Goal: Transaction & Acquisition: Purchase product/service

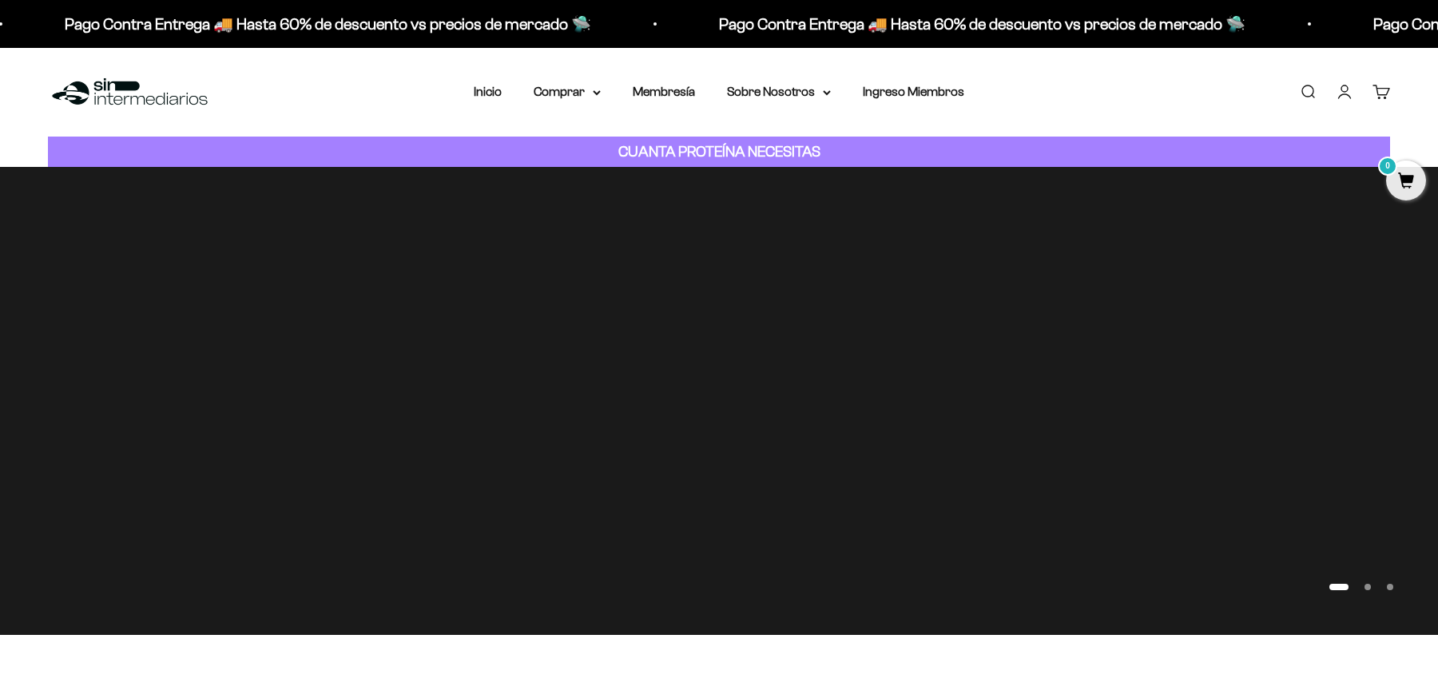
click at [1342, 96] on link "Iniciar sesión" at bounding box center [1345, 92] width 18 height 18
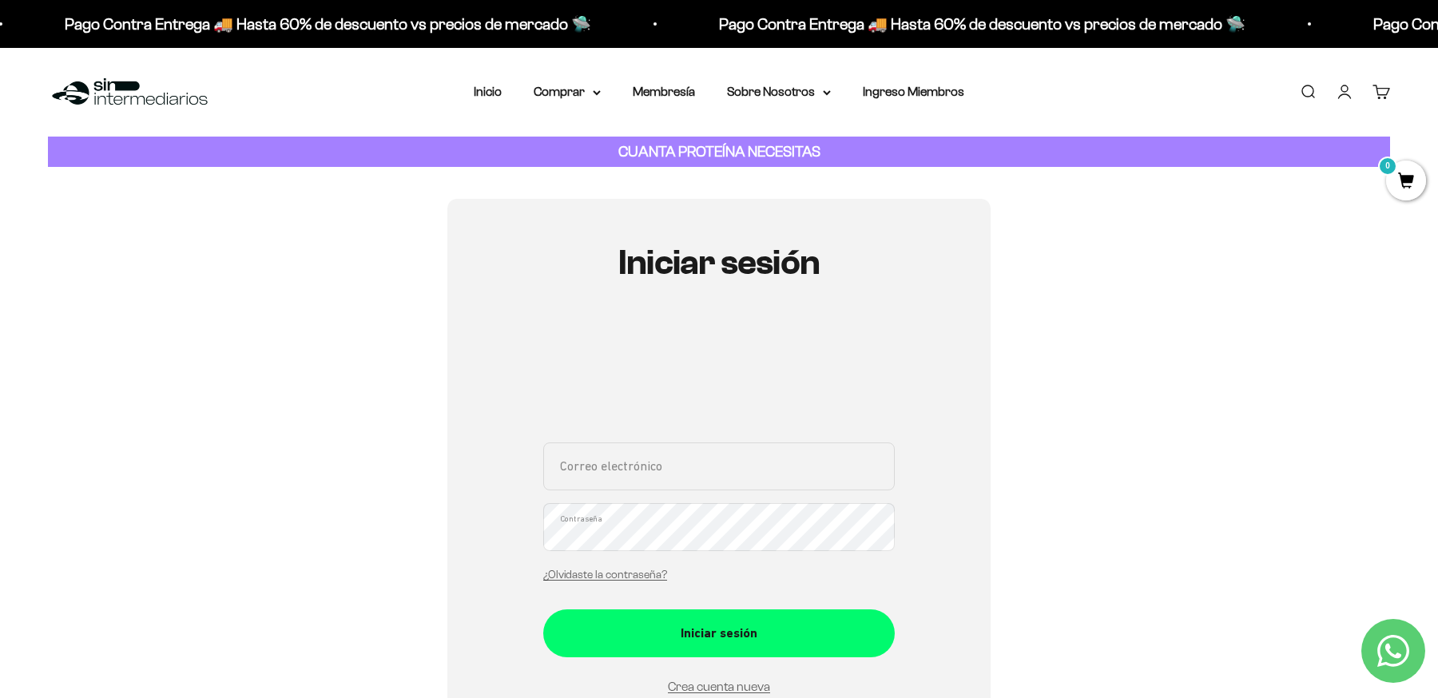
click at [624, 473] on input "Correo electrónico" at bounding box center [719, 467] width 352 height 48
type input "maria.victoria.barona@gmail.com"
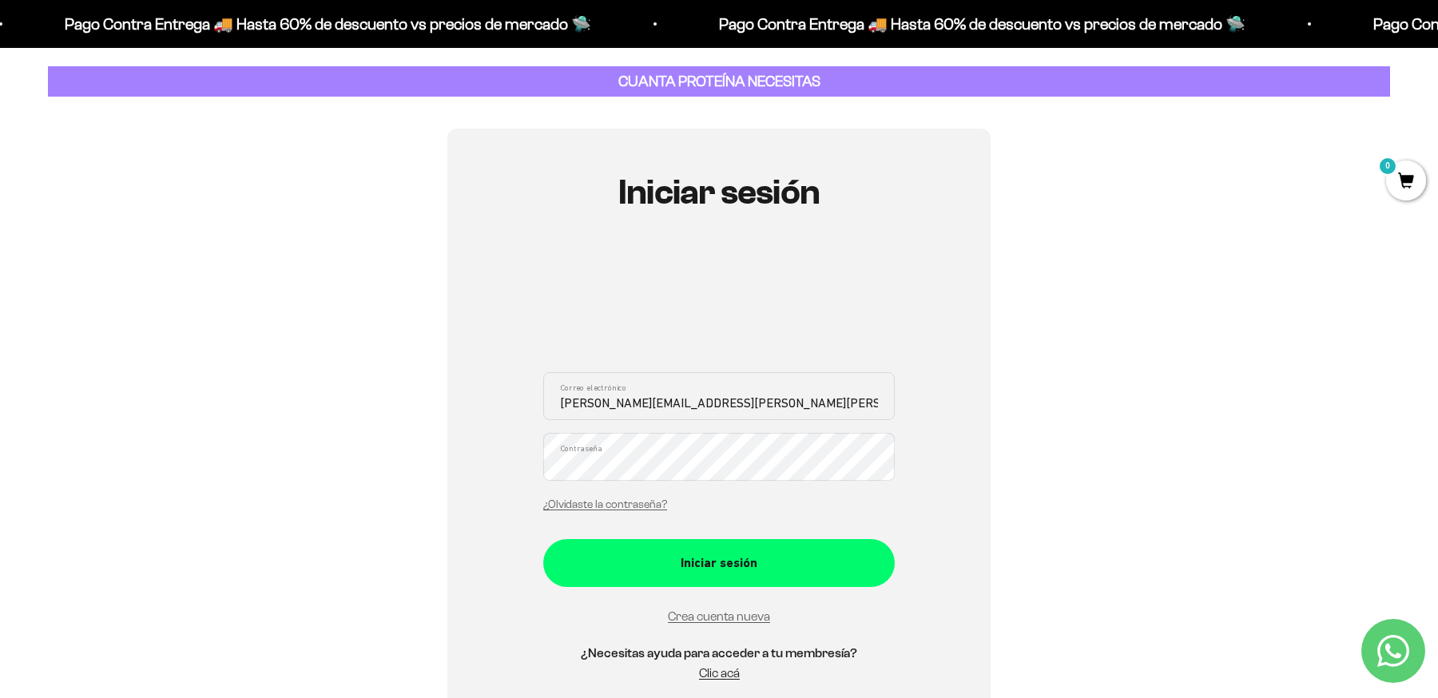
scroll to position [74, 0]
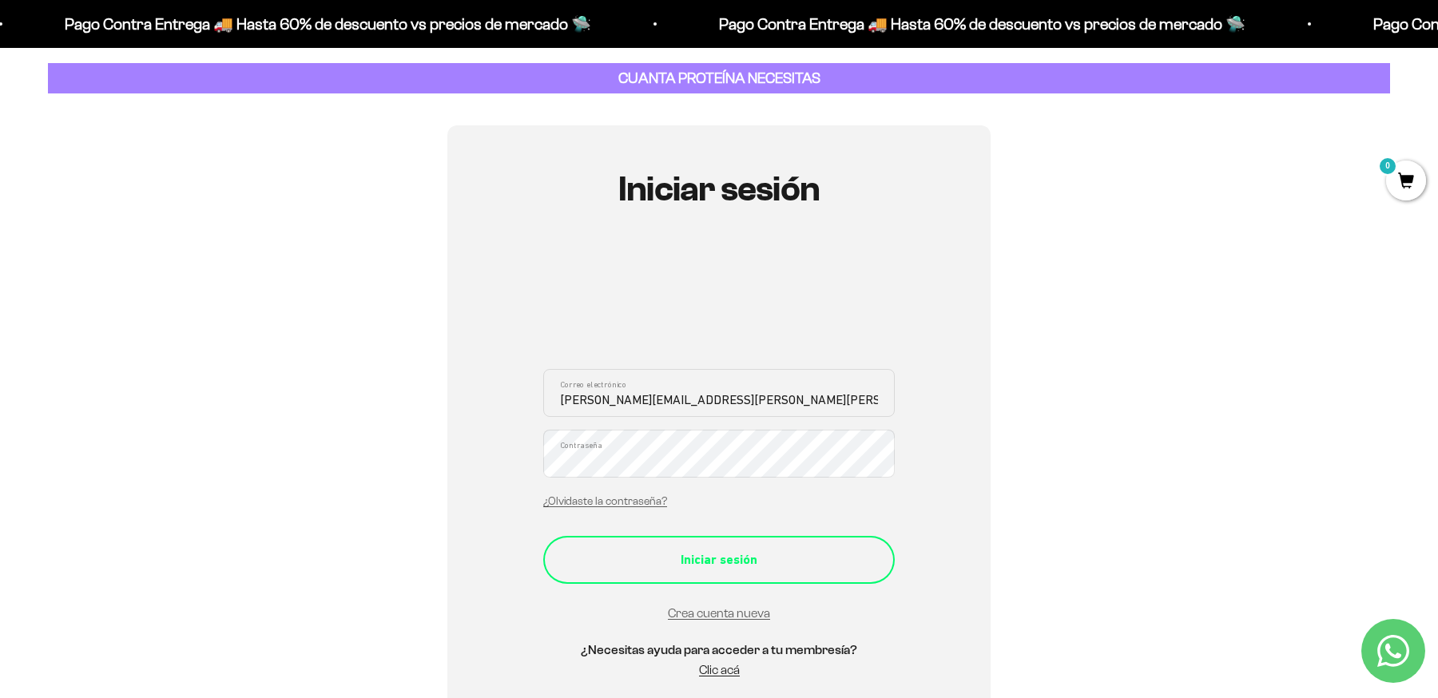
click at [614, 564] on div "Iniciar sesión" at bounding box center [719, 560] width 288 height 21
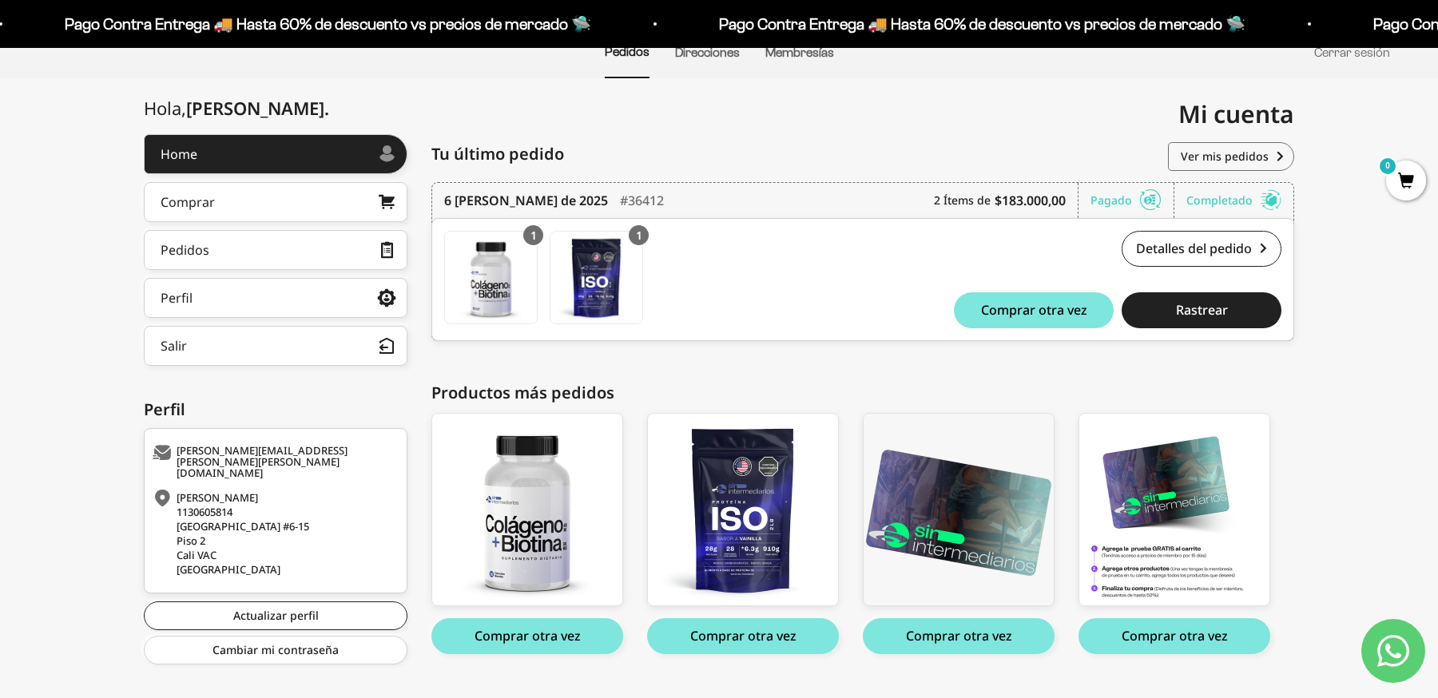
scroll to position [170, 0]
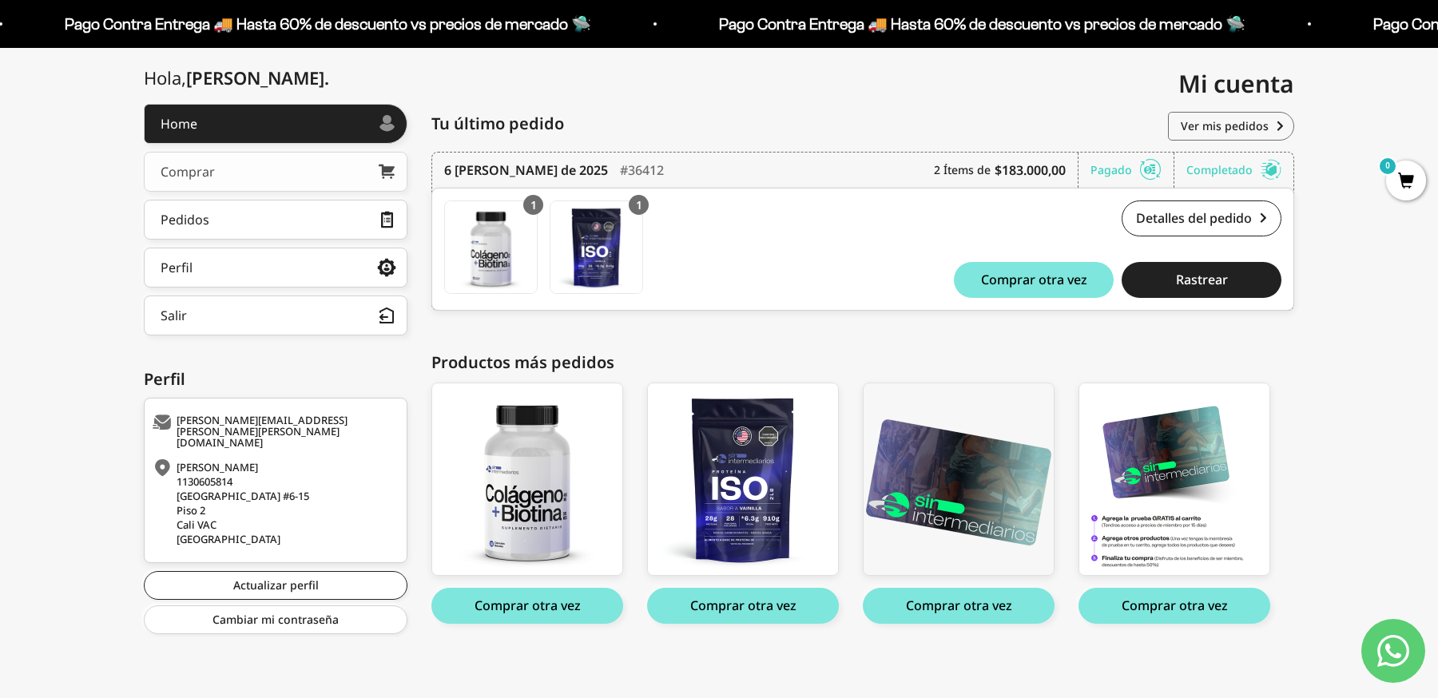
click at [304, 179] on link "Comprar" at bounding box center [276, 172] width 264 height 40
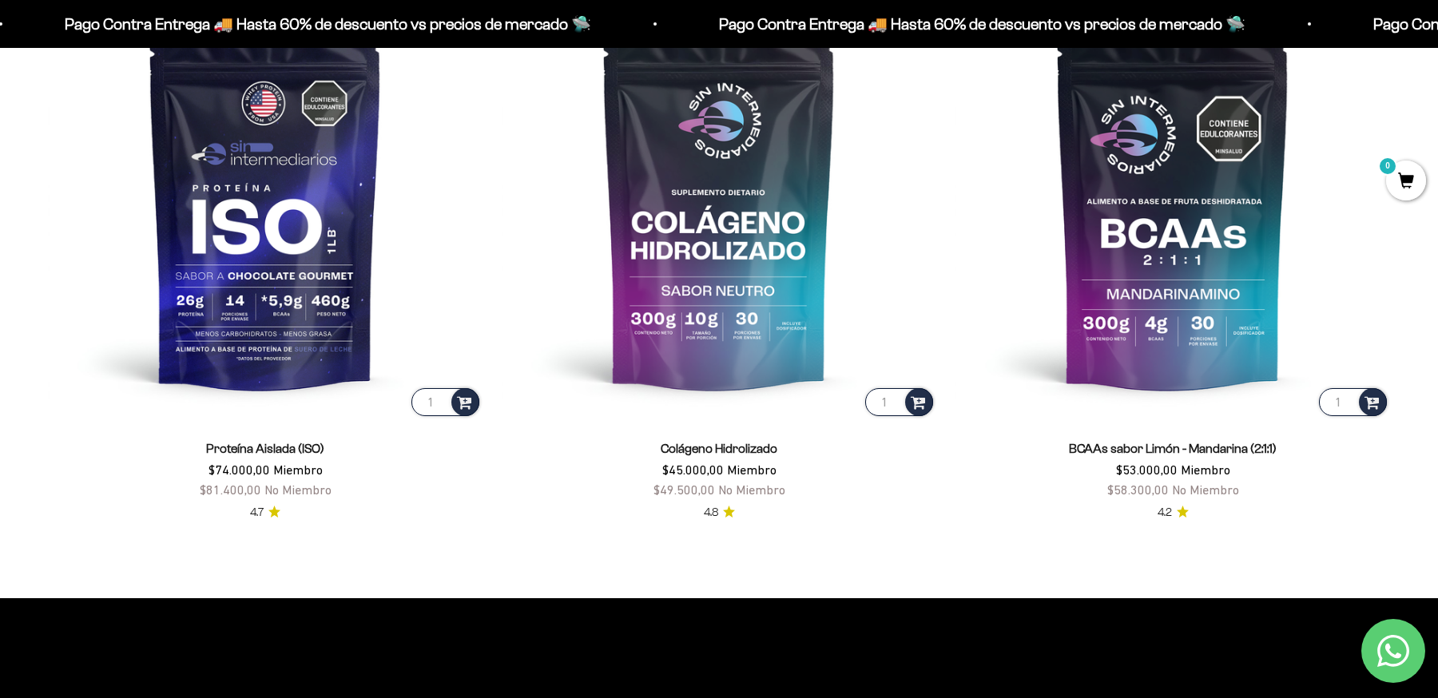
scroll to position [1401, 0]
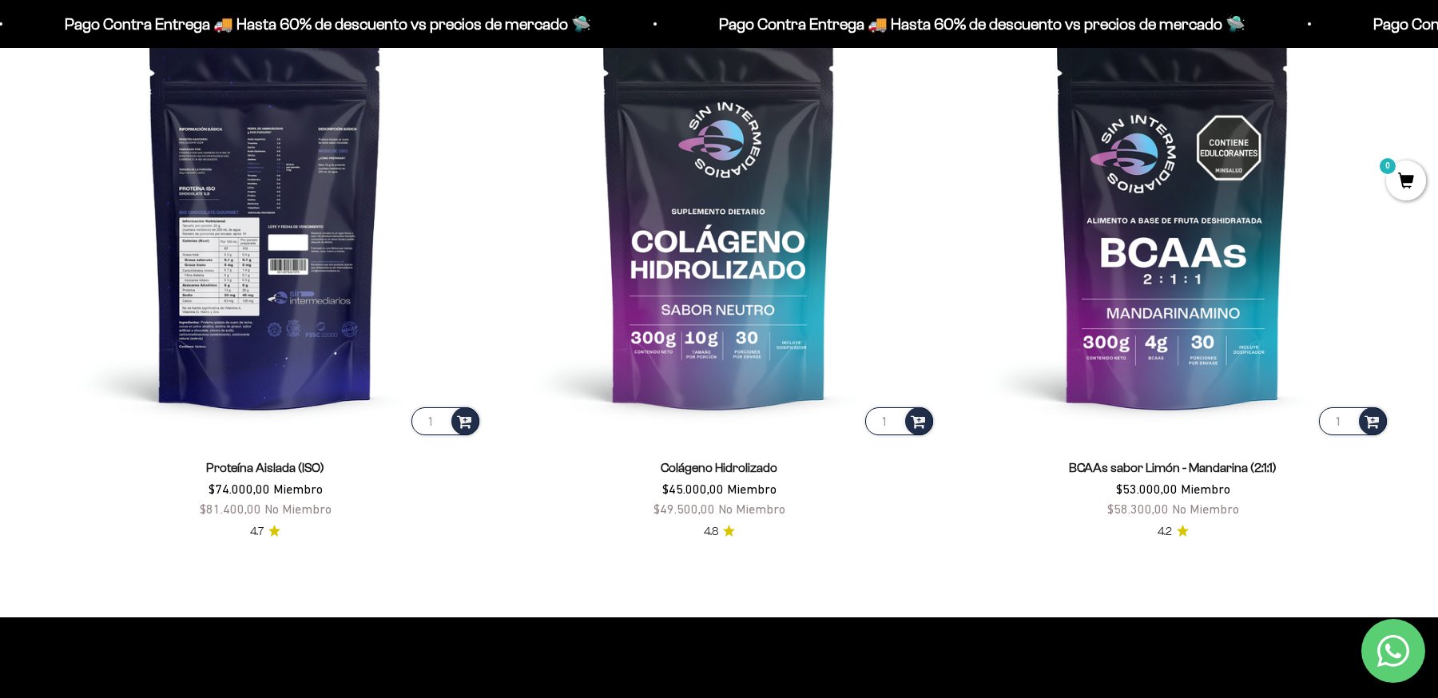
click at [304, 376] on img at bounding box center [265, 221] width 435 height 435
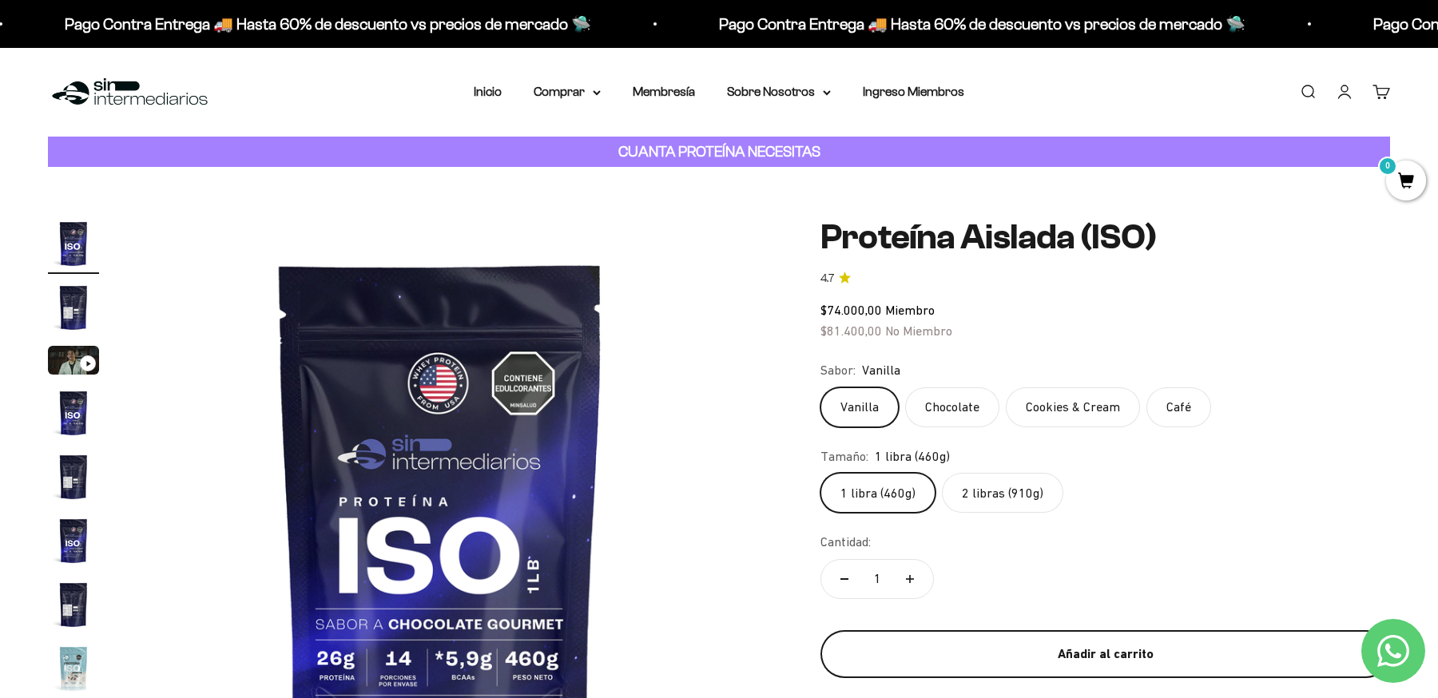
click at [1019, 652] on div "Añadir al carrito" at bounding box center [1106, 654] width 506 height 21
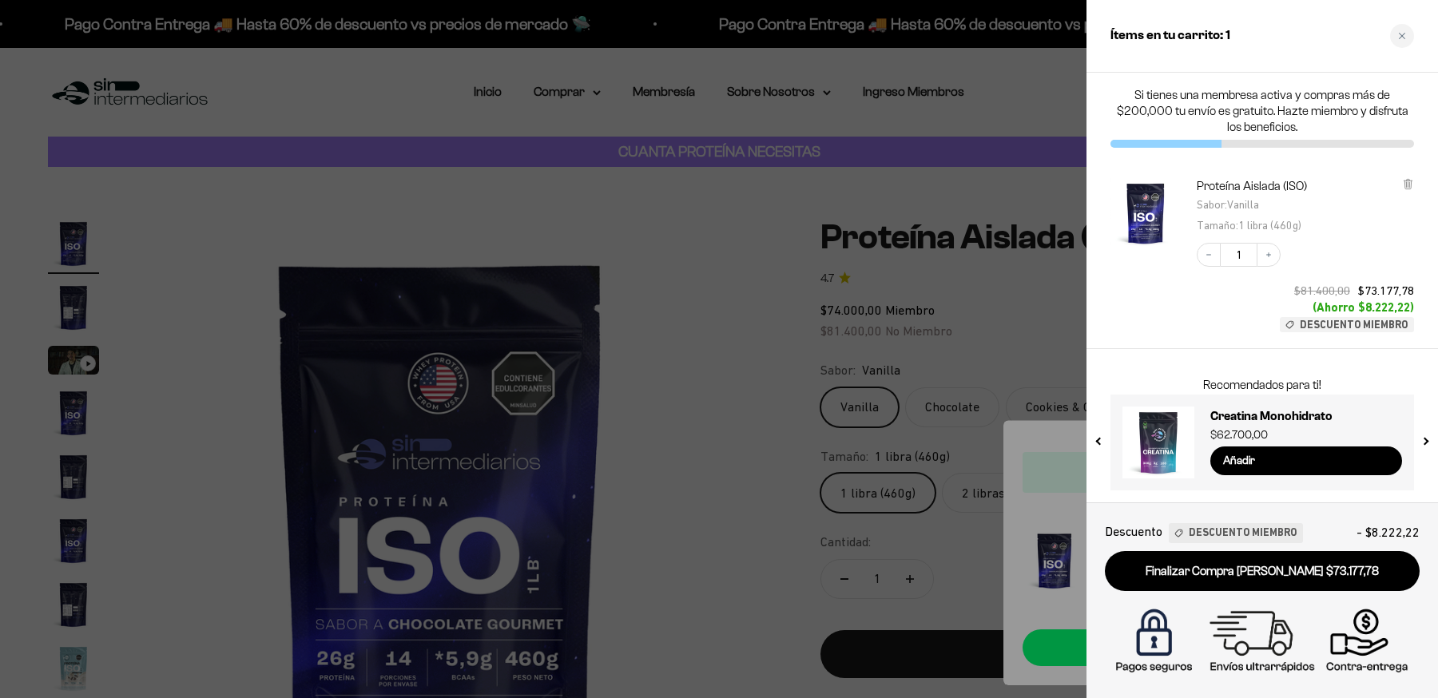
click at [1020, 308] on div at bounding box center [719, 349] width 1438 height 698
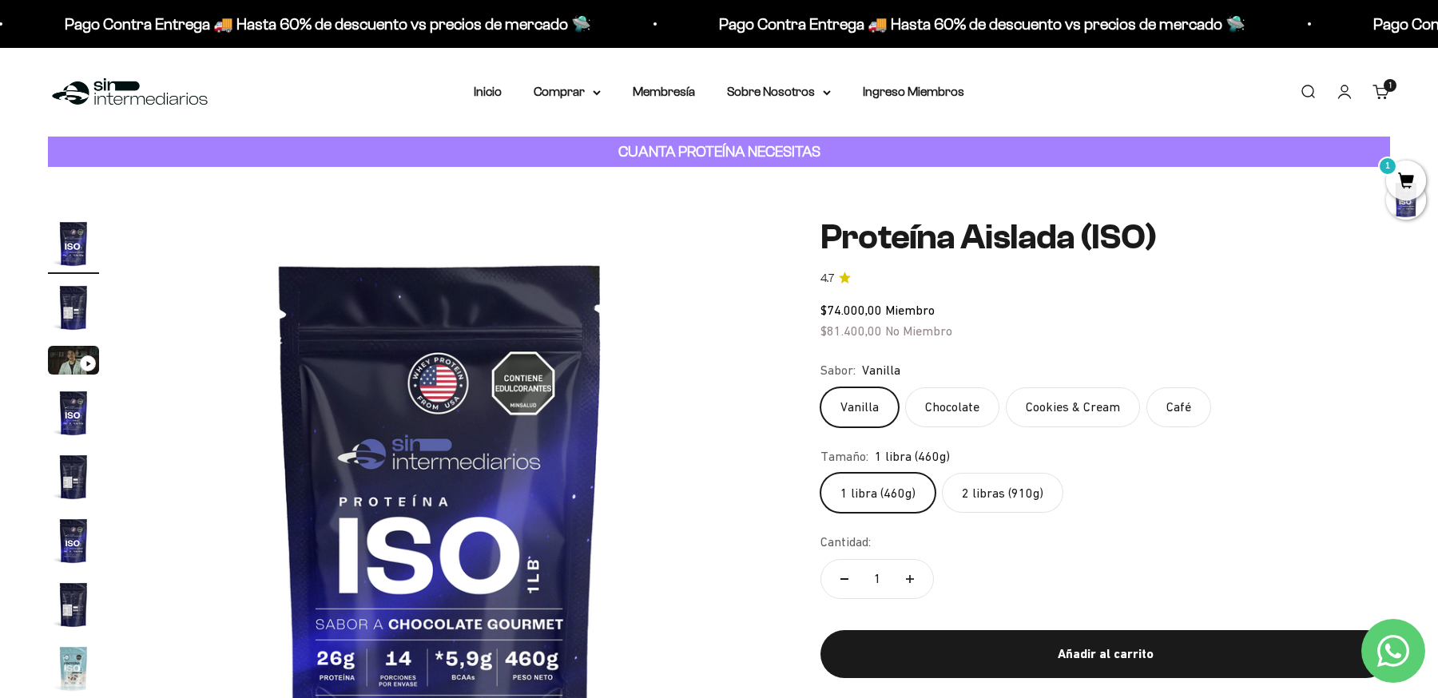
click at [1077, 407] on label "Cookies & Cream" at bounding box center [1073, 408] width 134 height 40
click at [821, 388] on input "Cookies & Cream" at bounding box center [820, 387] width 1 height 1
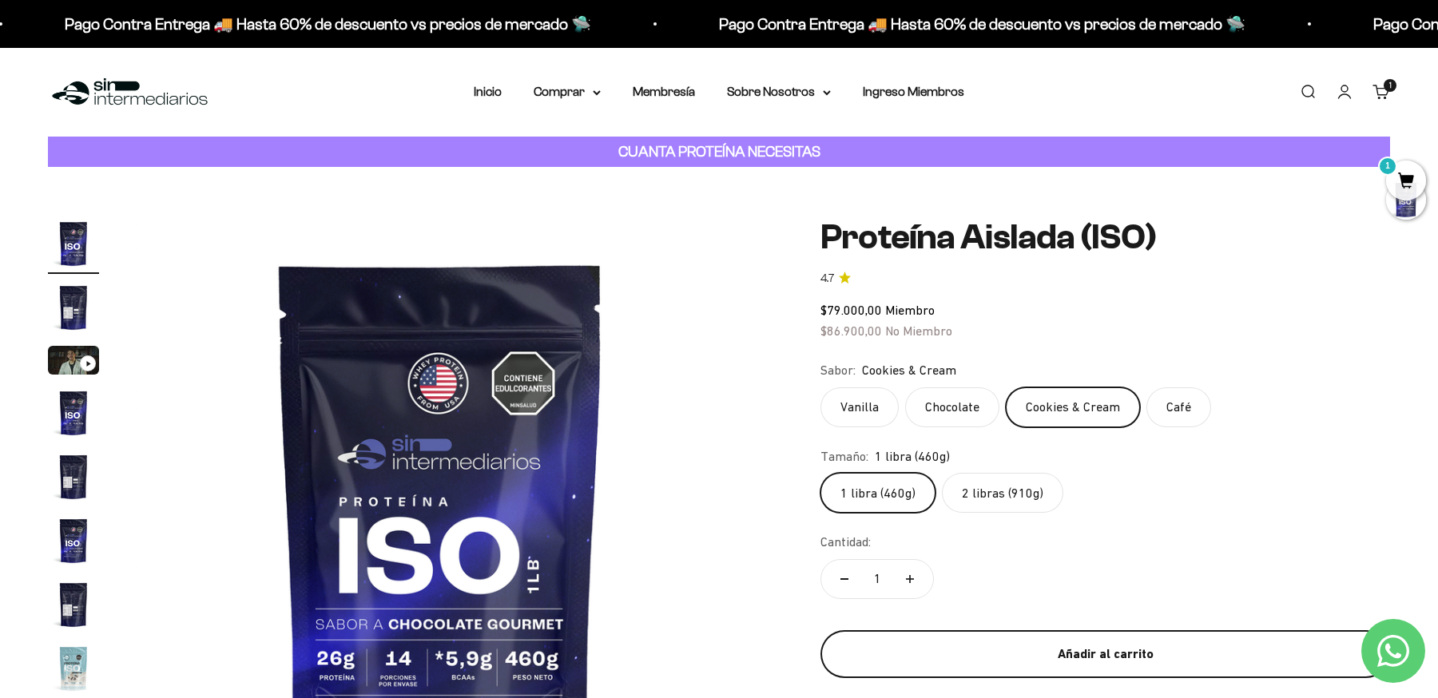
click at [1062, 650] on div "Añadir al carrito" at bounding box center [1106, 654] width 506 height 21
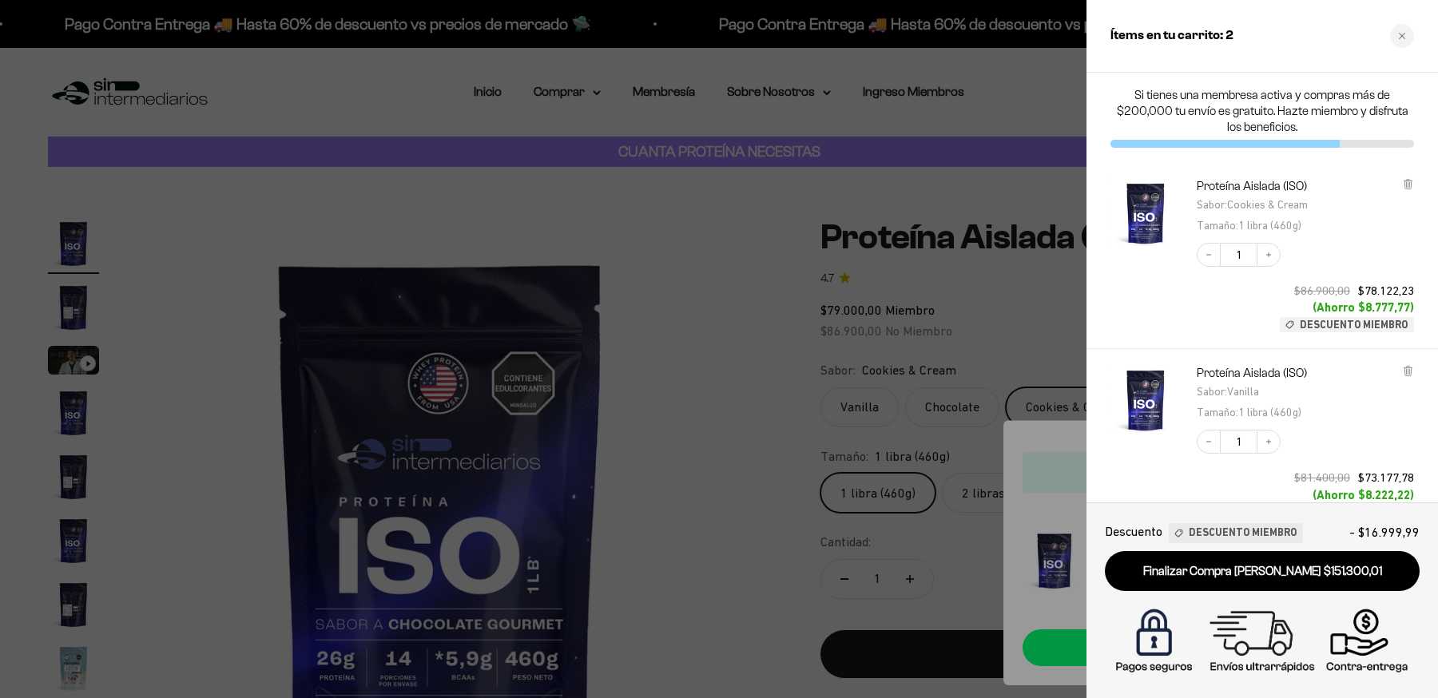
click at [755, 256] on div at bounding box center [719, 349] width 1438 height 698
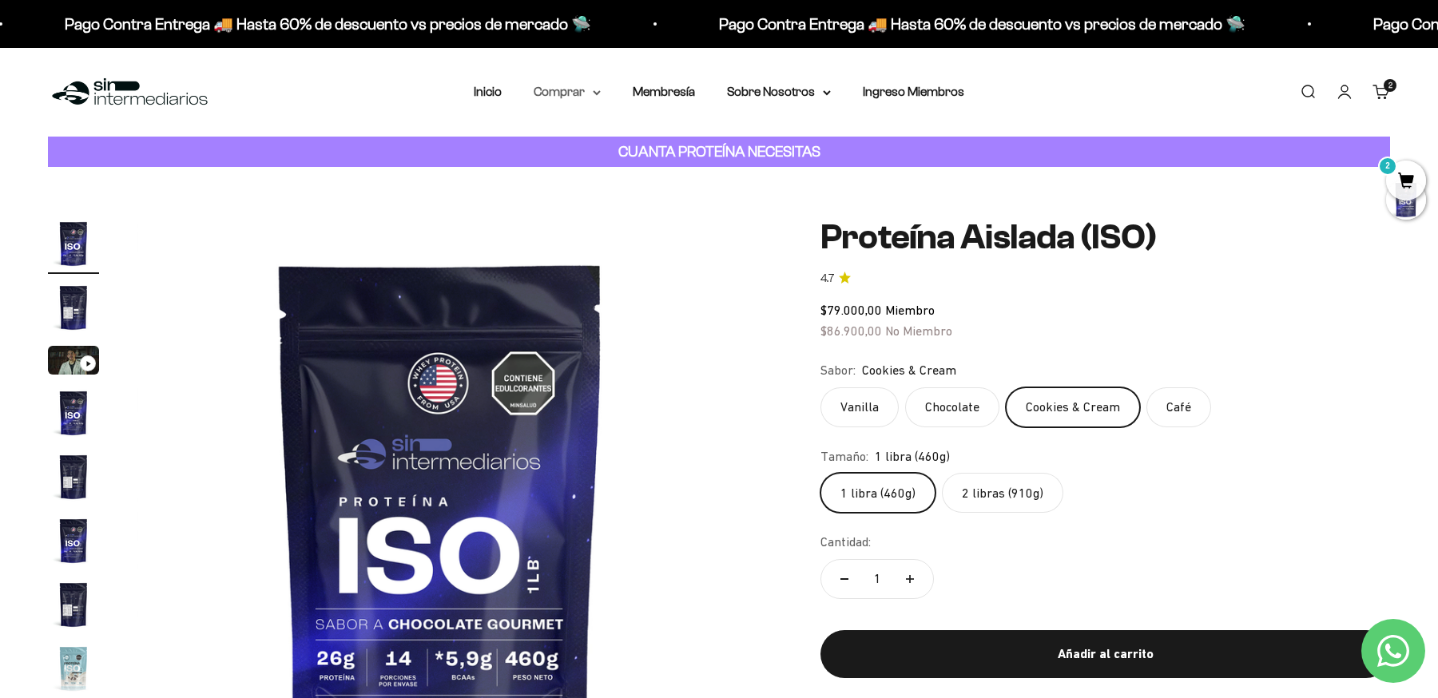
click at [564, 89] on summary "Comprar" at bounding box center [567, 92] width 67 height 21
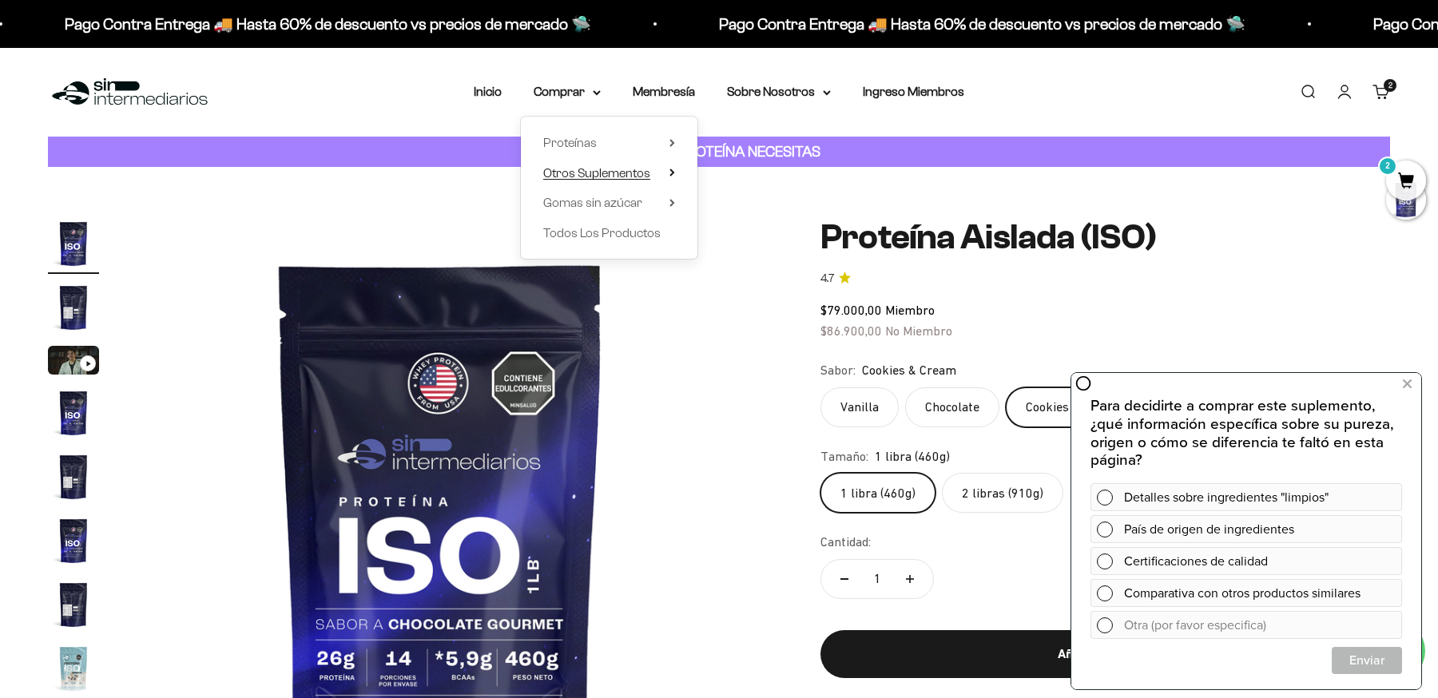
click at [590, 174] on span "Otros Suplementos" at bounding box center [596, 173] width 107 height 14
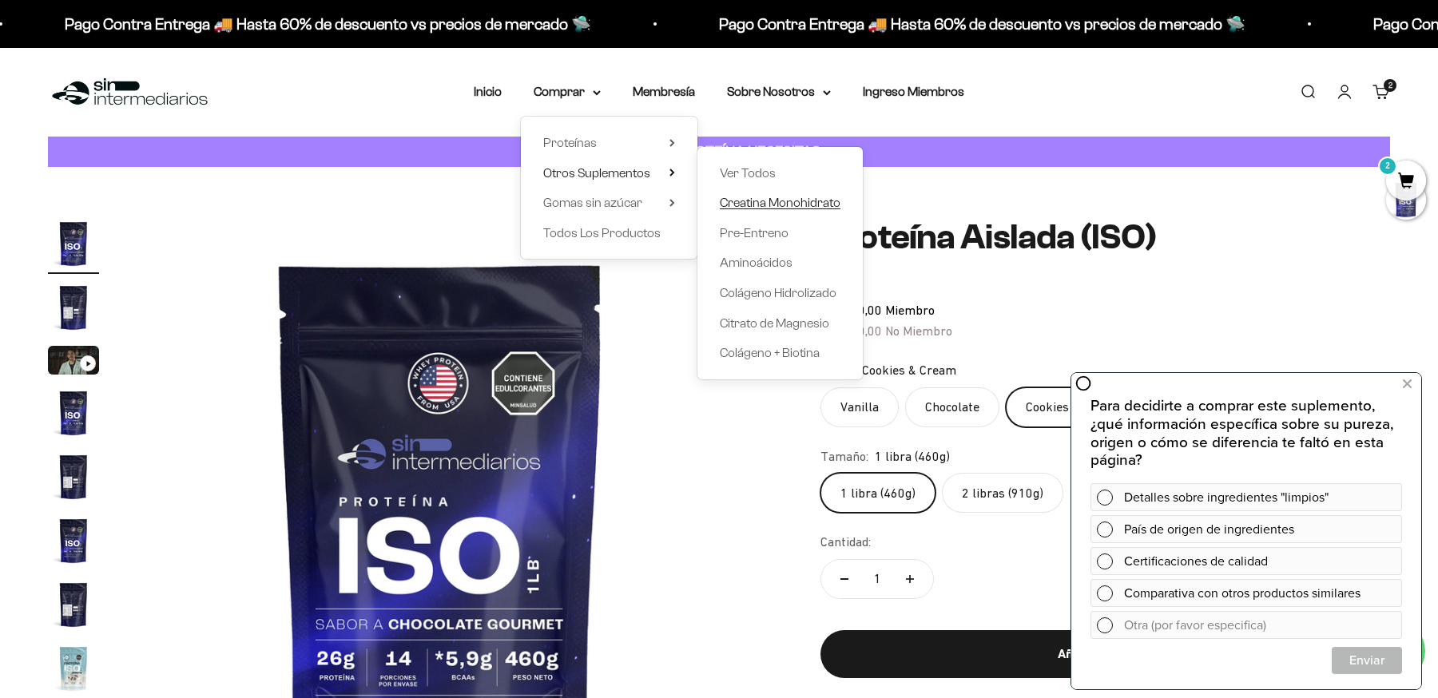
click at [754, 204] on span "Creatina Monohidrato" at bounding box center [780, 203] width 121 height 14
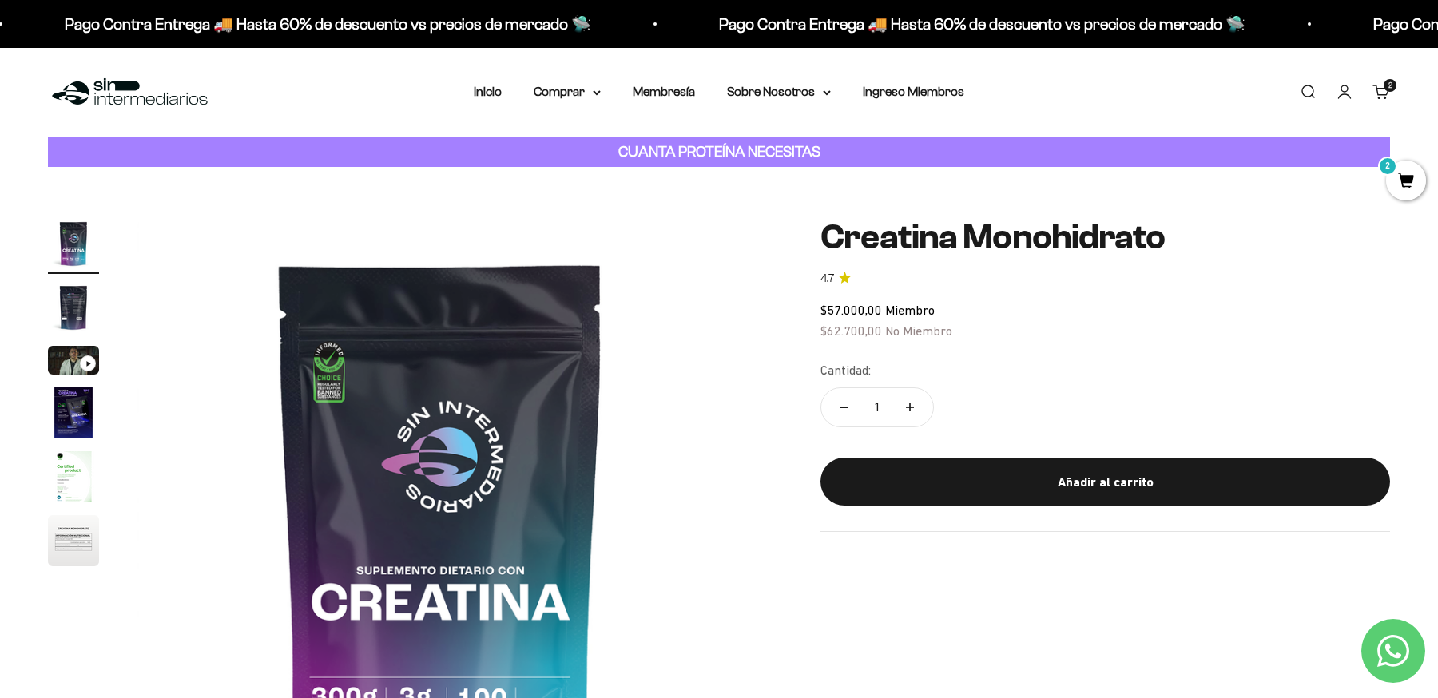
click at [73, 302] on img "Ir al artículo 2" at bounding box center [73, 307] width 51 height 51
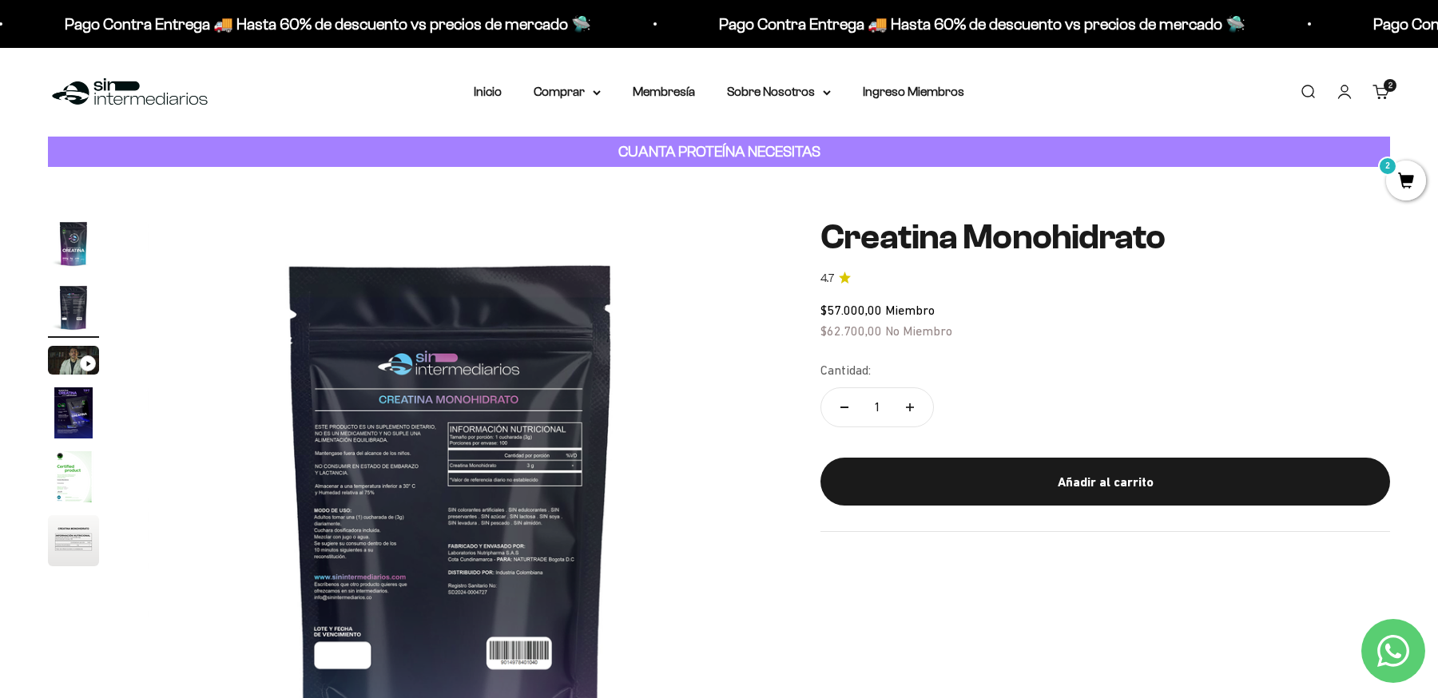
scroll to position [0, 626]
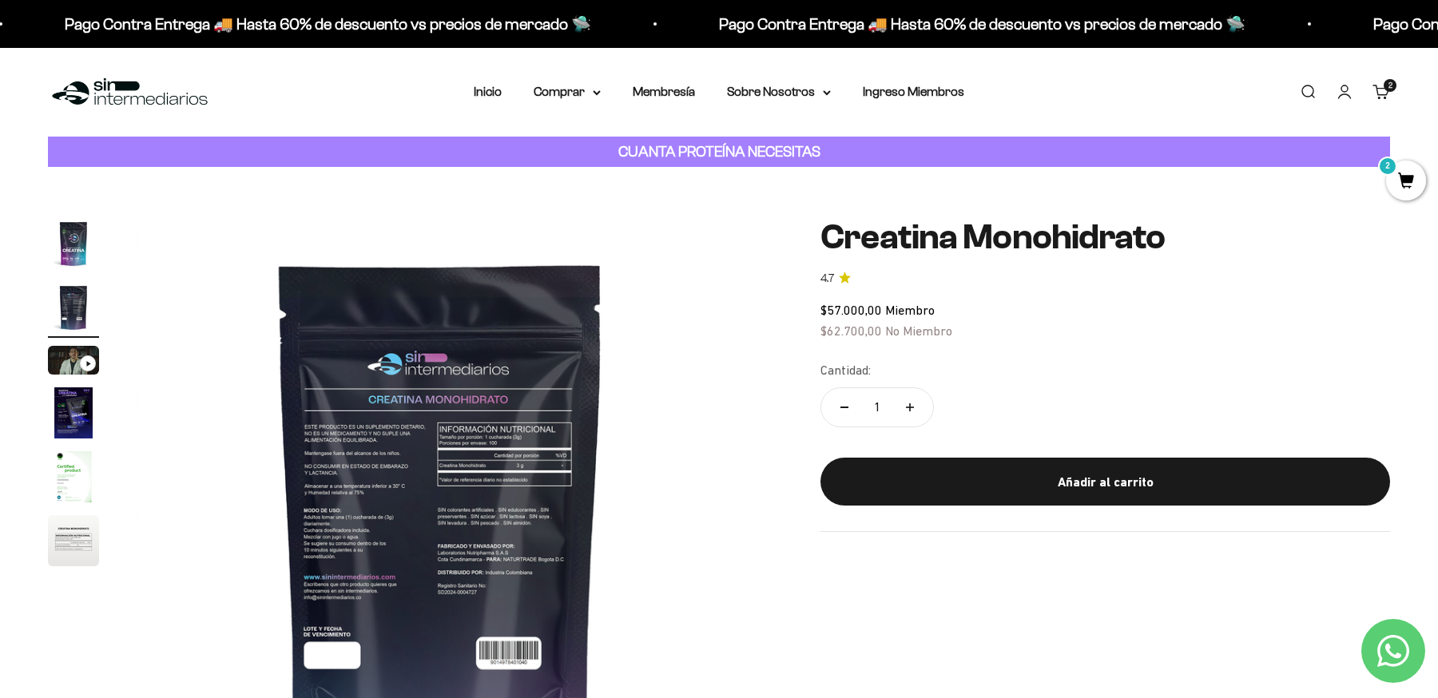
click at [83, 250] on img "Ir al artículo 1" at bounding box center [73, 243] width 51 height 51
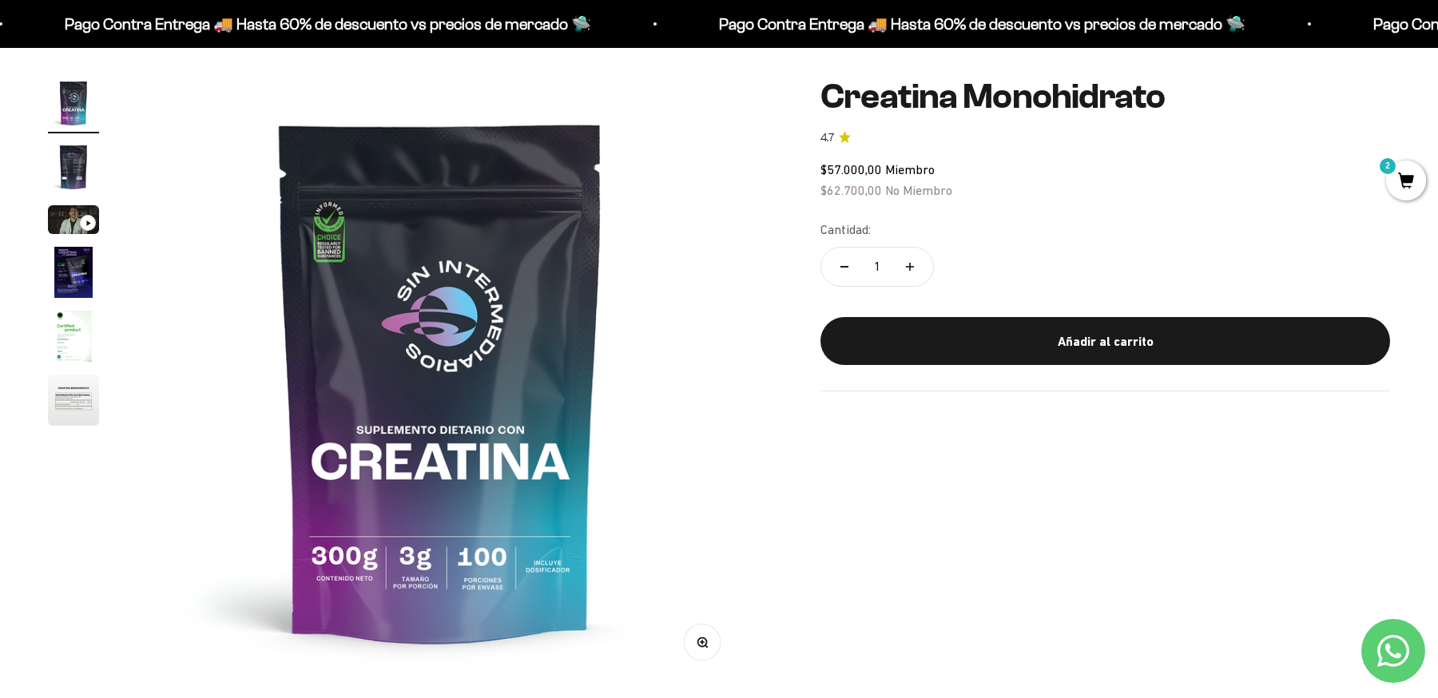
scroll to position [141, 0]
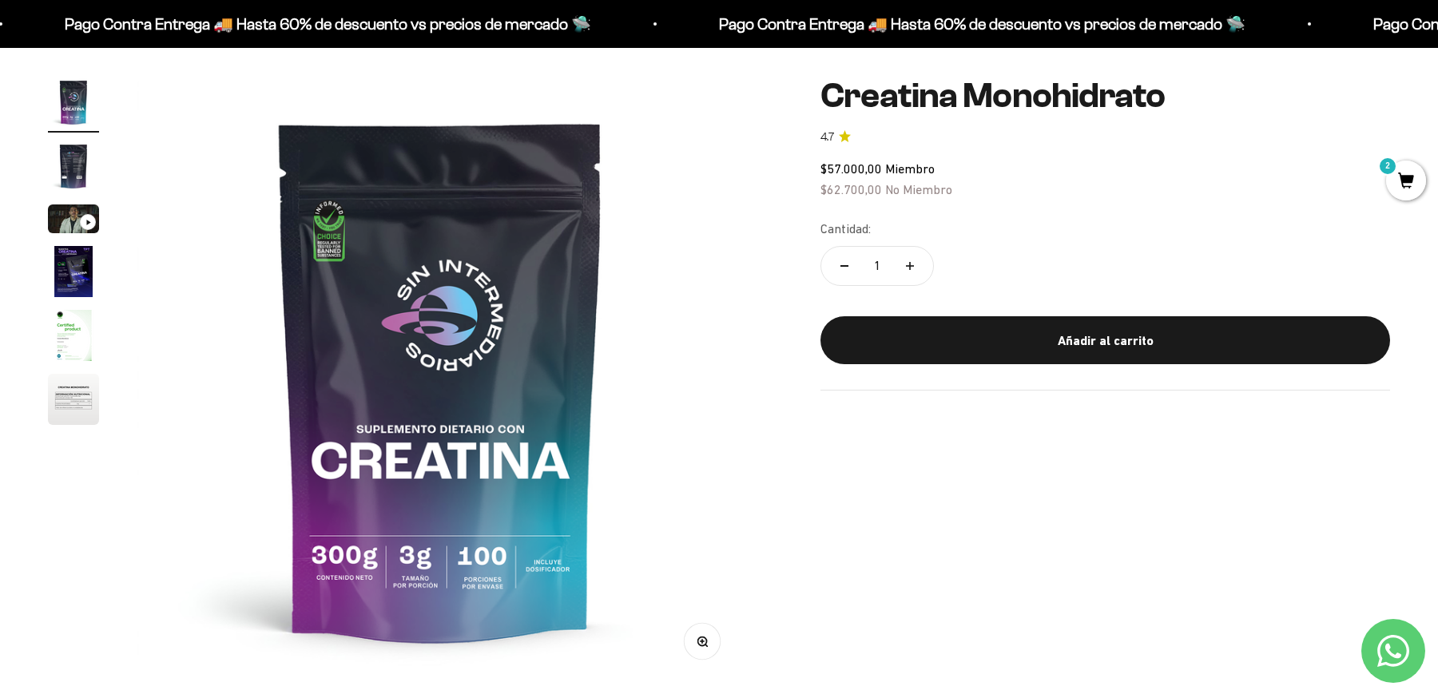
click at [78, 177] on img "Ir al artículo 2" at bounding box center [73, 166] width 51 height 51
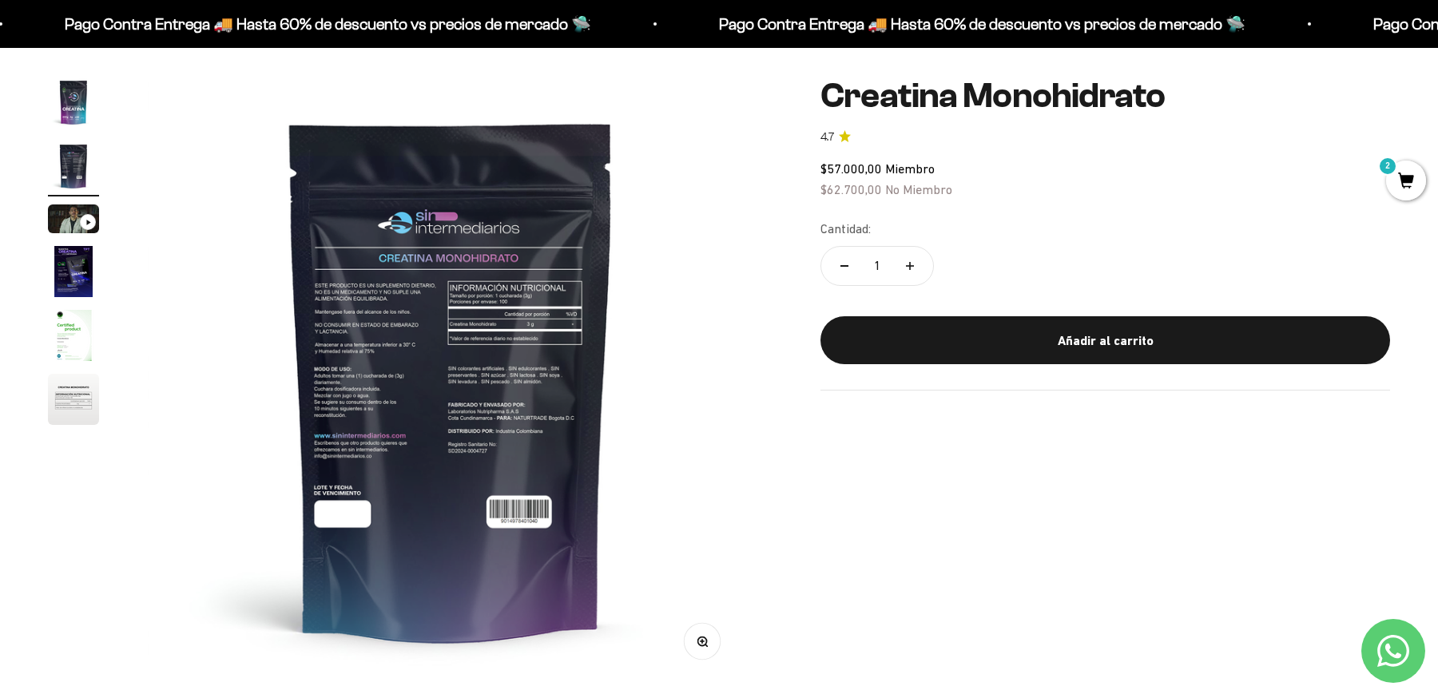
scroll to position [0, 626]
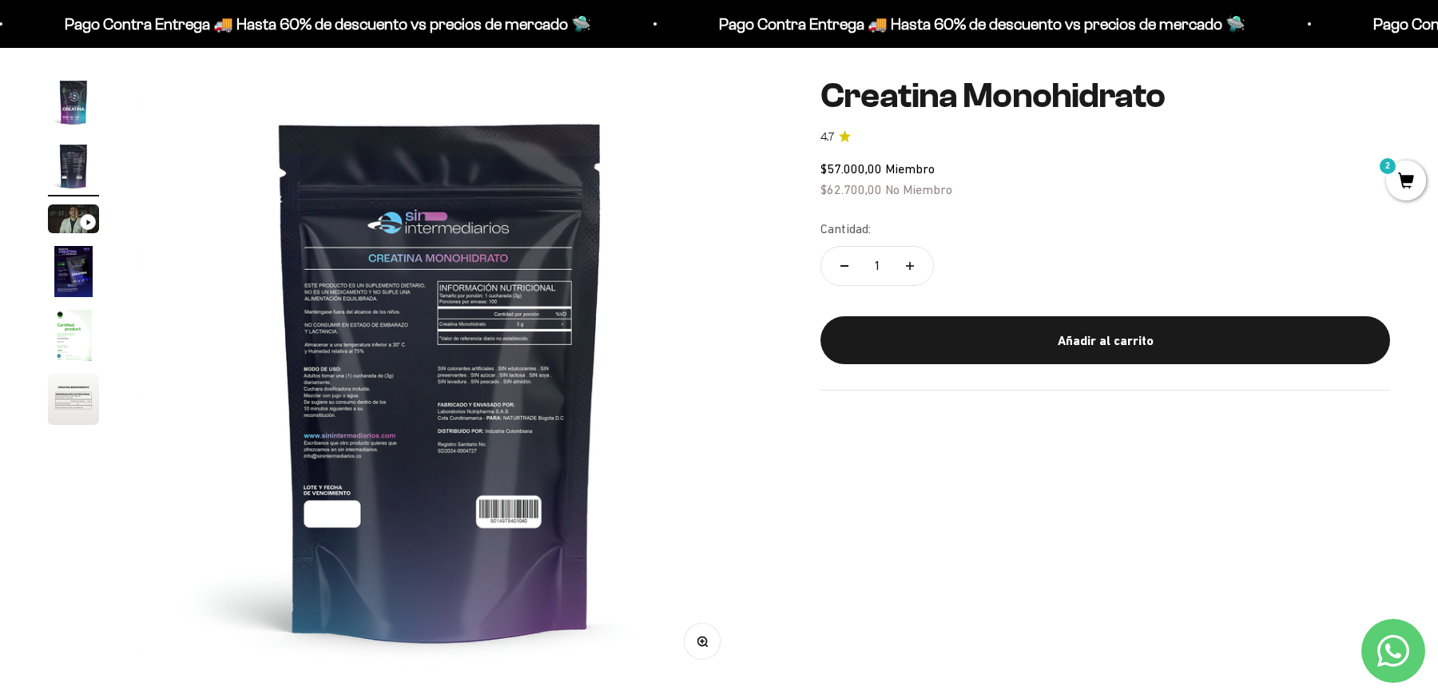
click at [459, 382] on img at bounding box center [440, 380] width 607 height 607
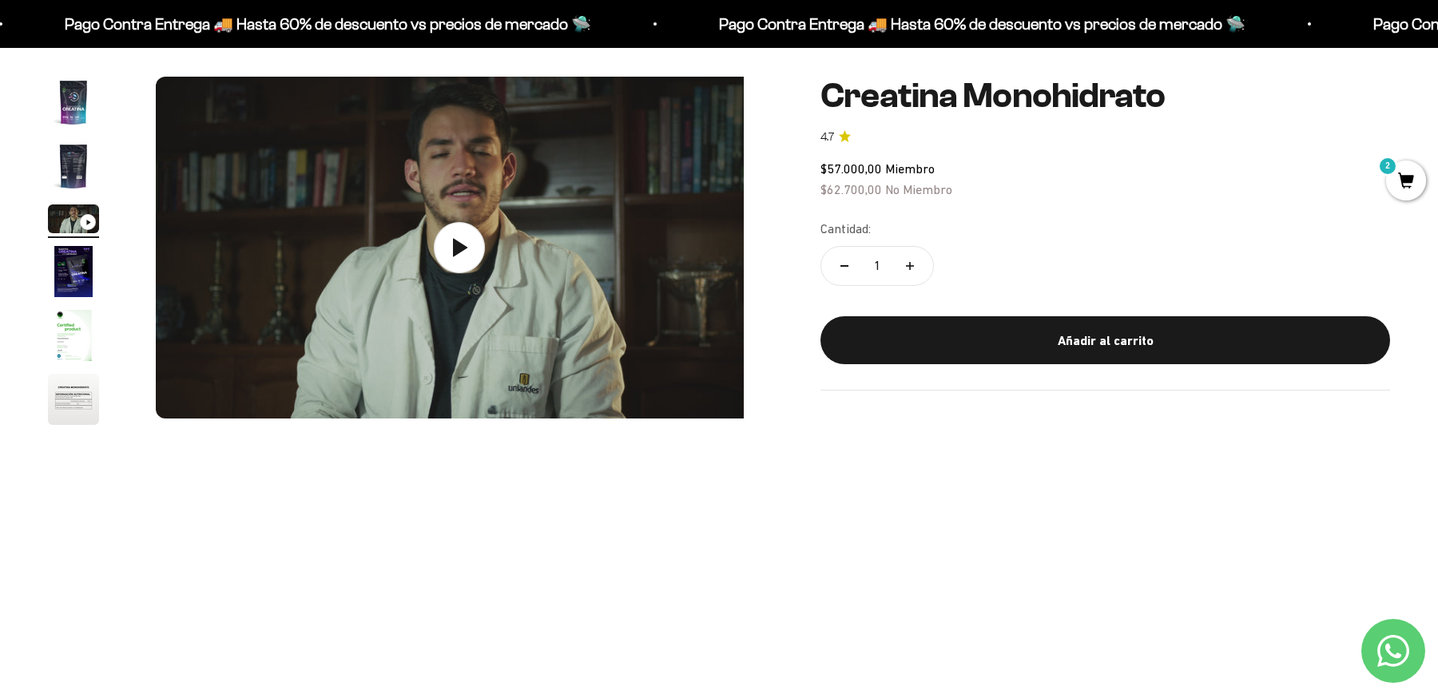
scroll to position [0, 1251]
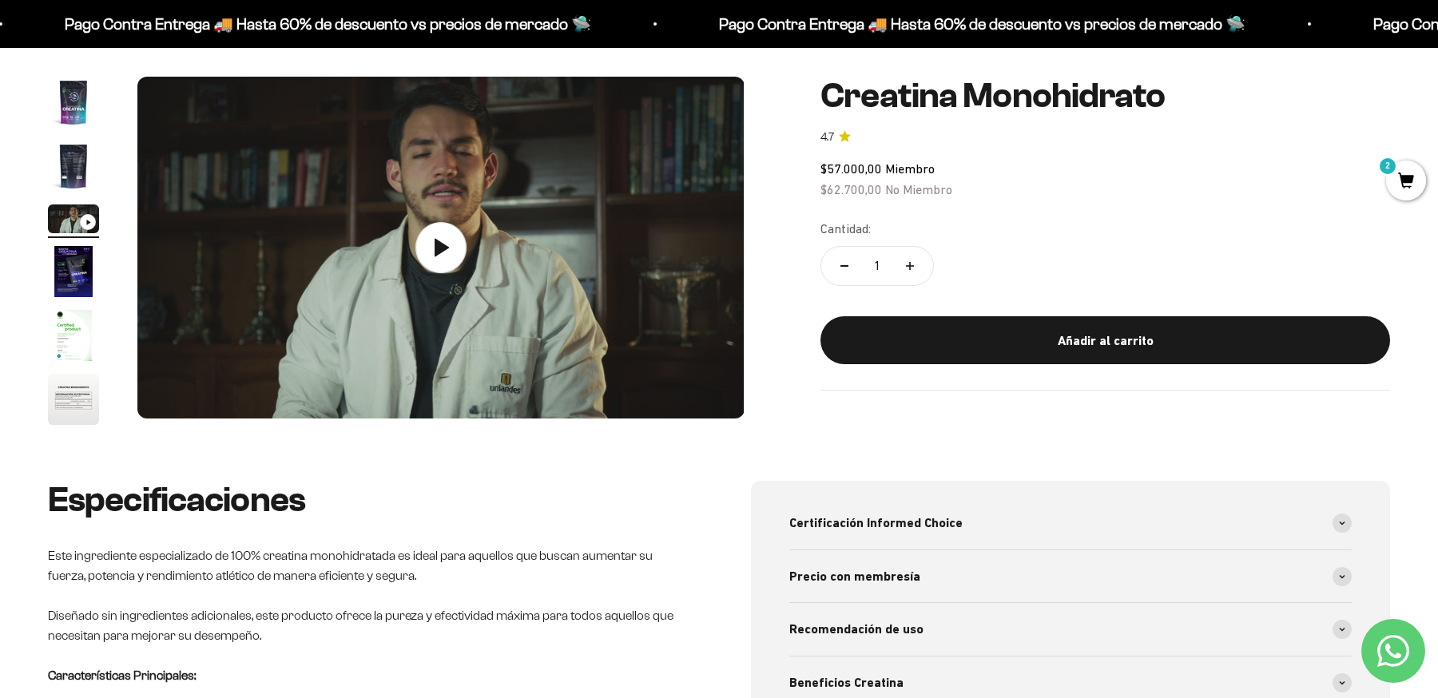
click at [76, 287] on img "Ir al artículo 4" at bounding box center [73, 271] width 51 height 51
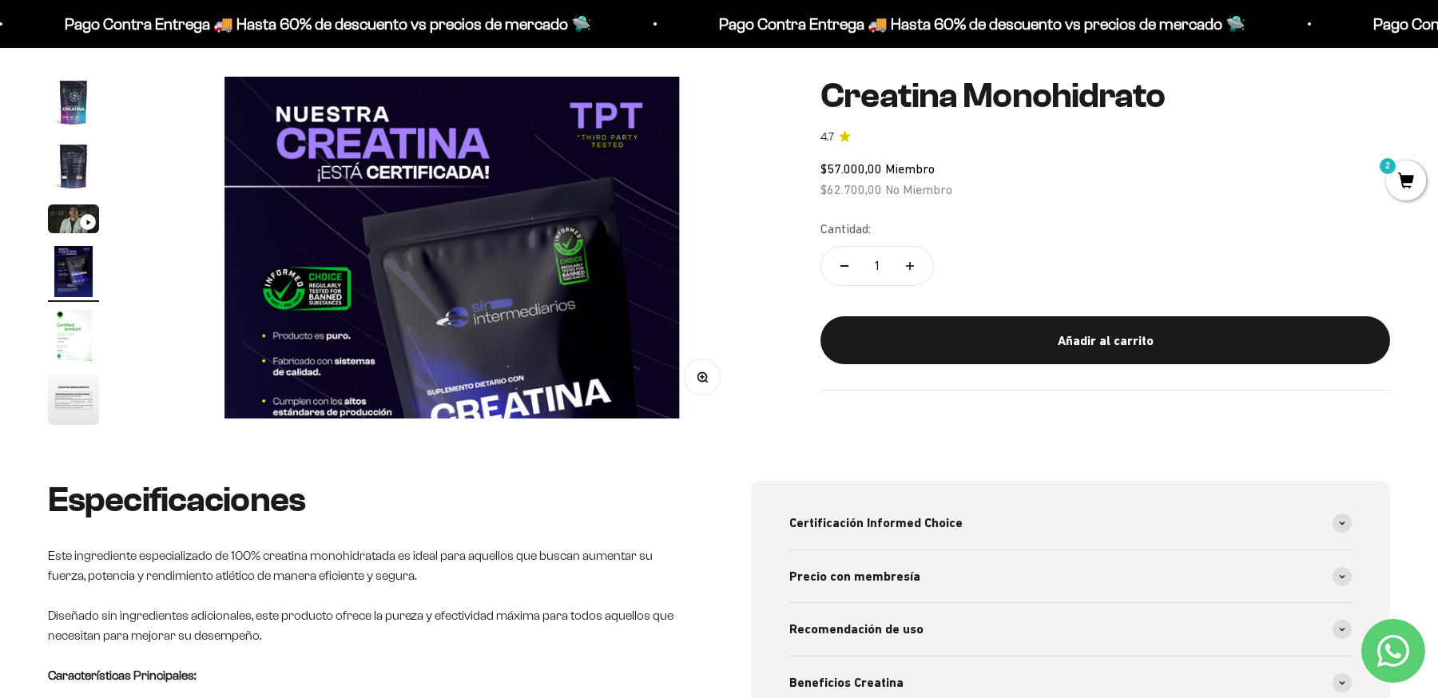
scroll to position [0, 1877]
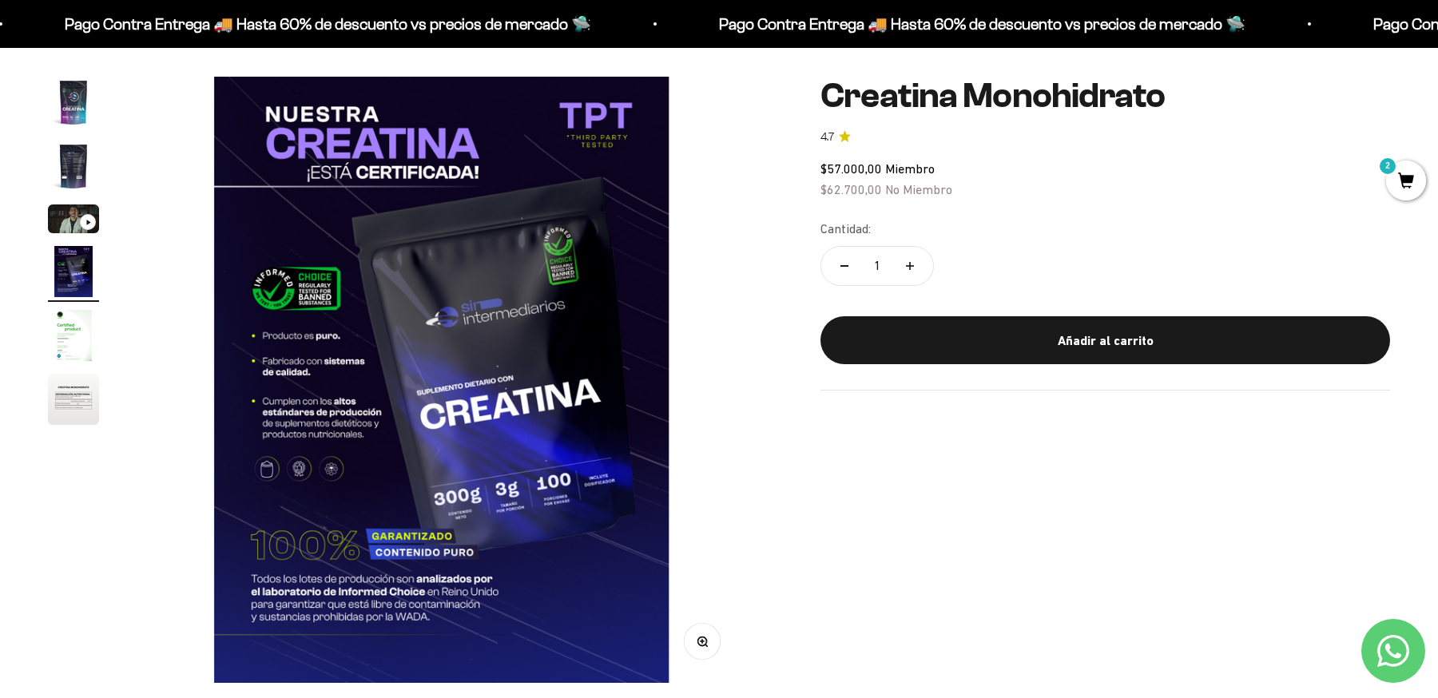
click at [70, 340] on img "Ir al artículo 5" at bounding box center [73, 335] width 51 height 51
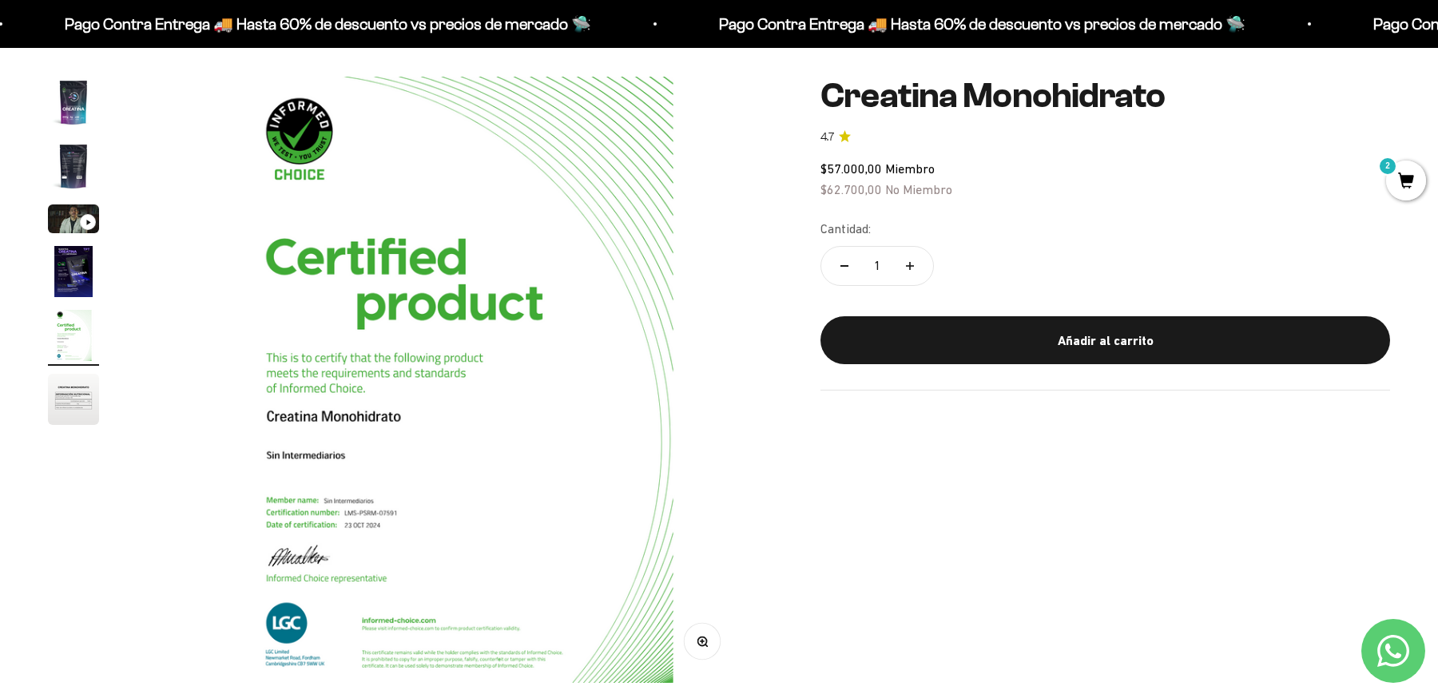
scroll to position [0, 2504]
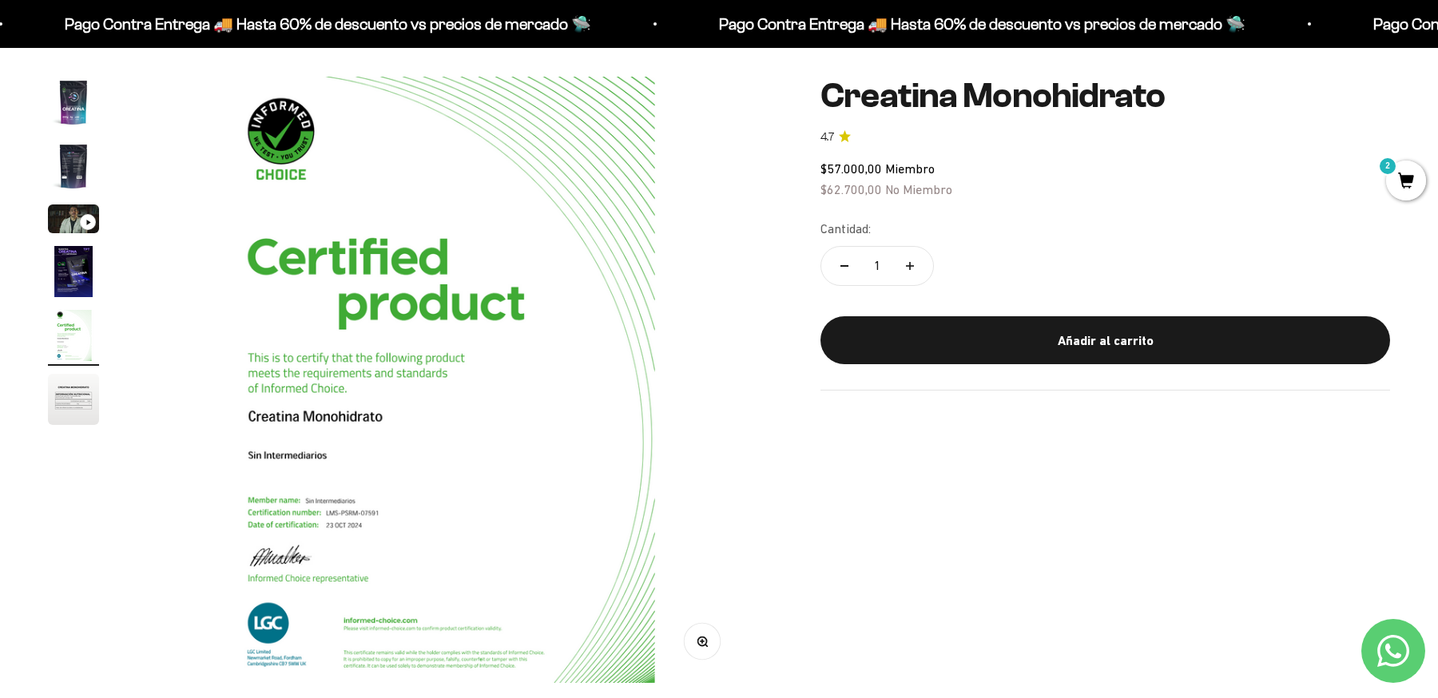
click at [74, 396] on img "Ir al artículo 6" at bounding box center [73, 399] width 51 height 51
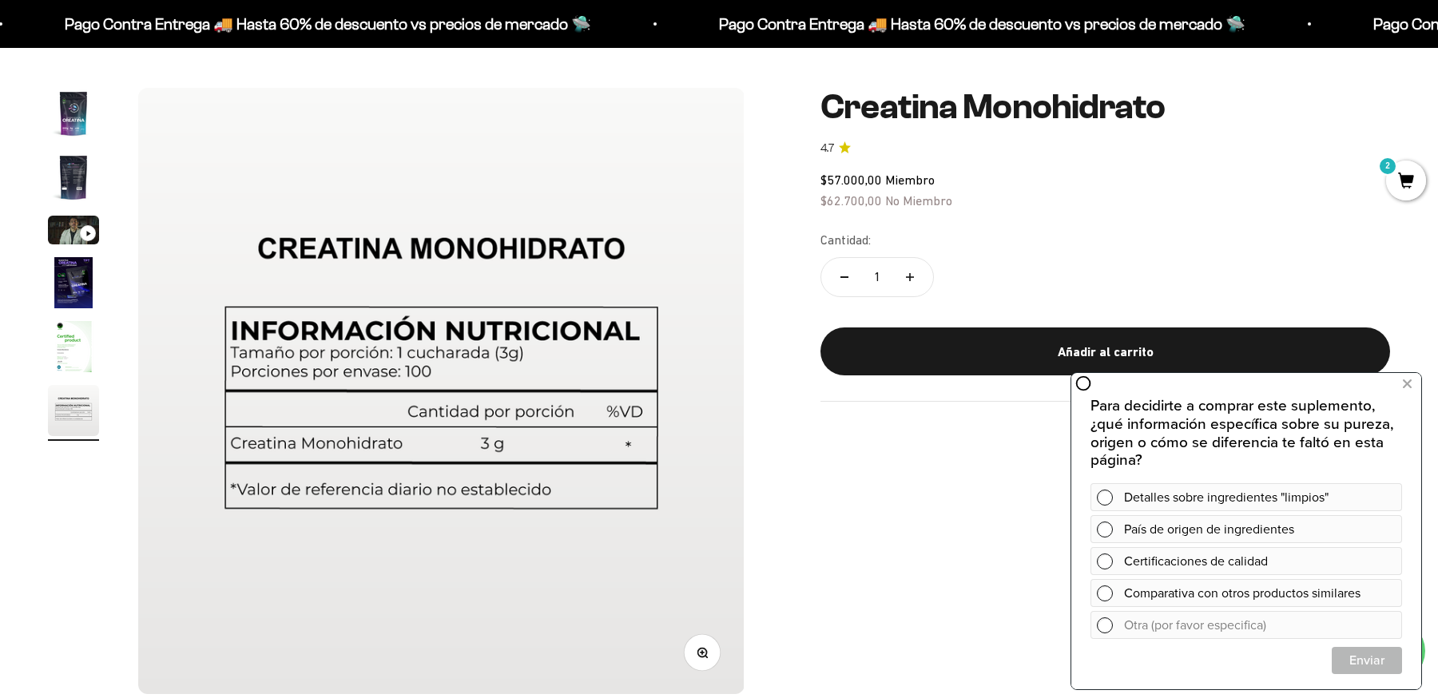
scroll to position [180, 0]
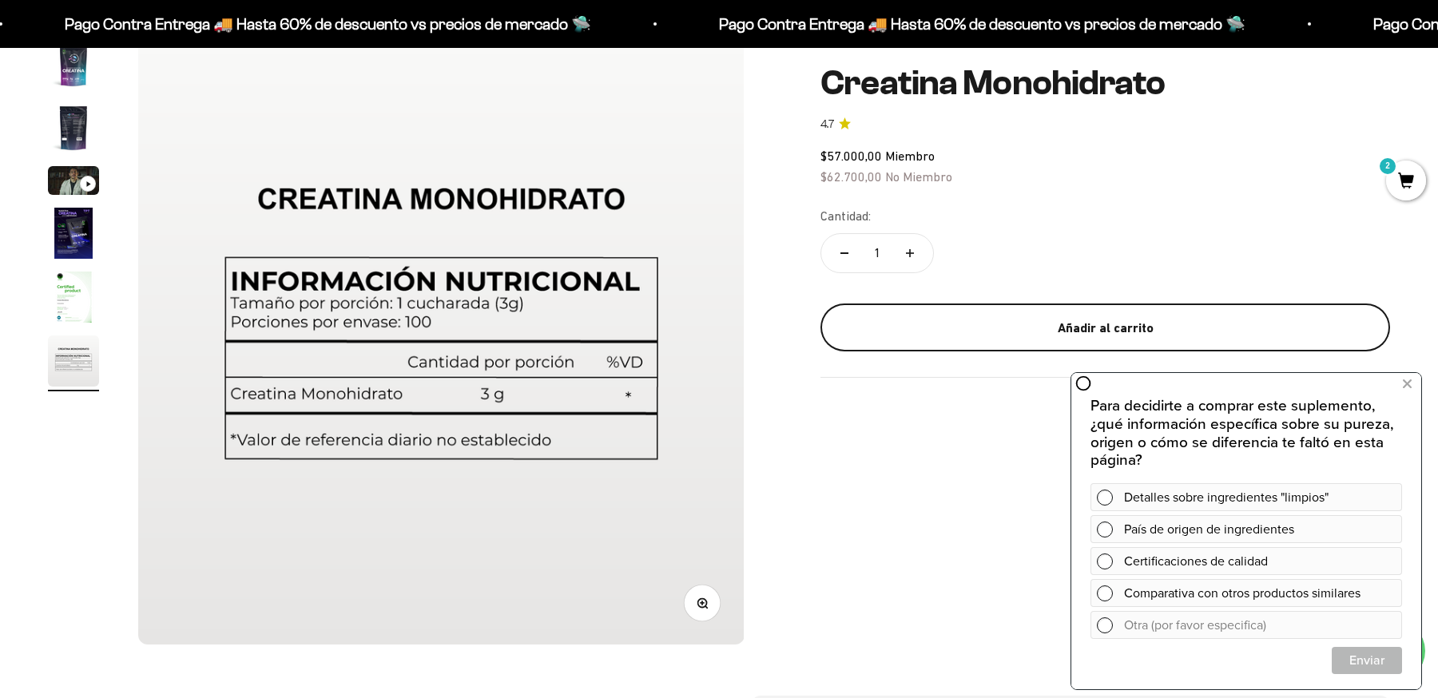
click at [1011, 335] on div "Añadir al carrito" at bounding box center [1106, 327] width 506 height 21
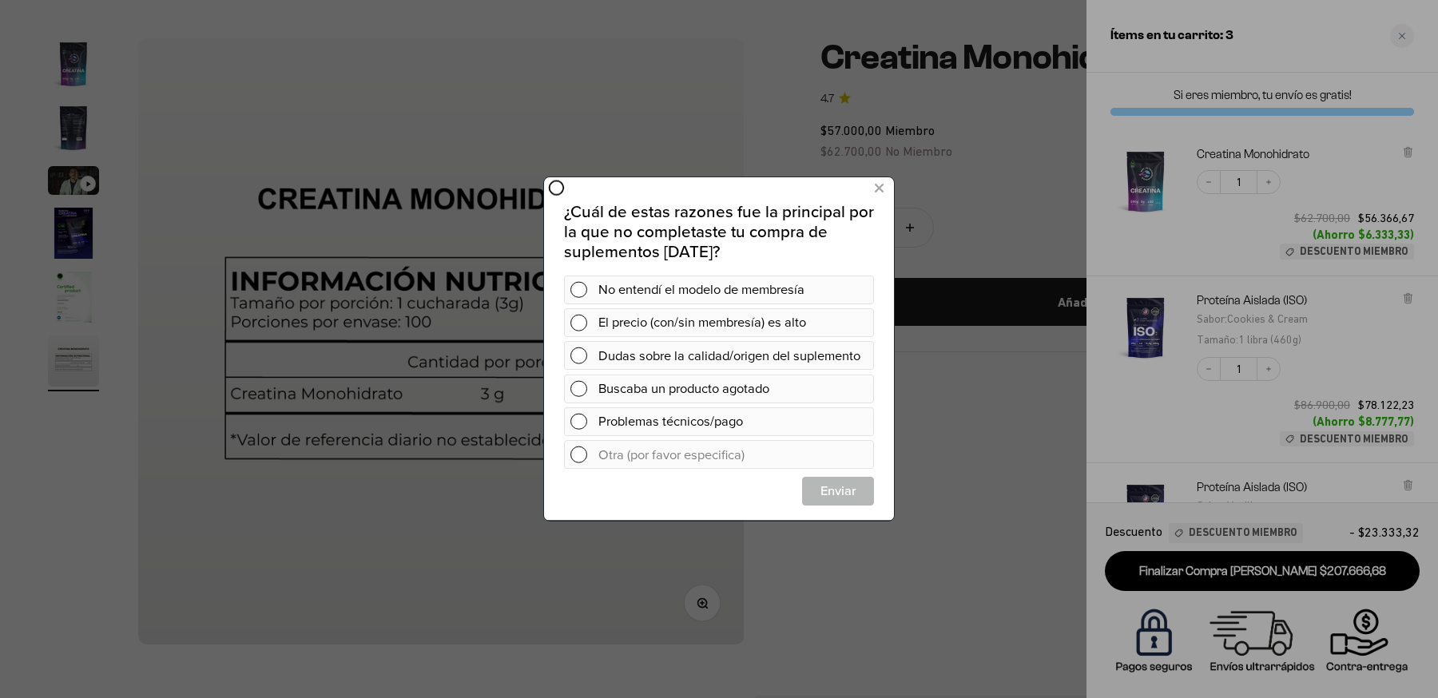
scroll to position [0, 0]
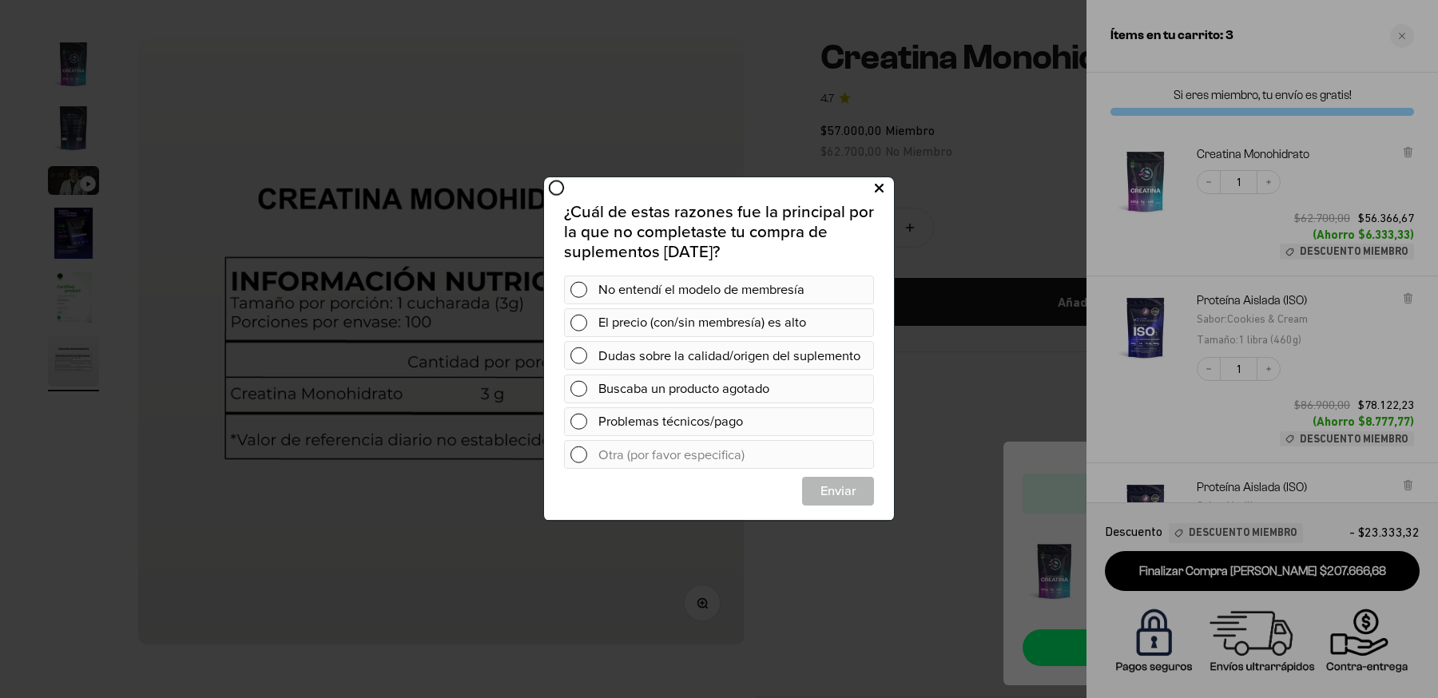
click at [881, 193] on icon at bounding box center [879, 189] width 9 height 22
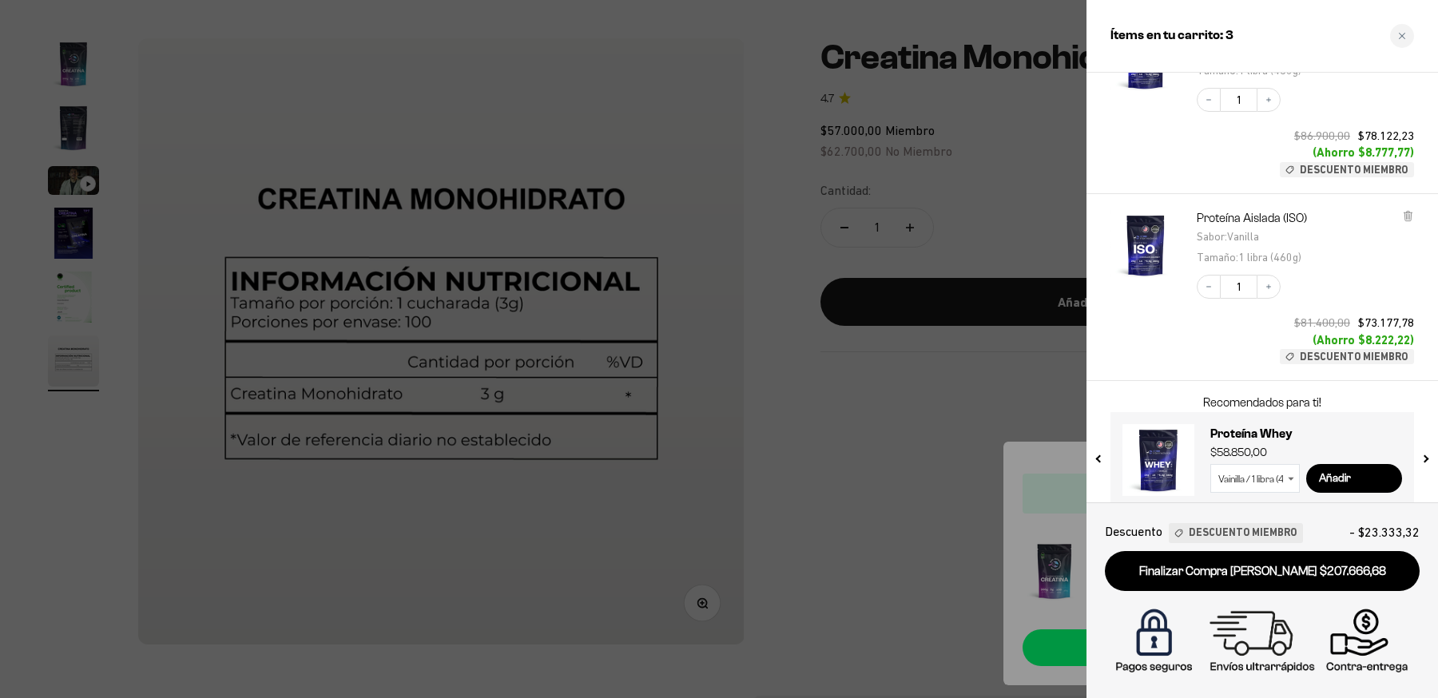
scroll to position [285, 0]
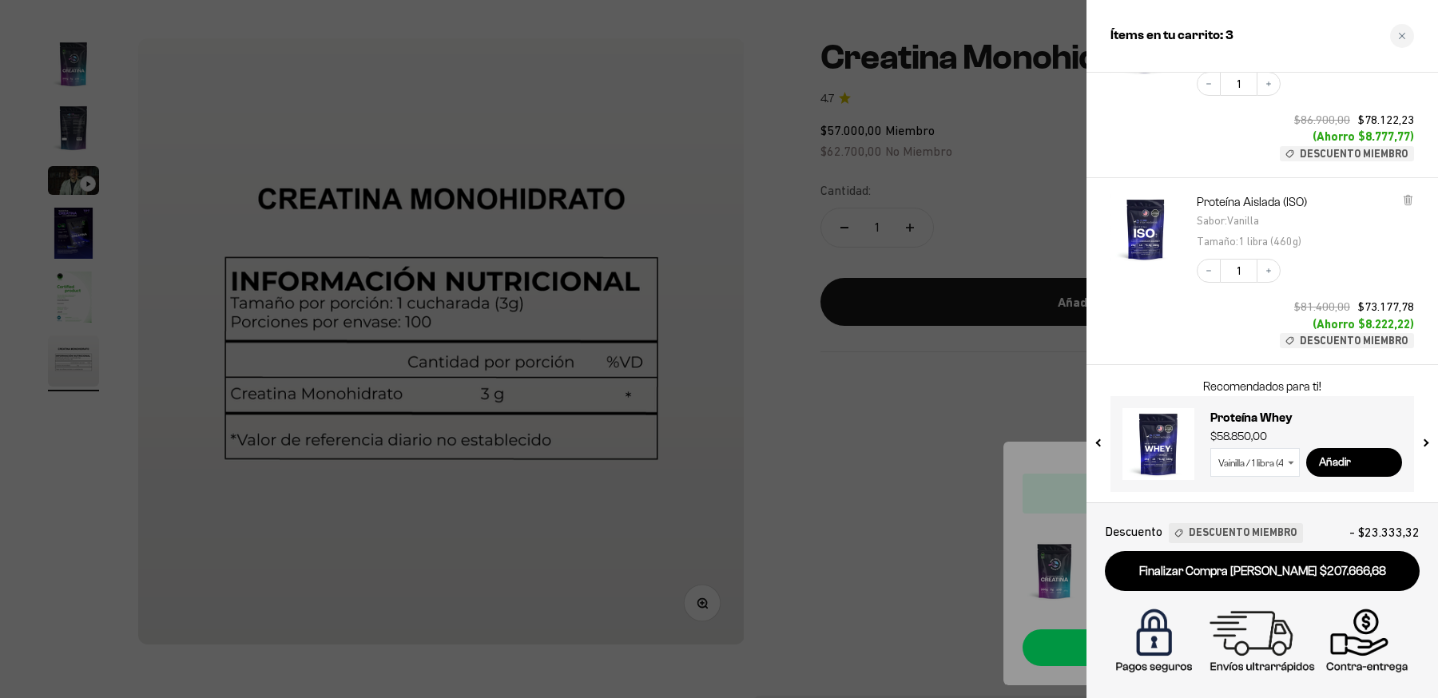
click at [933, 511] on div at bounding box center [719, 349] width 1438 height 698
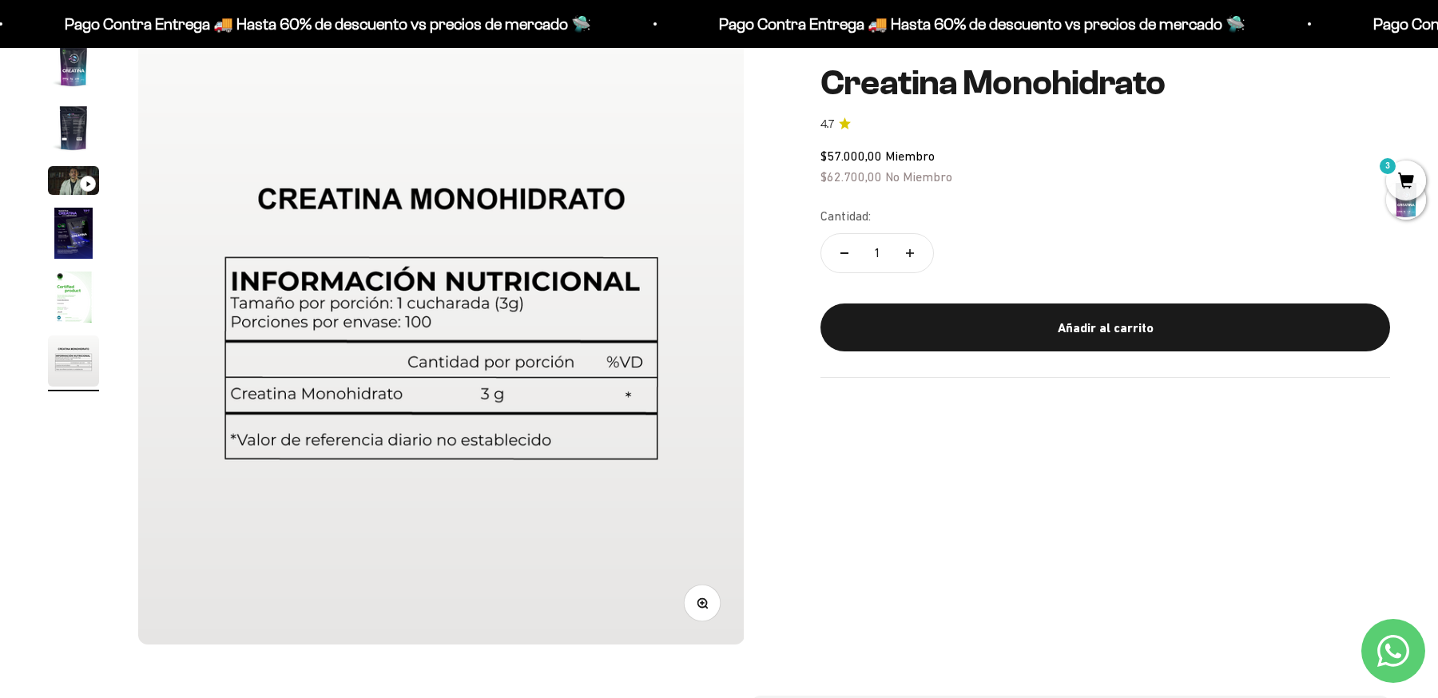
scroll to position [0, 0]
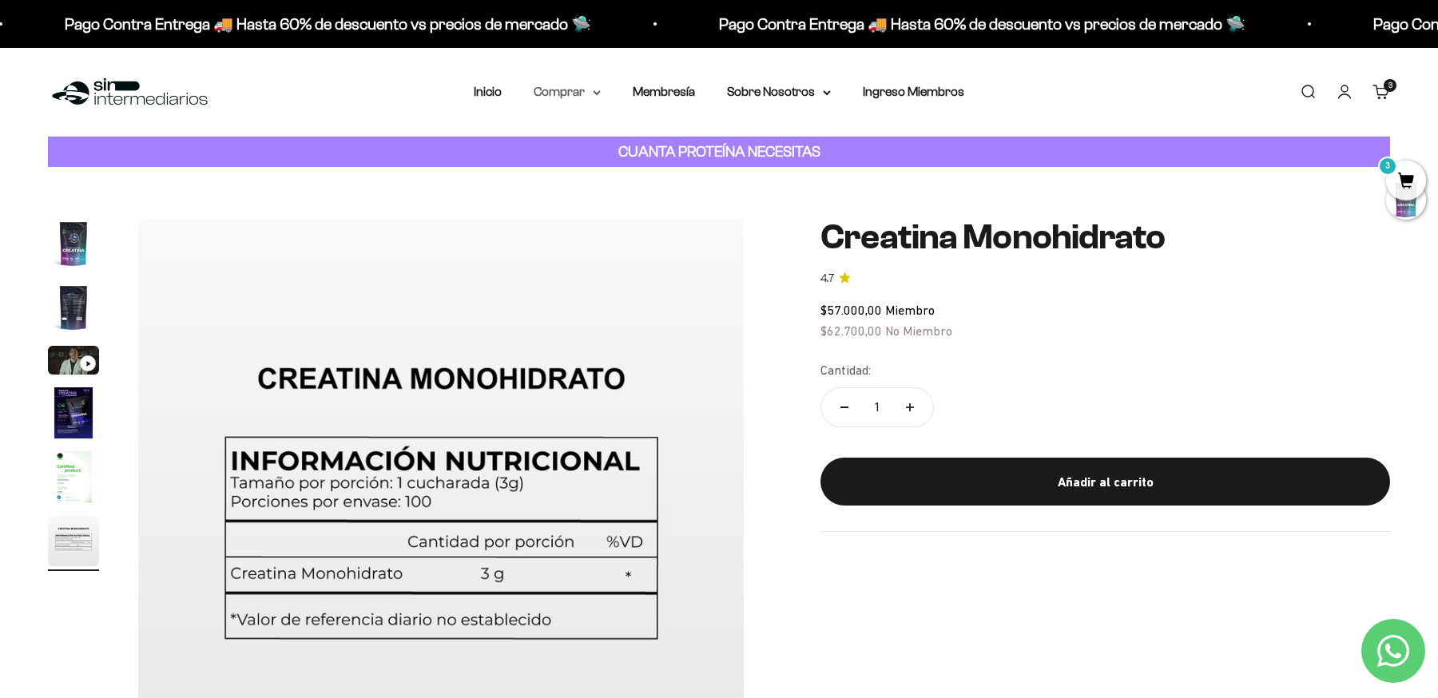
click at [583, 89] on summary "Comprar" at bounding box center [567, 92] width 67 height 21
click at [588, 205] on span "Gomas sin azúcar" at bounding box center [592, 203] width 99 height 14
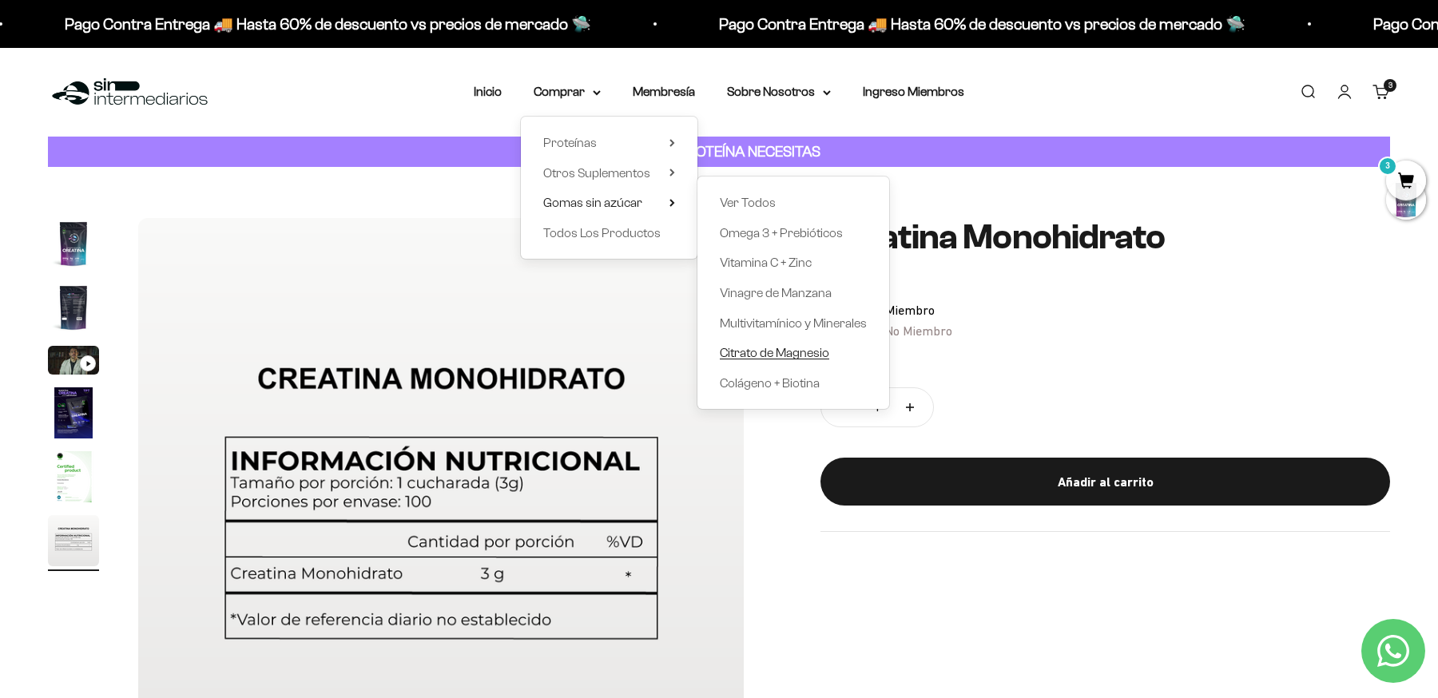
click at [751, 352] on span "Citrato de Magnesio" at bounding box center [774, 353] width 109 height 14
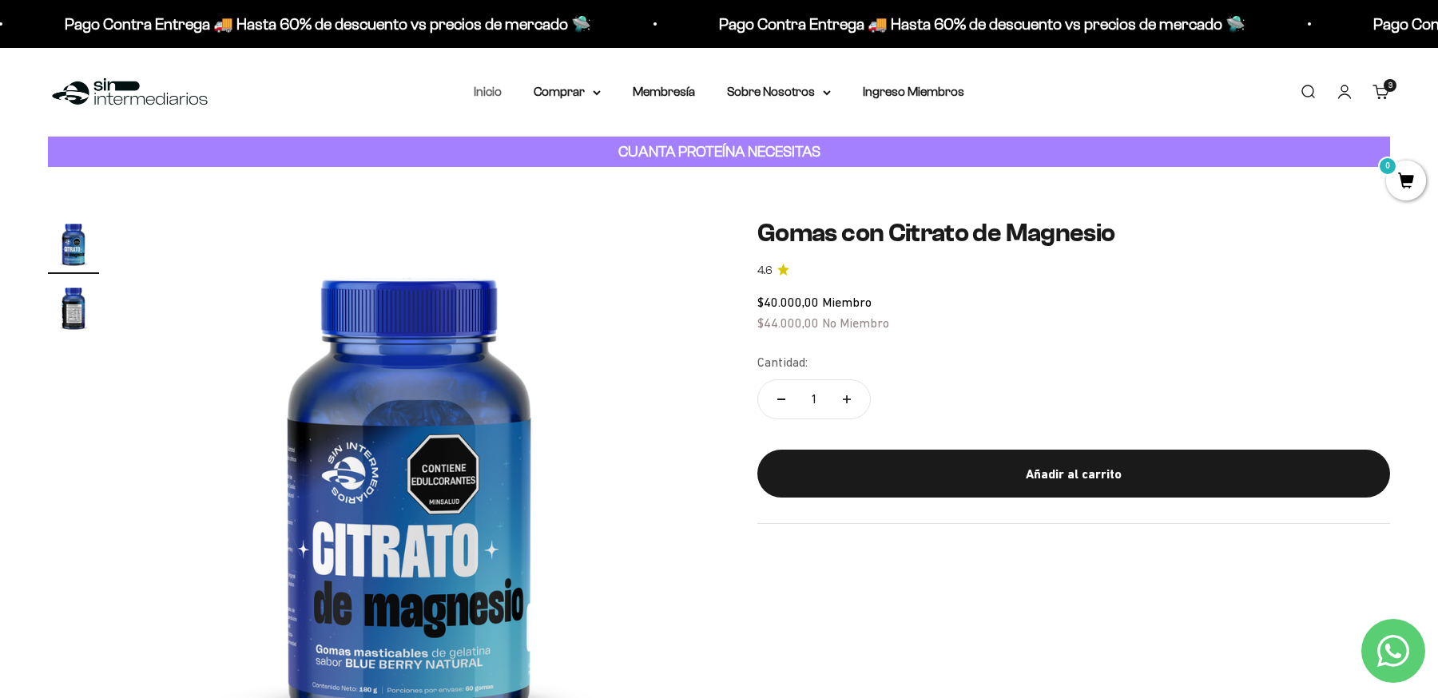
click at [491, 90] on link "Inicio" at bounding box center [488, 92] width 28 height 14
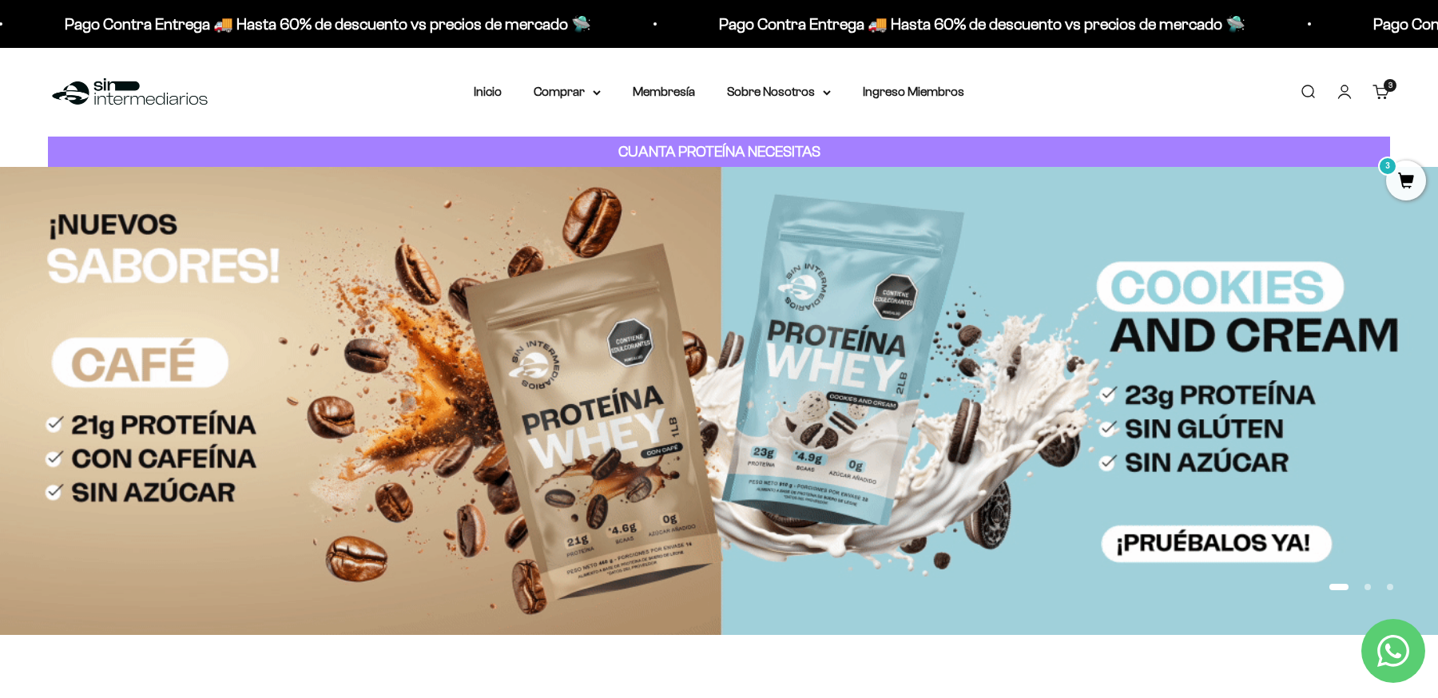
click at [1405, 181] on span "3" at bounding box center [1406, 181] width 40 height 40
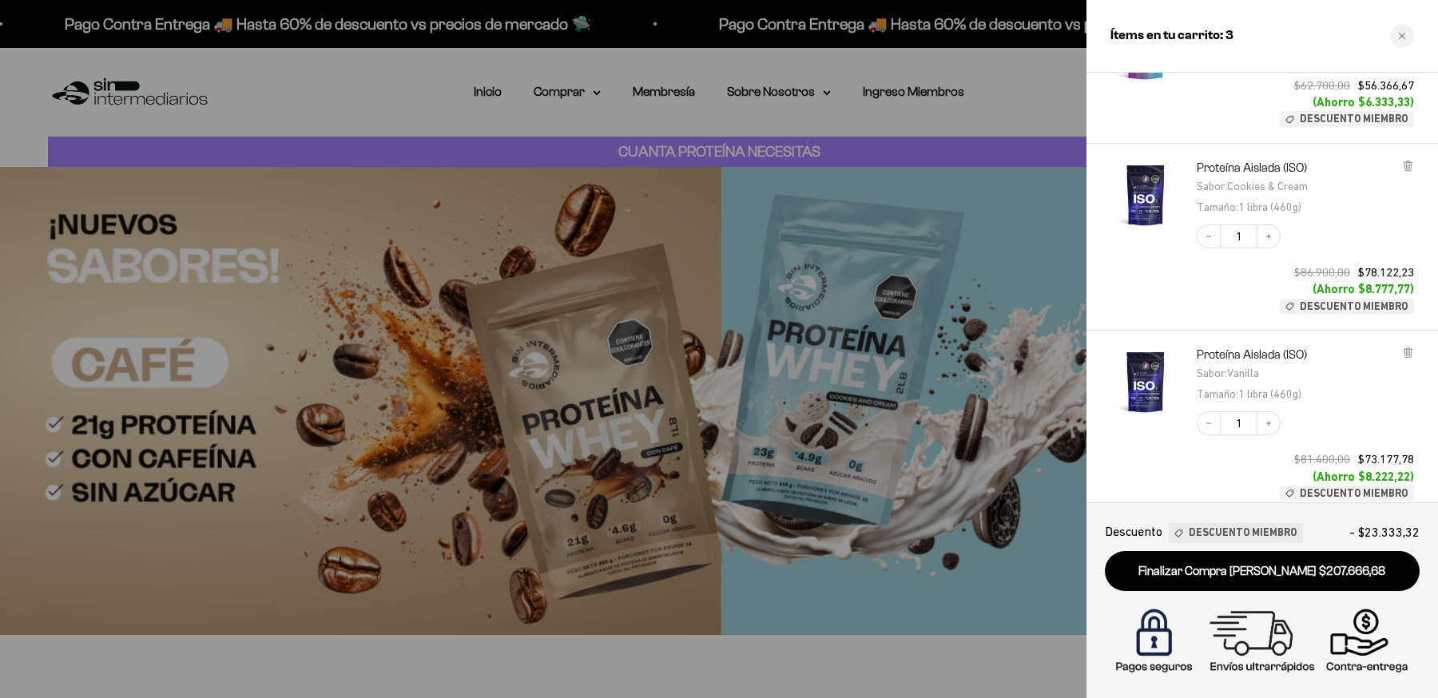
scroll to position [285, 0]
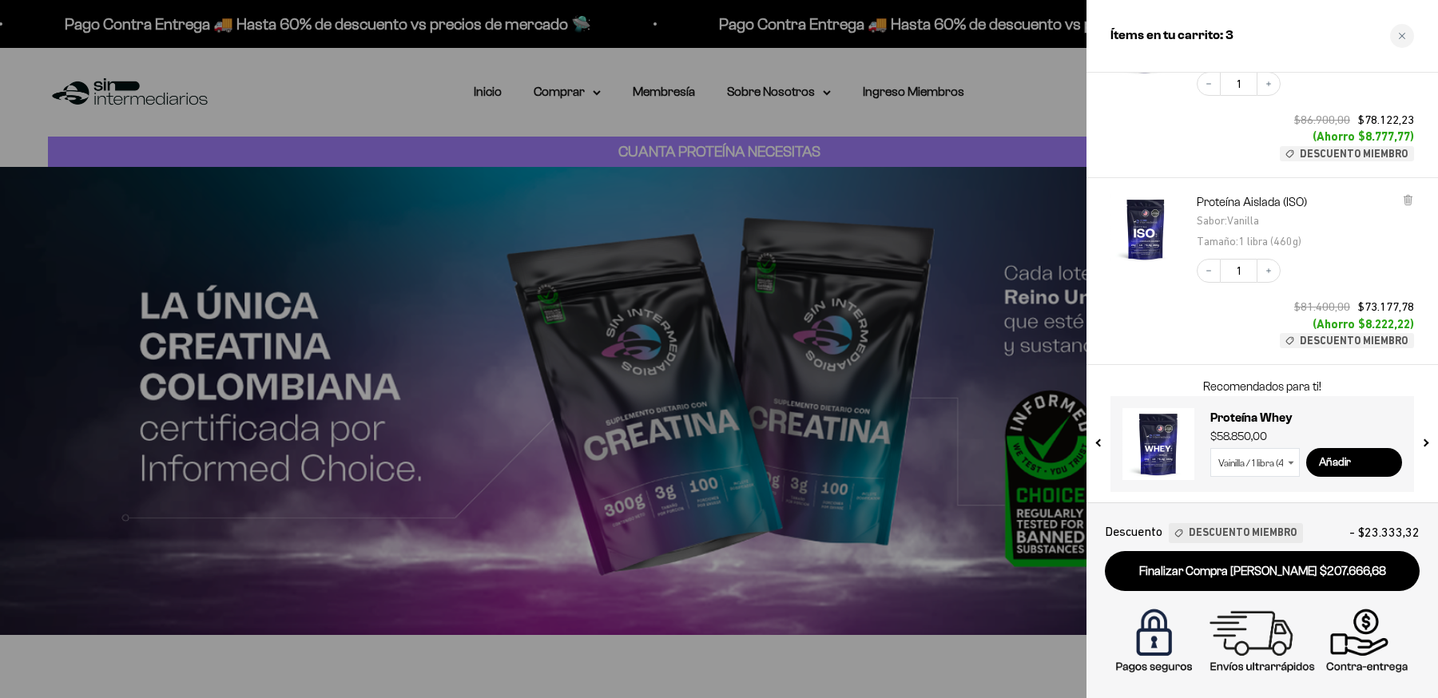
click at [1064, 107] on div at bounding box center [719, 349] width 1438 height 698
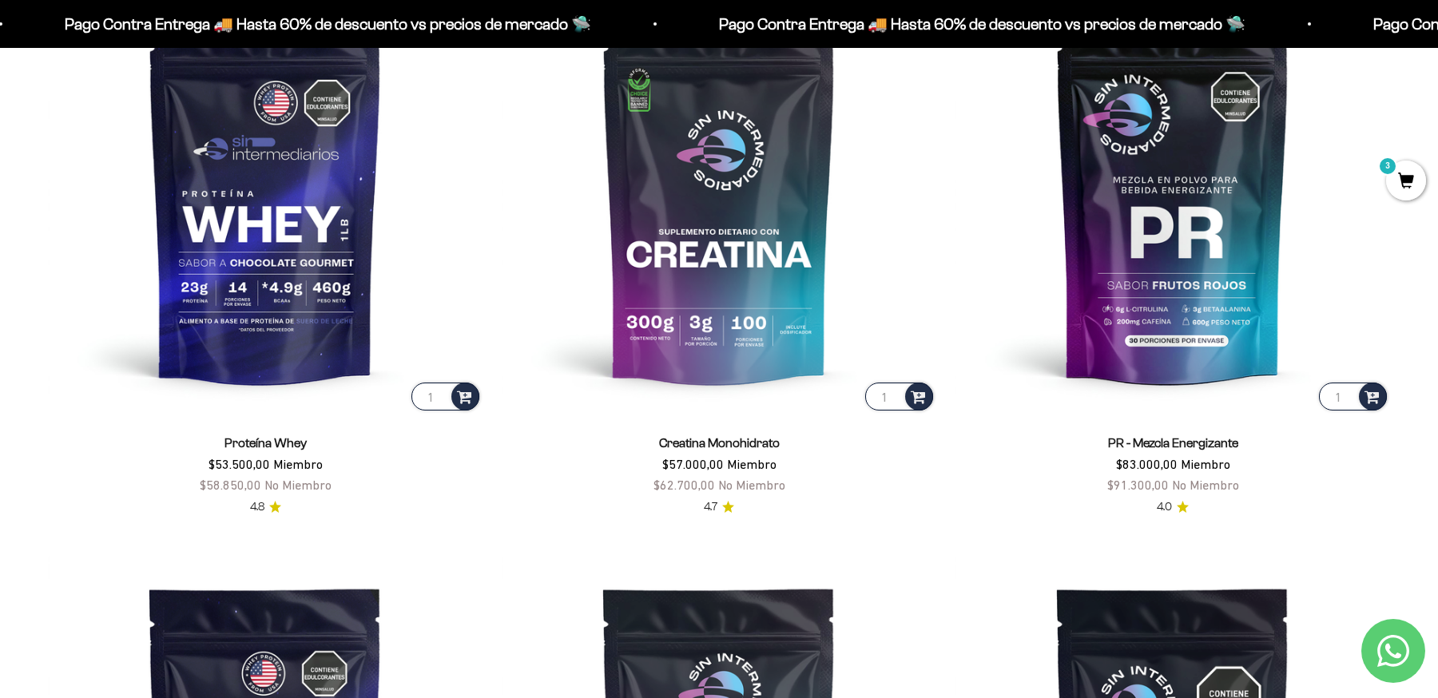
scroll to position [875, 0]
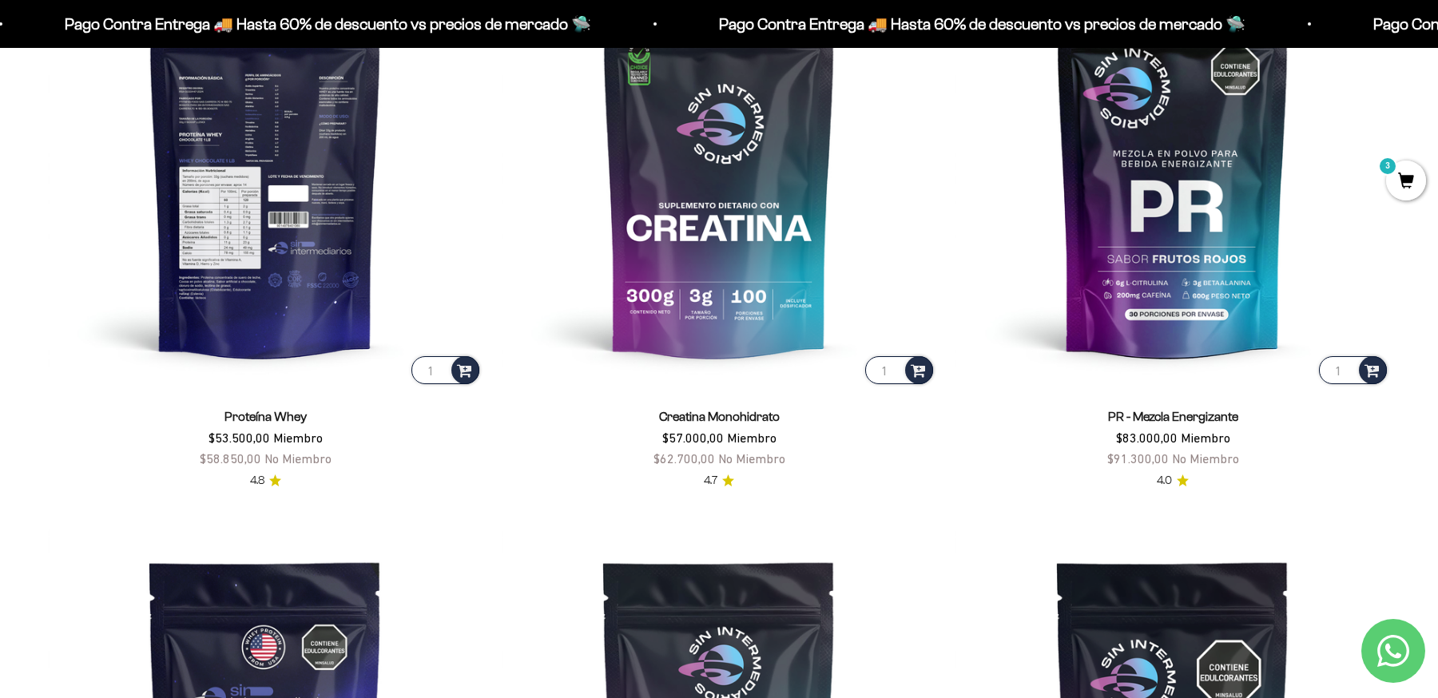
click at [269, 235] on img at bounding box center [265, 170] width 435 height 435
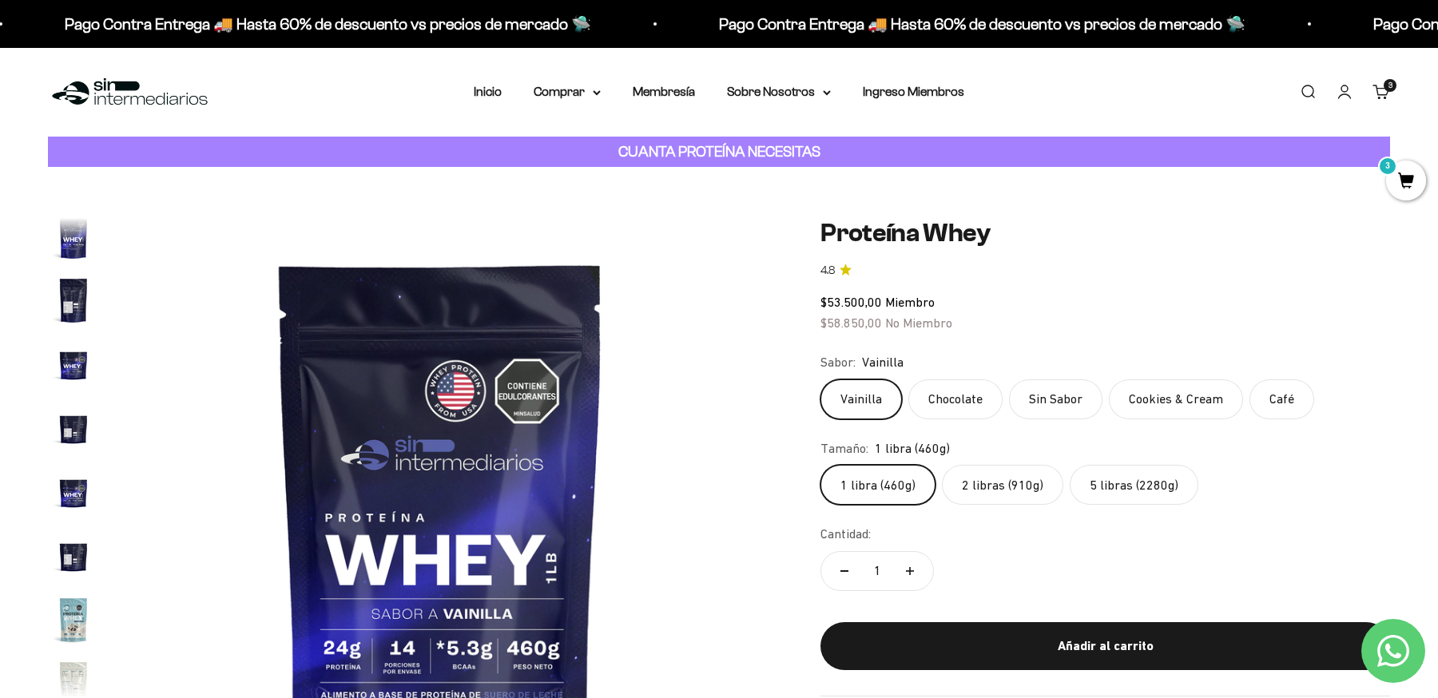
click at [70, 306] on img "Ir al artículo 9" at bounding box center [73, 300] width 51 height 51
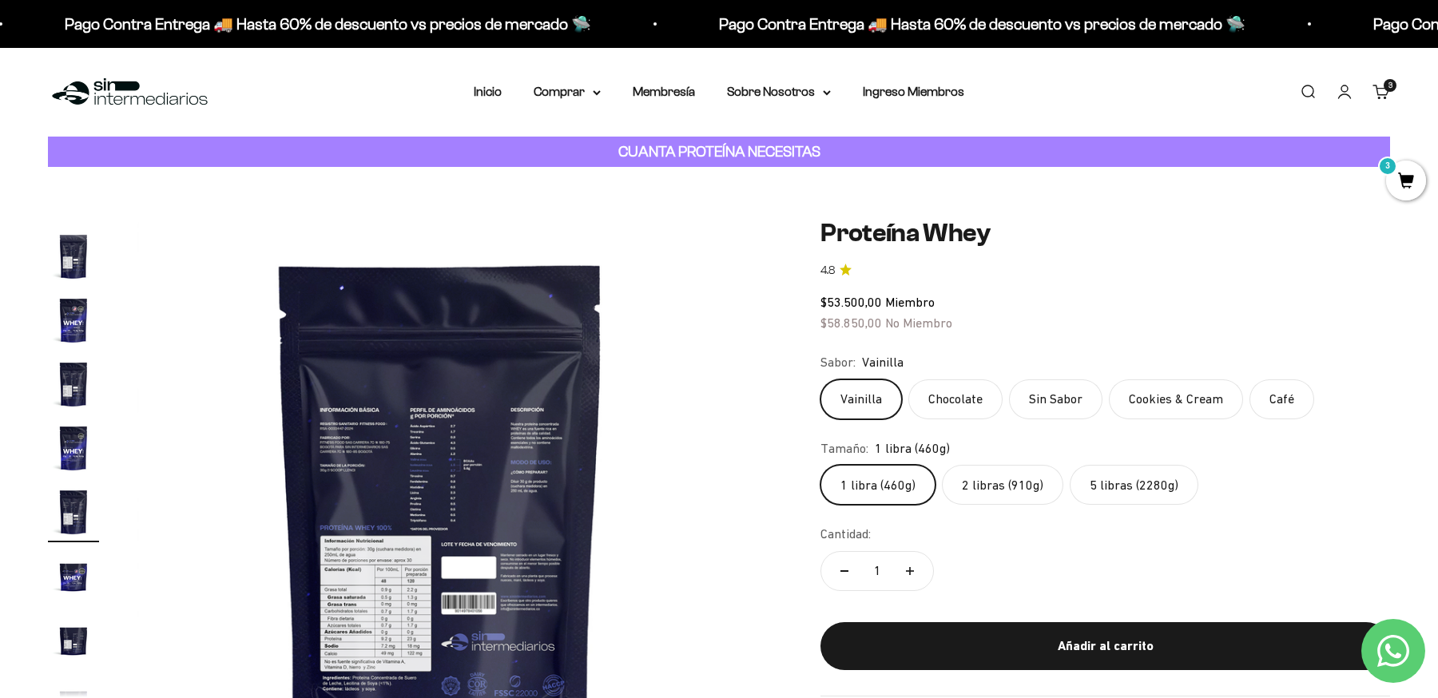
scroll to position [0, 5006]
click at [395, 554] on img at bounding box center [441, 521] width 607 height 607
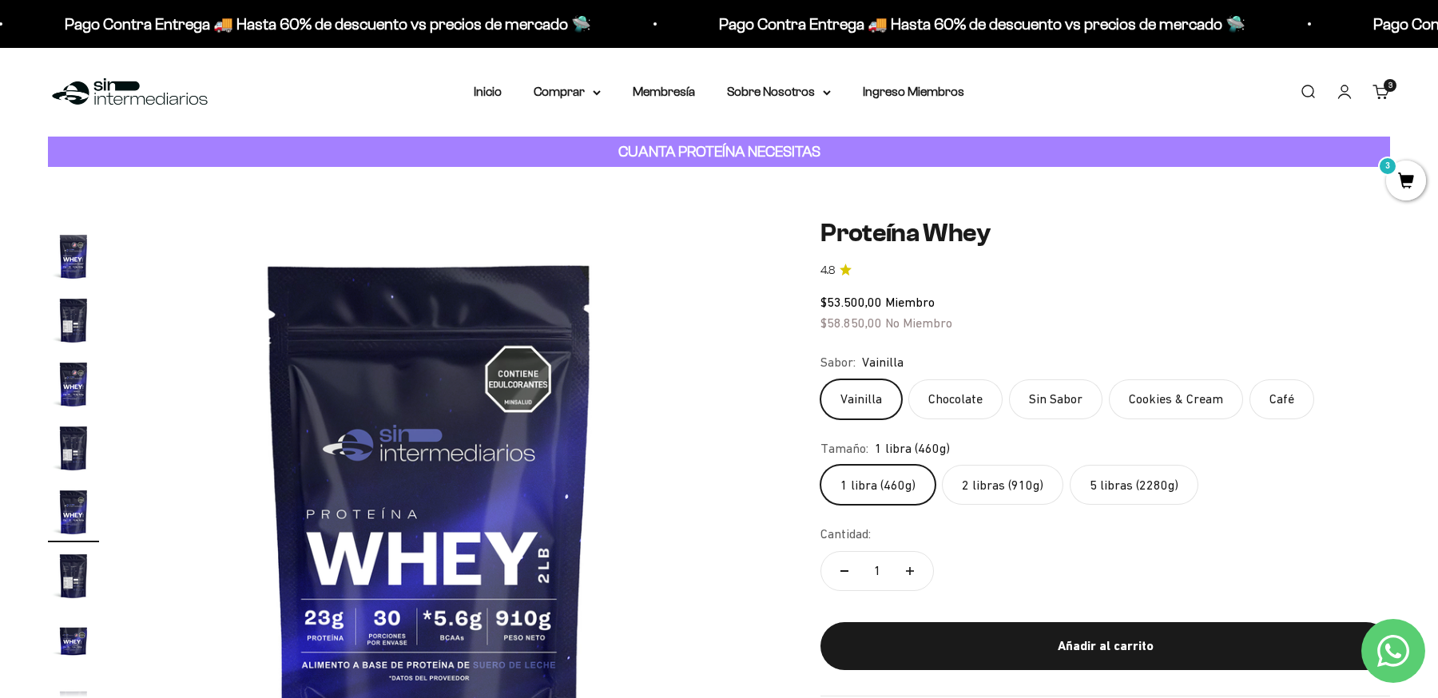
scroll to position [0, 4381]
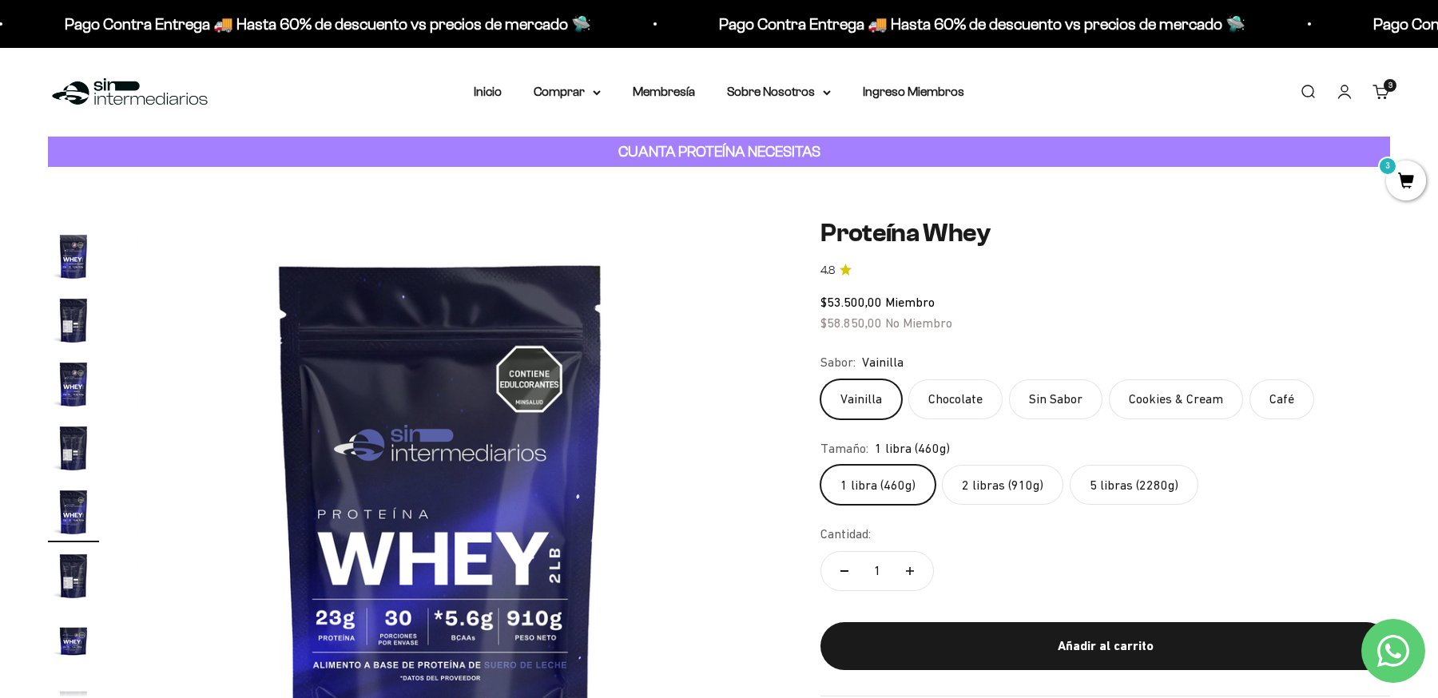
click at [72, 382] on img "Ir al artículo 6" at bounding box center [73, 384] width 51 height 51
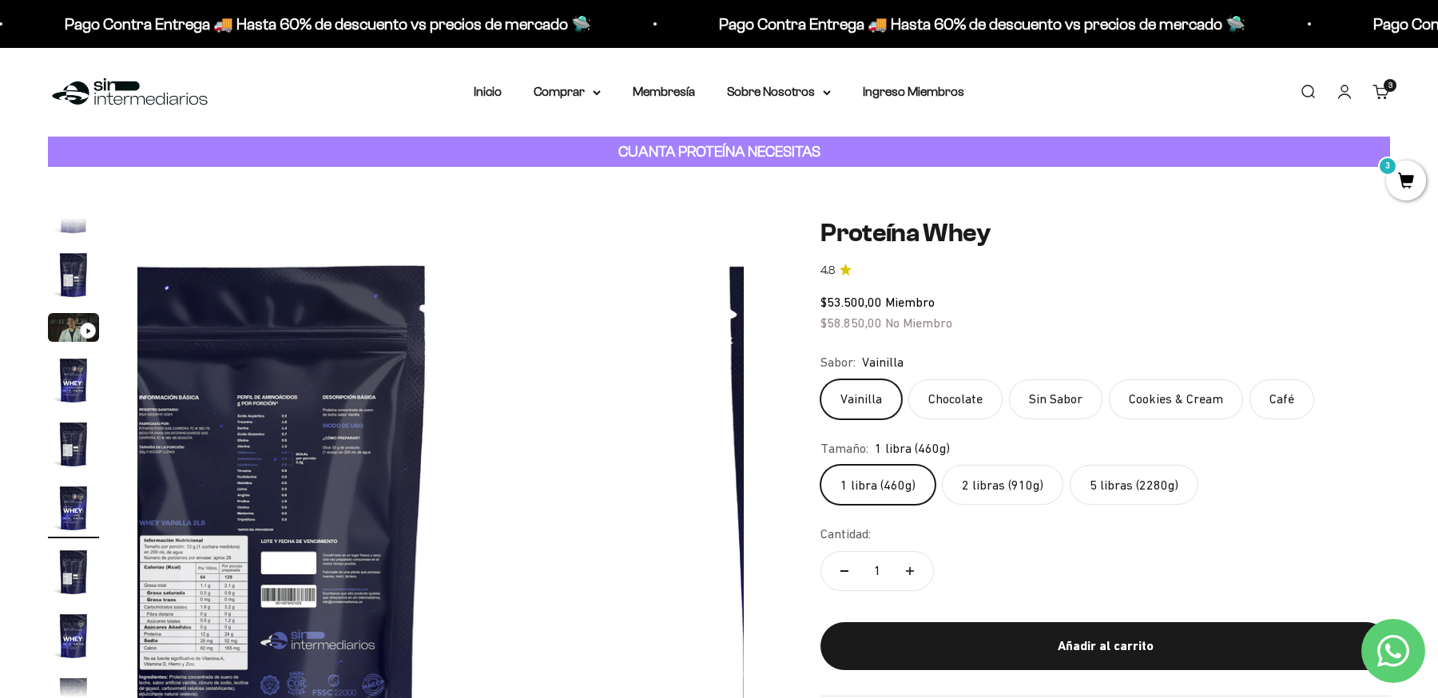
scroll to position [29, 0]
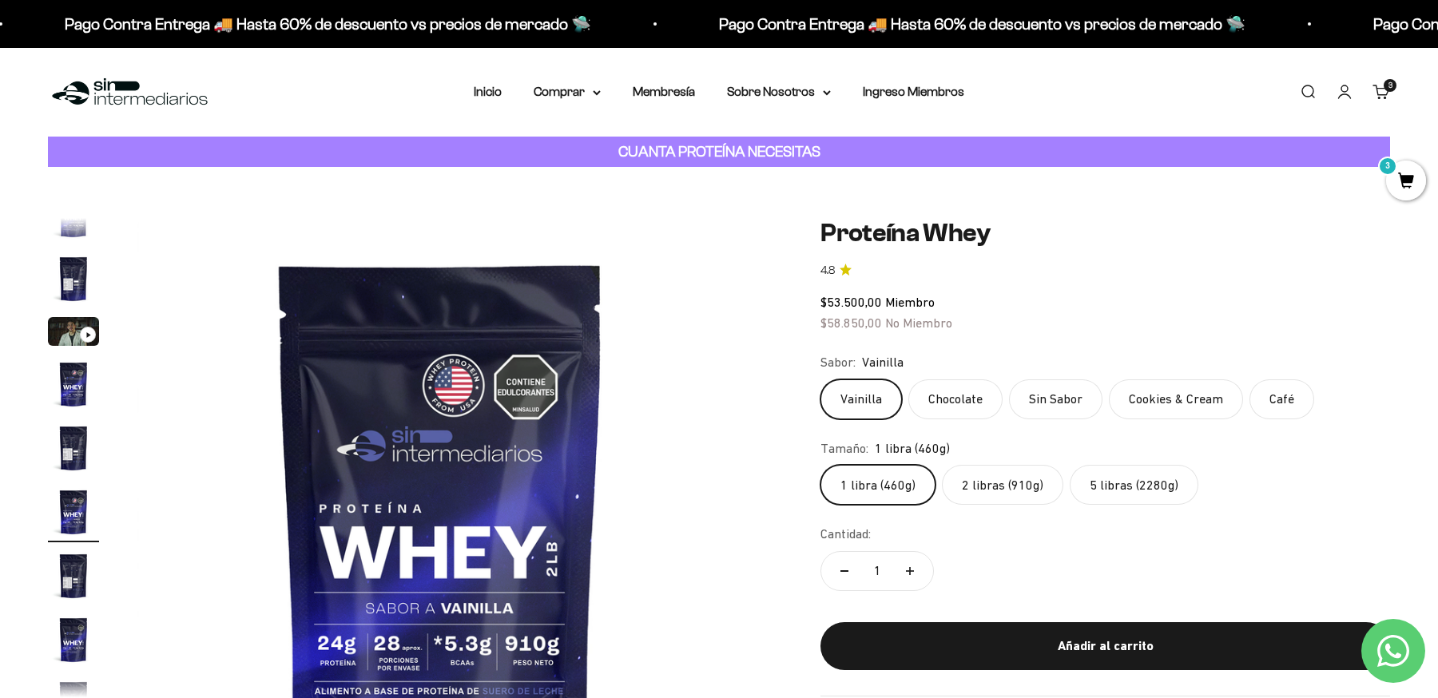
click at [75, 453] on img "Ir al artículo 5" at bounding box center [73, 448] width 51 height 51
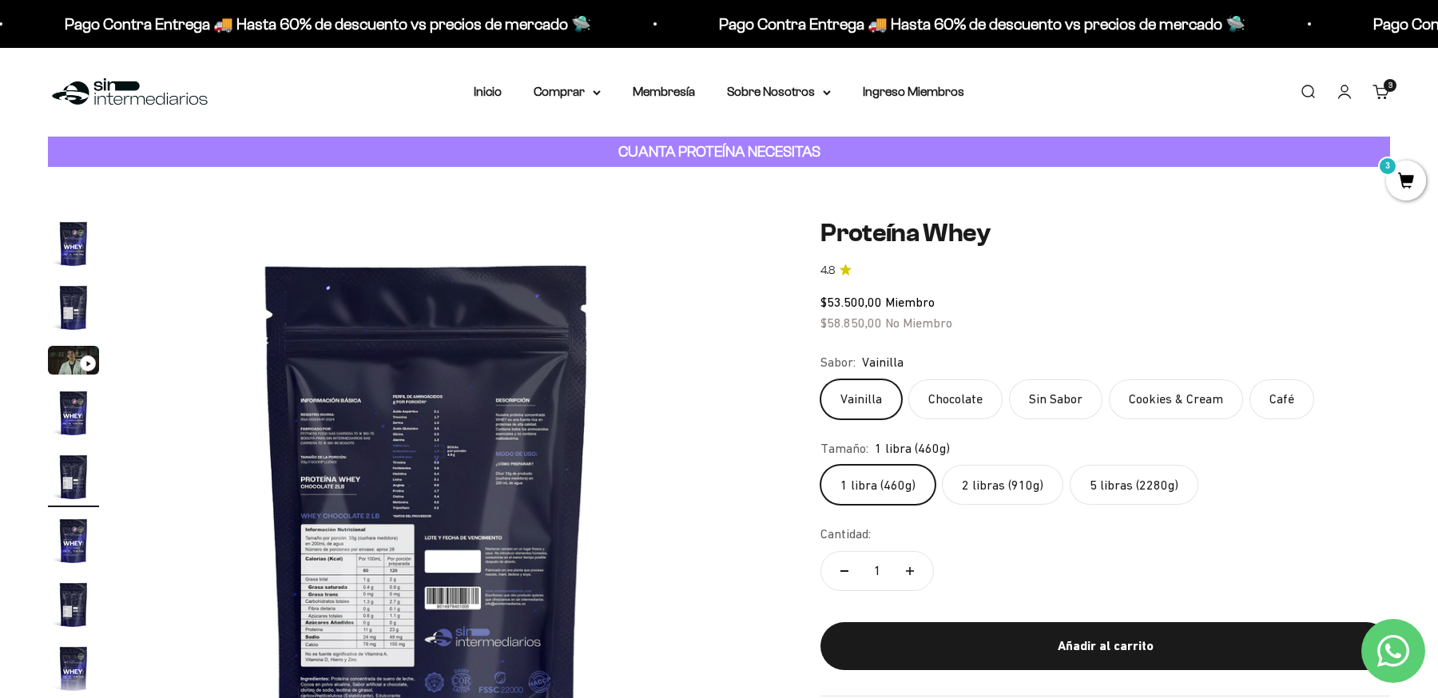
scroll to position [0, 2504]
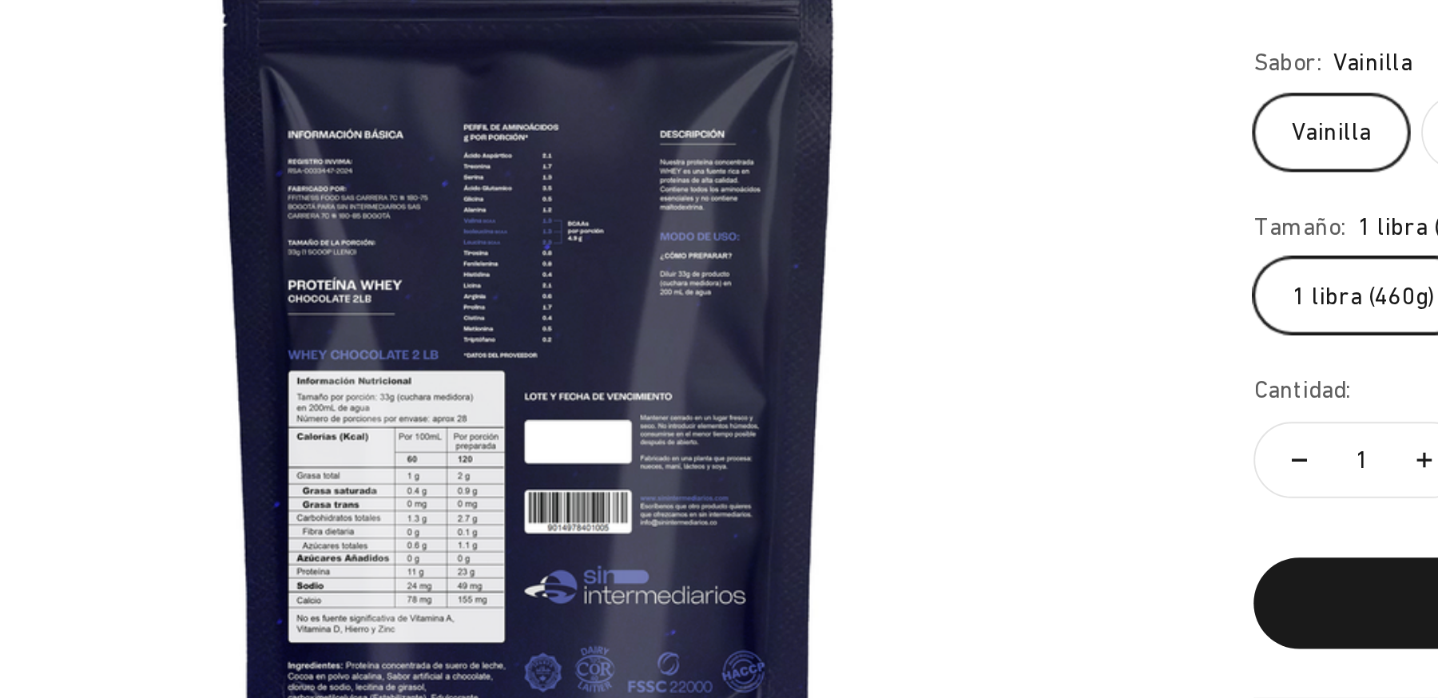
click at [343, 582] on img at bounding box center [440, 521] width 607 height 607
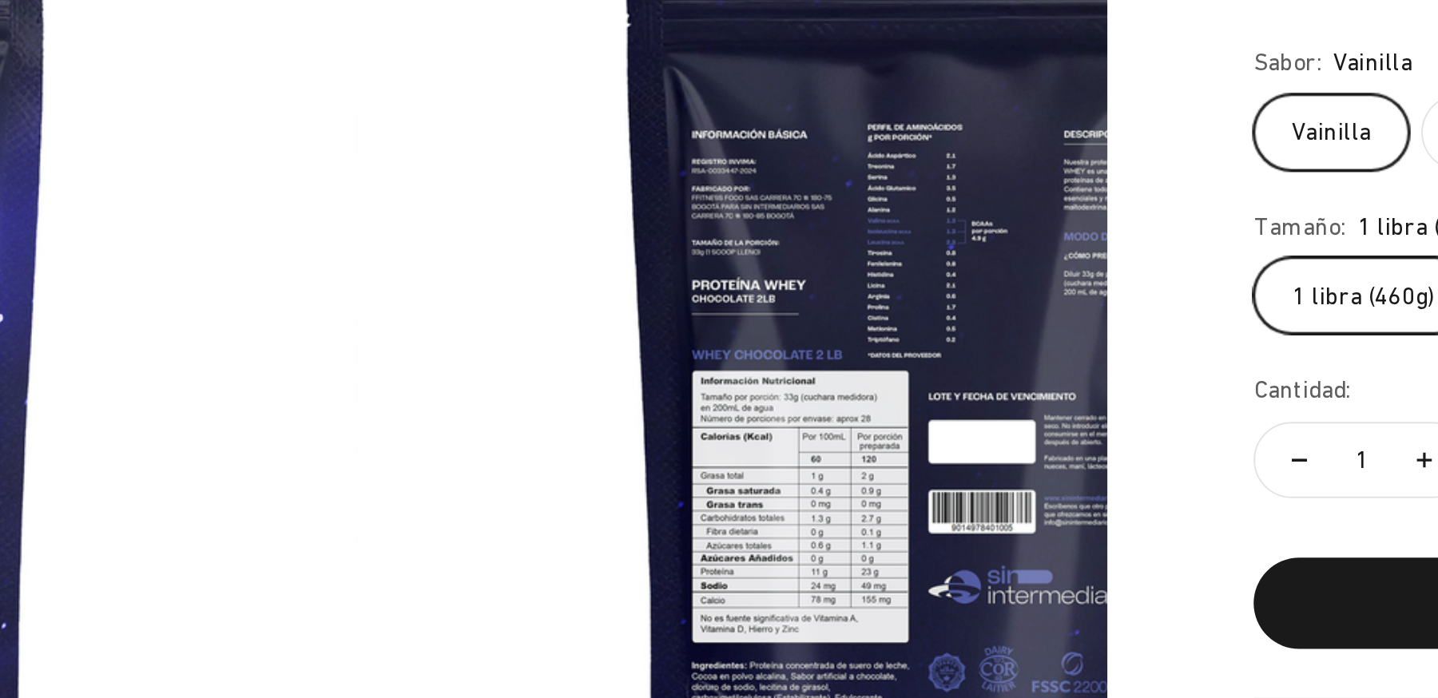
click at [330, 582] on img at bounding box center [27, 521] width 607 height 607
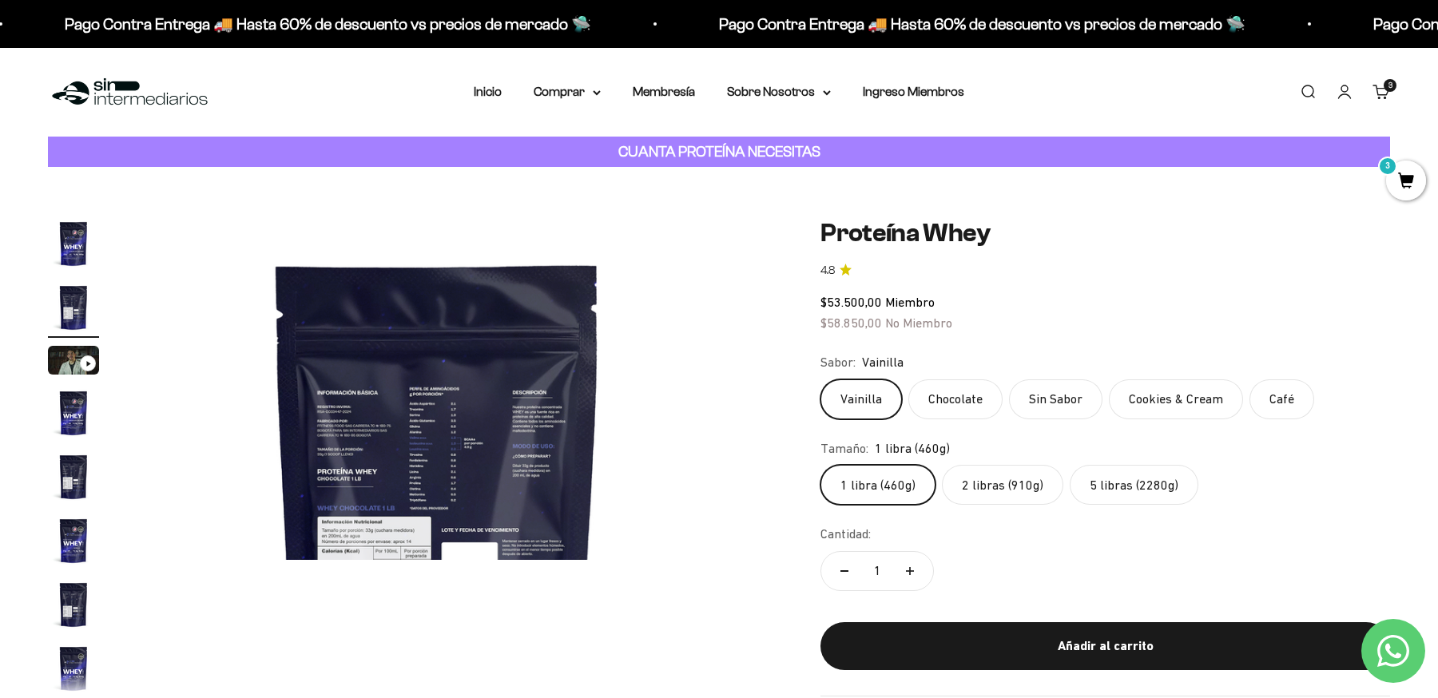
scroll to position [0, 626]
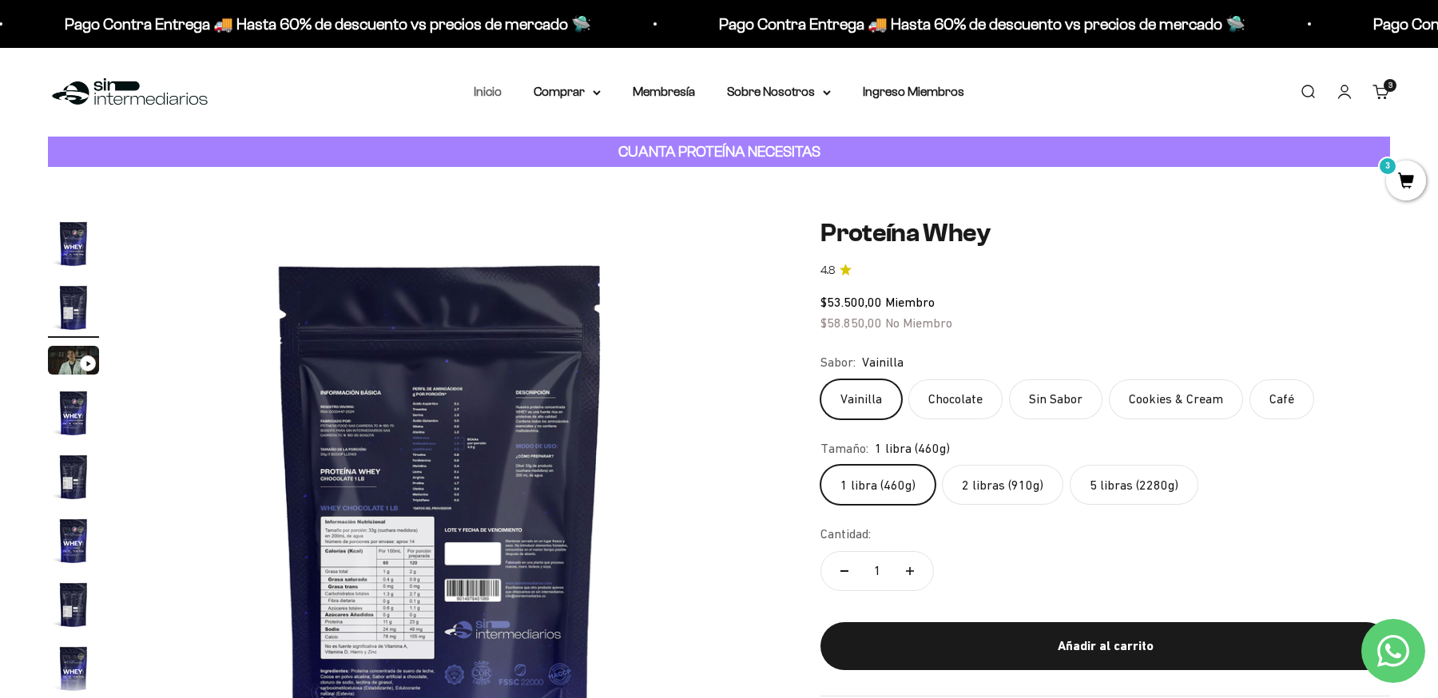
click at [490, 96] on link "Inicio" at bounding box center [488, 92] width 28 height 14
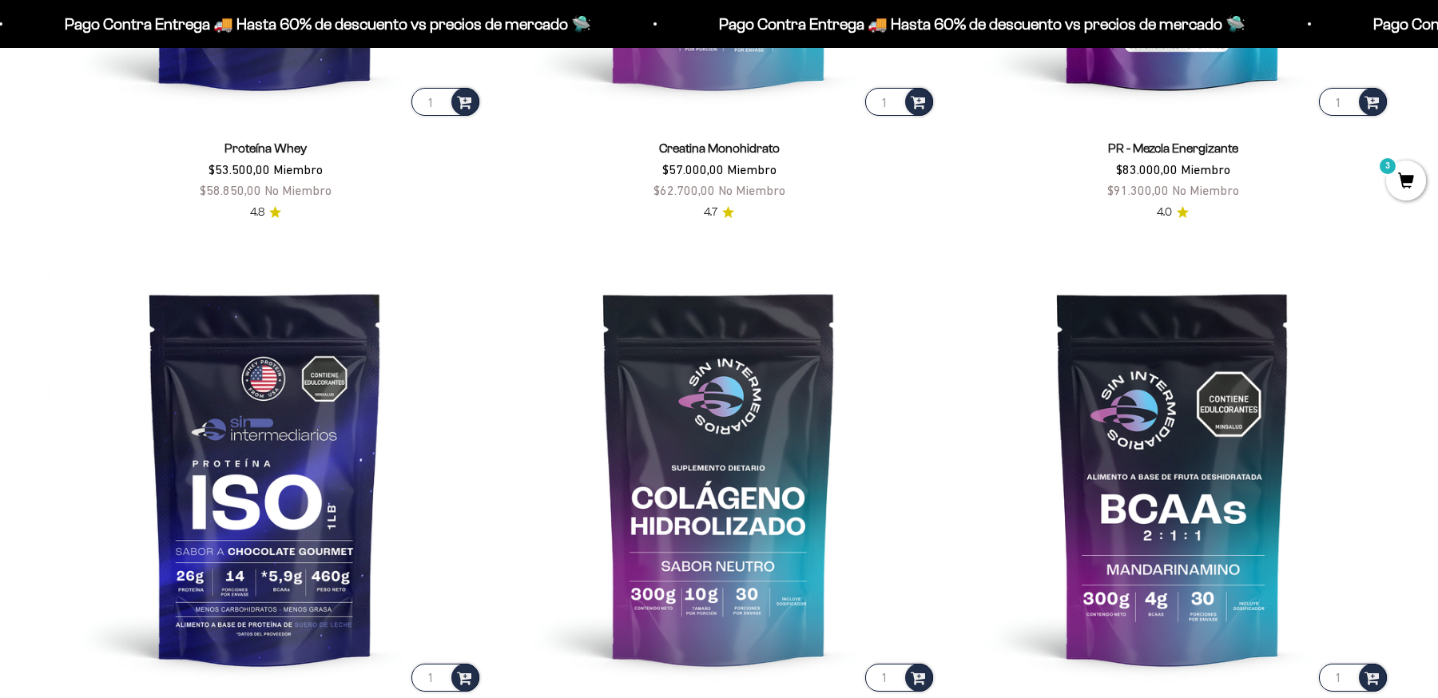
scroll to position [1183, 0]
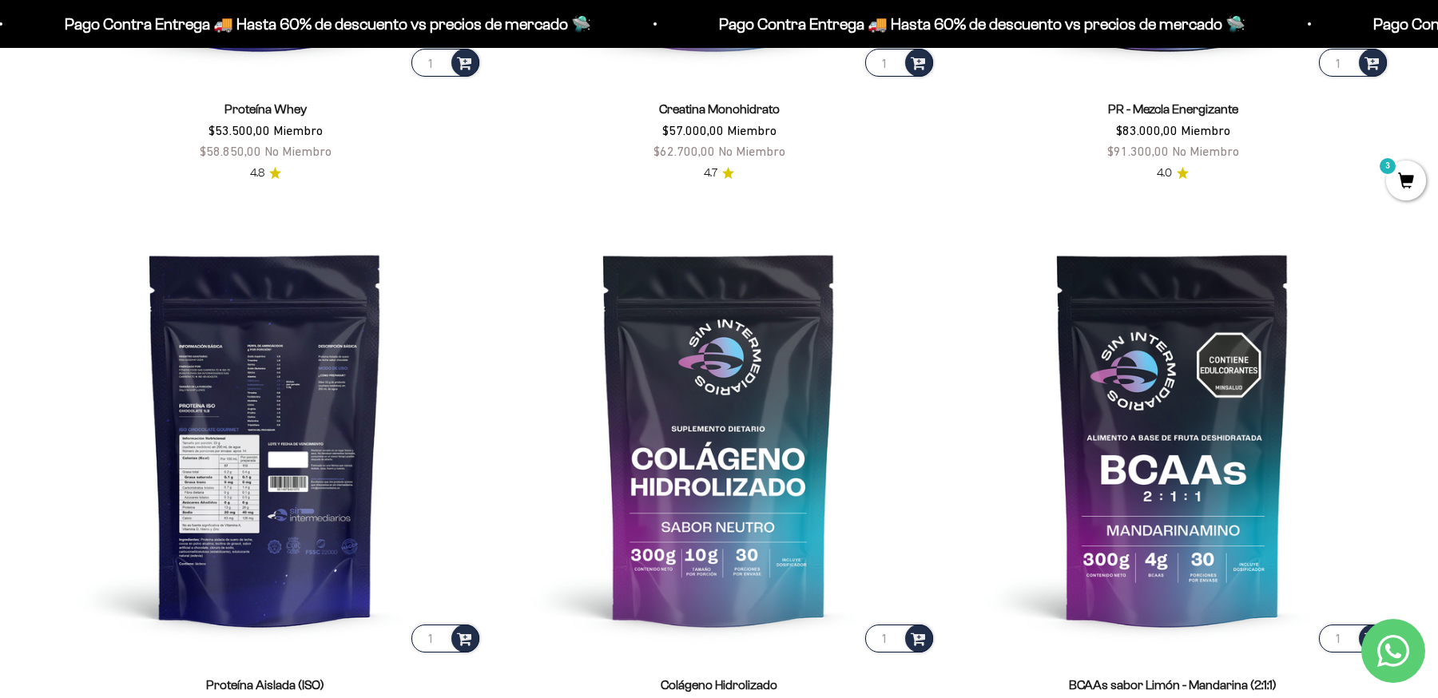
click at [232, 364] on img at bounding box center [265, 438] width 435 height 435
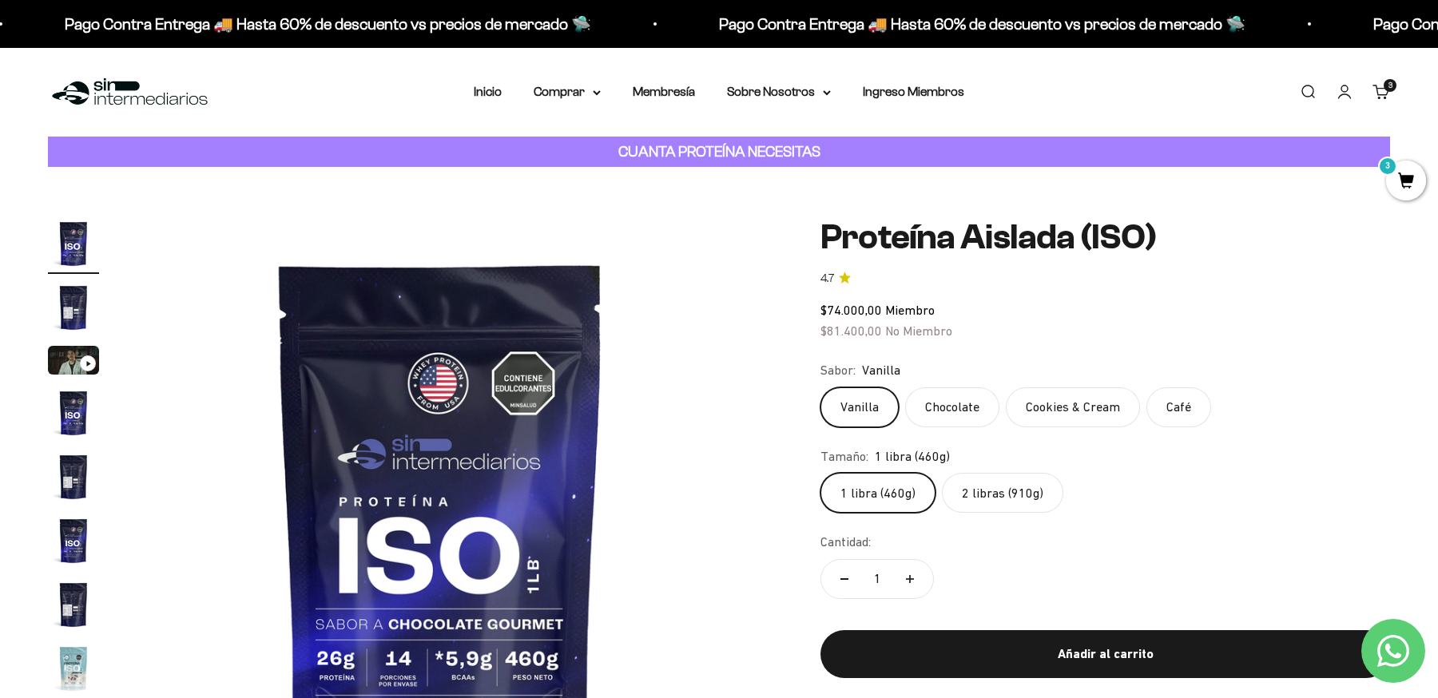
click at [67, 318] on img "Ir al artículo 2" at bounding box center [73, 307] width 51 height 51
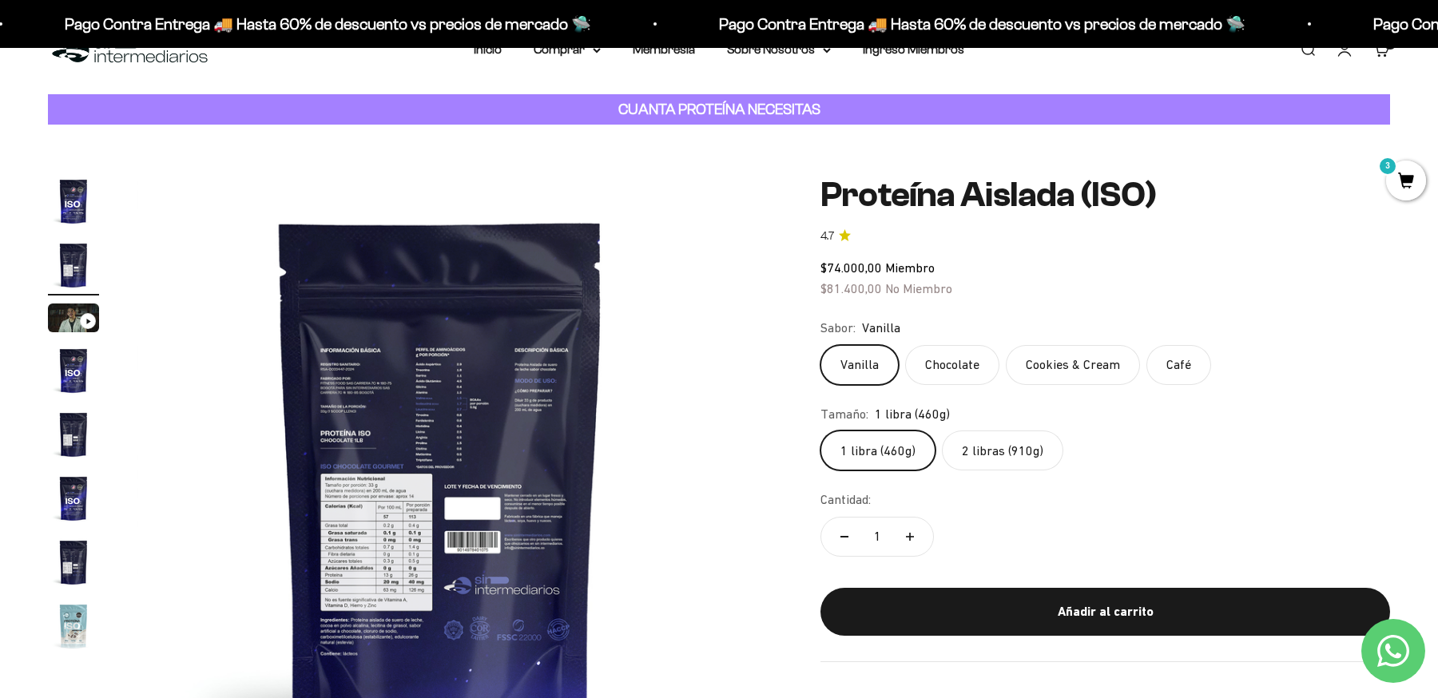
scroll to position [46, 0]
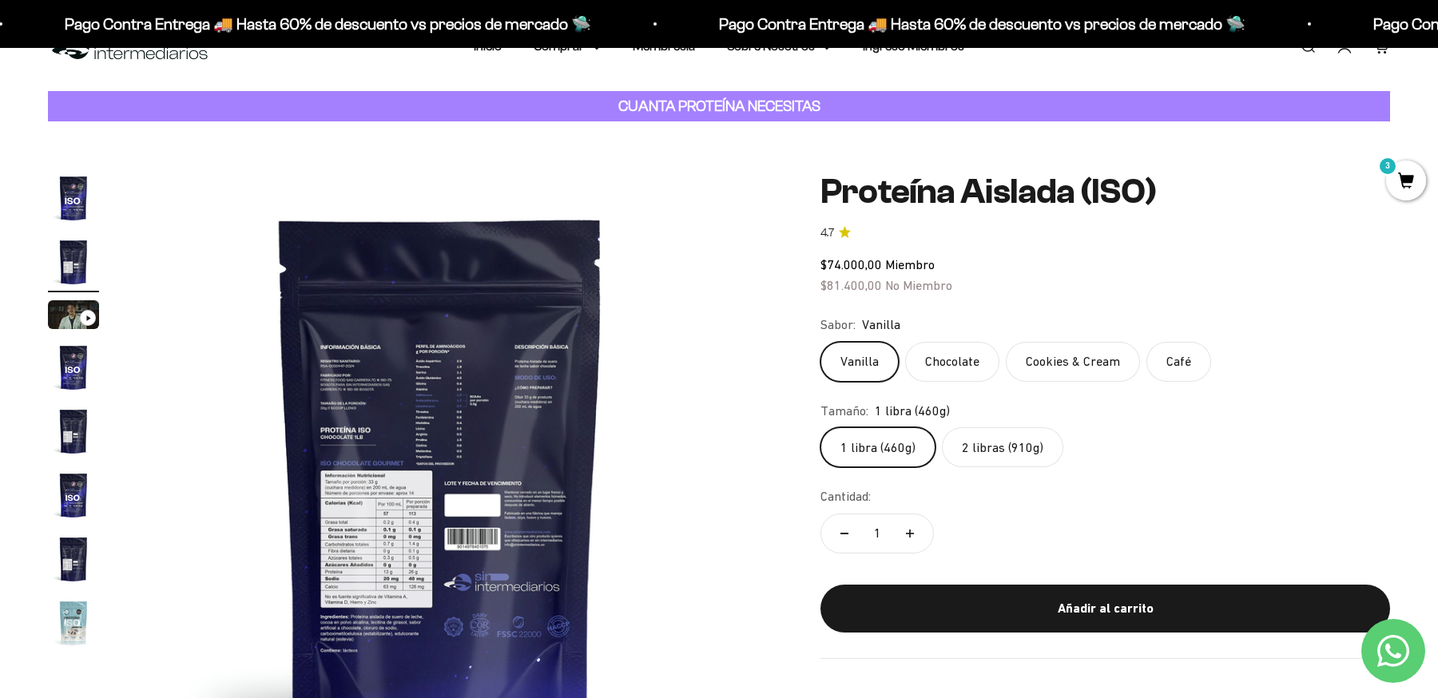
click at [505, 502] on img at bounding box center [440, 476] width 607 height 607
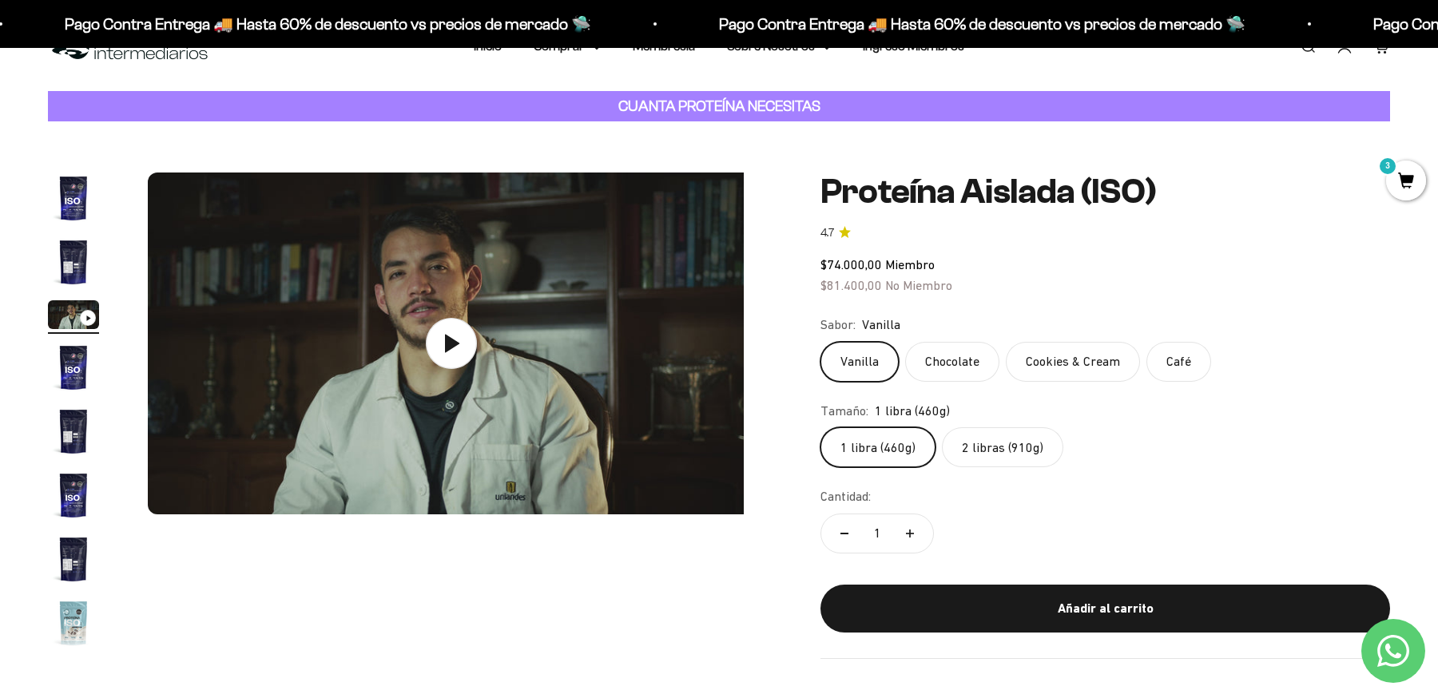
scroll to position [0, 1251]
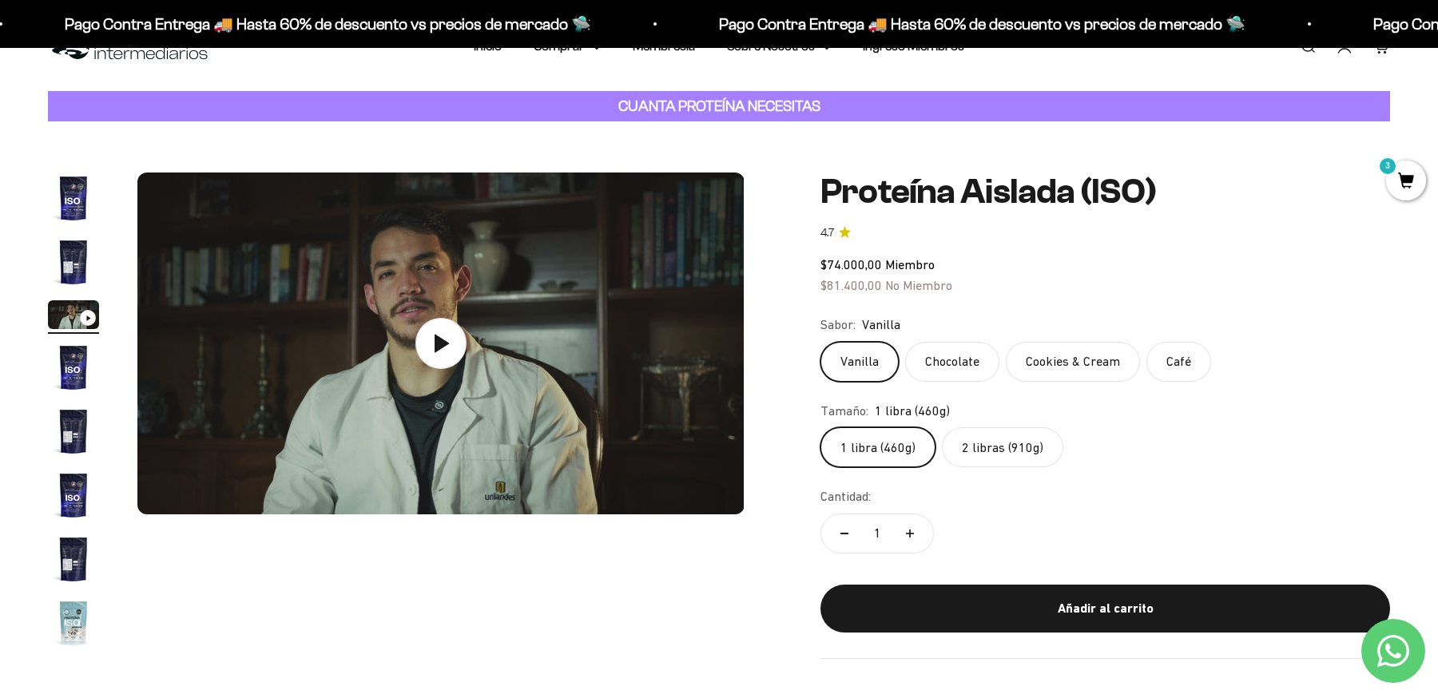
click at [74, 261] on img "Ir al artículo 2" at bounding box center [73, 262] width 51 height 51
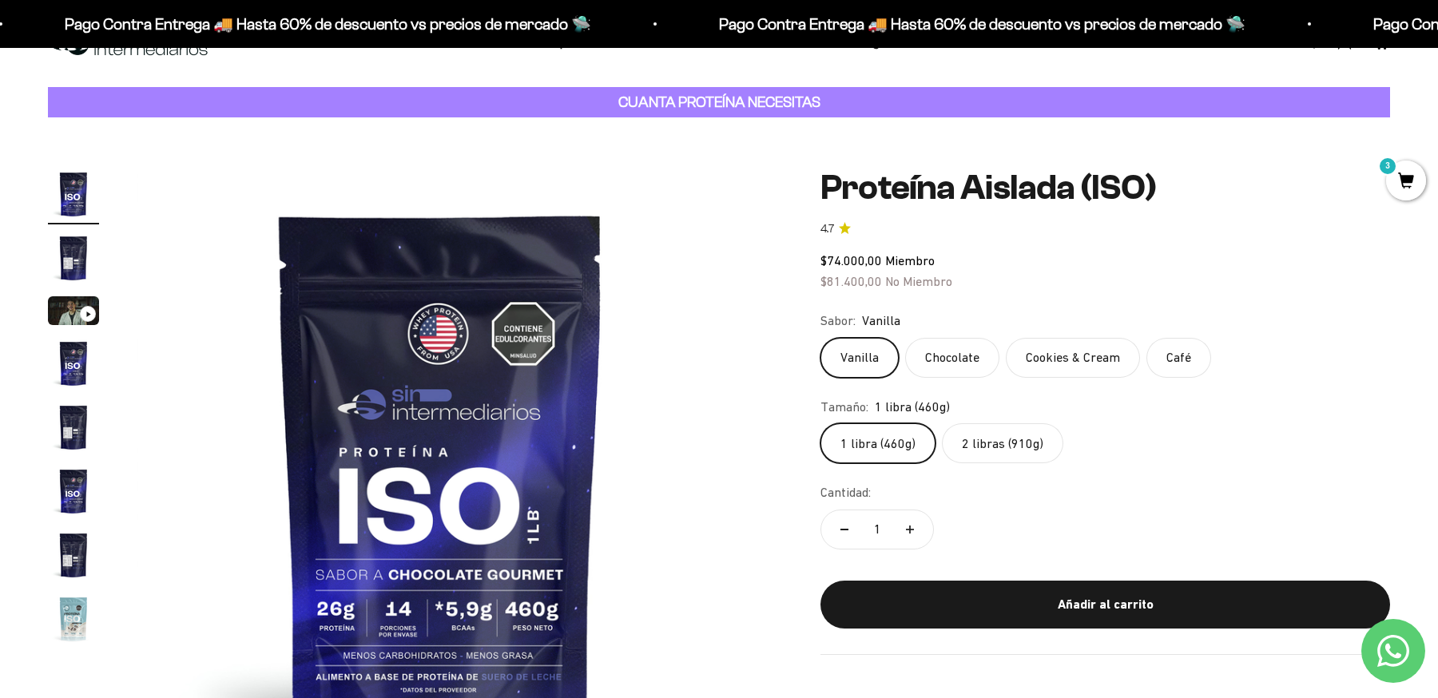
scroll to position [0, 0]
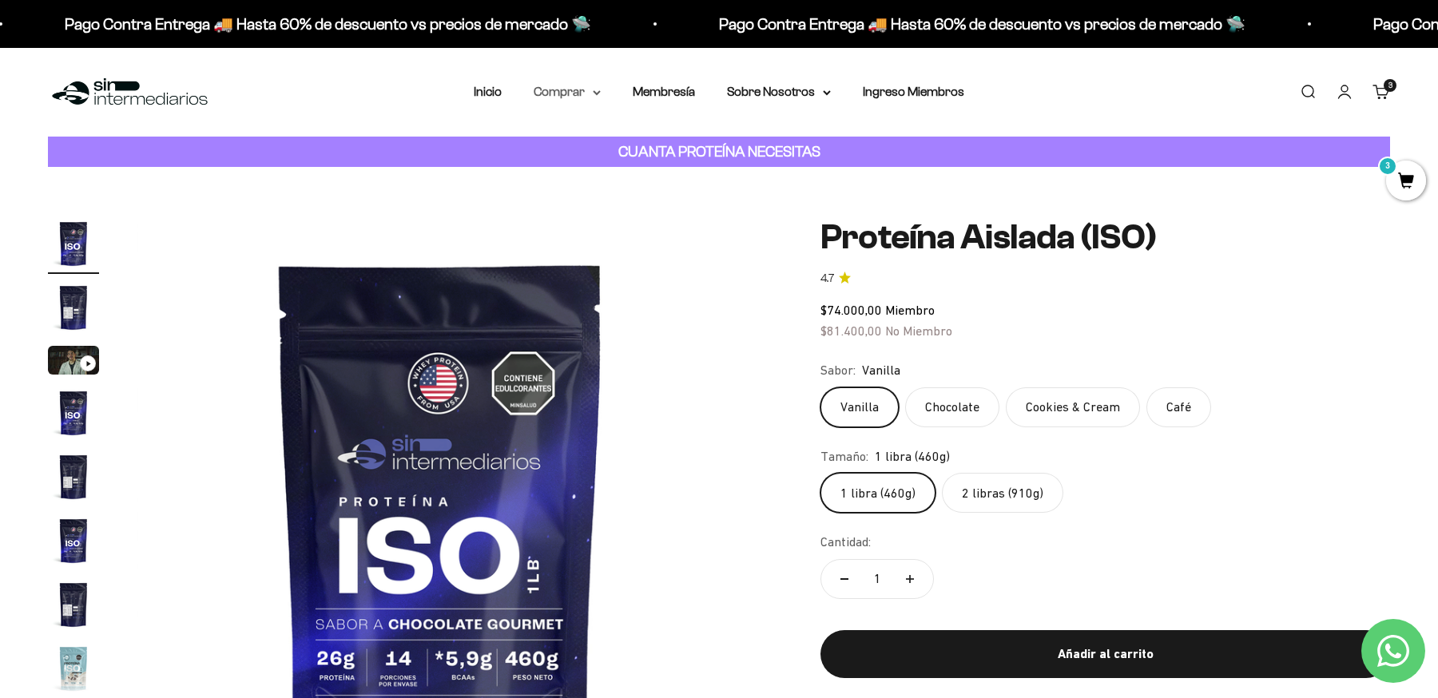
click at [558, 94] on summary "Comprar" at bounding box center [567, 92] width 67 height 21
click at [584, 140] on span "Proteínas" at bounding box center [570, 143] width 54 height 14
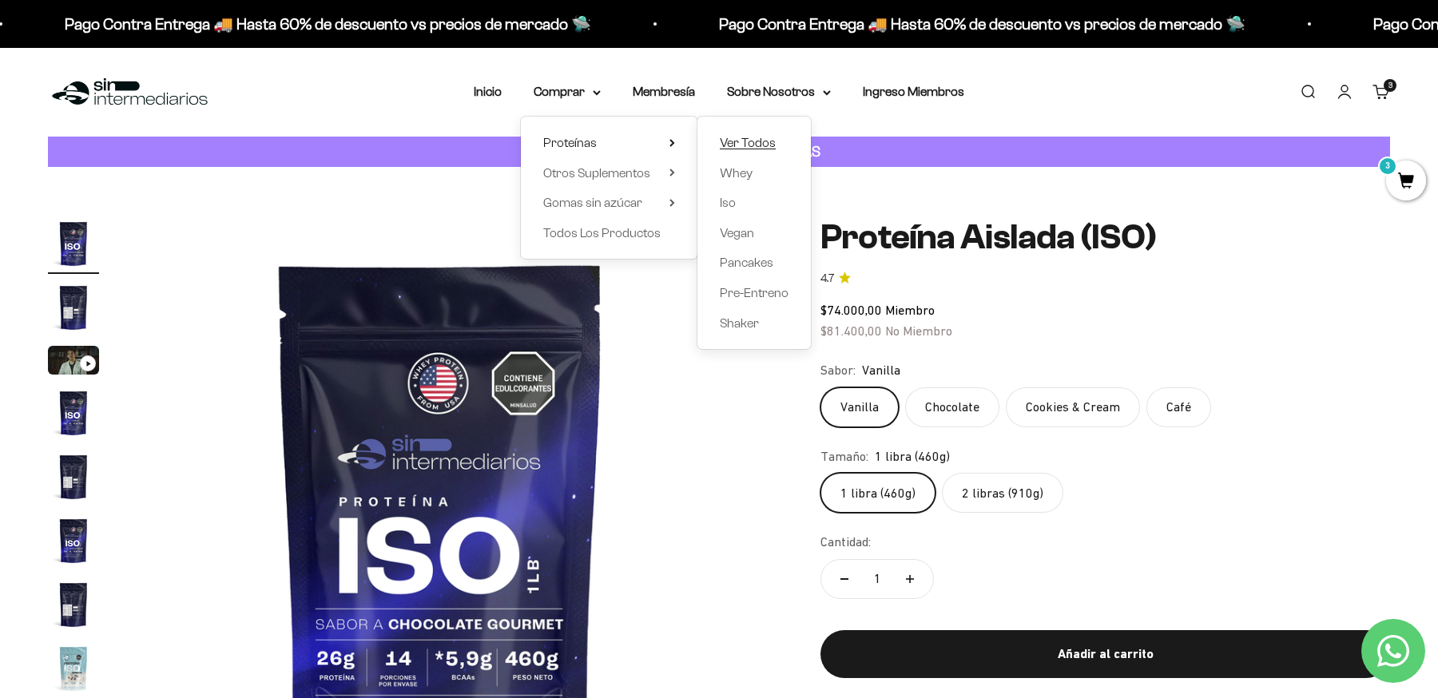
click at [749, 147] on span "Ver Todos" at bounding box center [748, 143] width 56 height 14
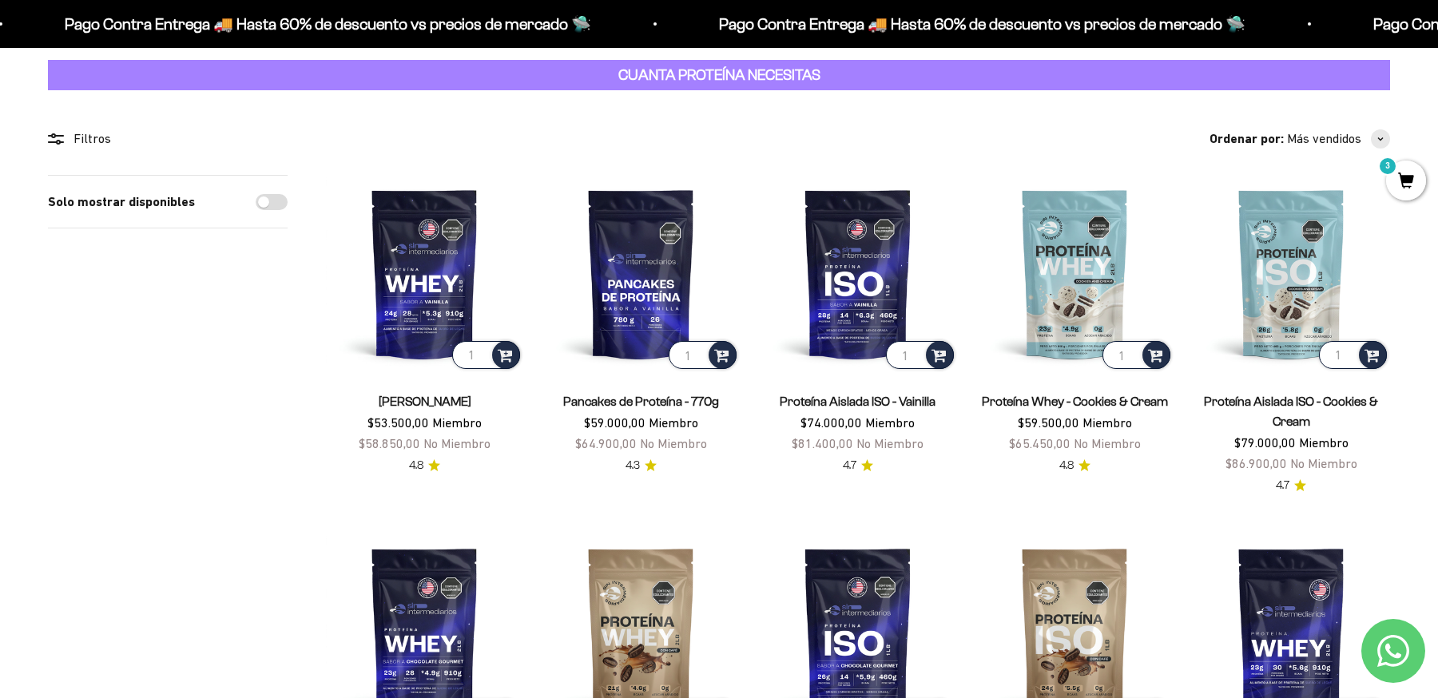
scroll to position [74, 0]
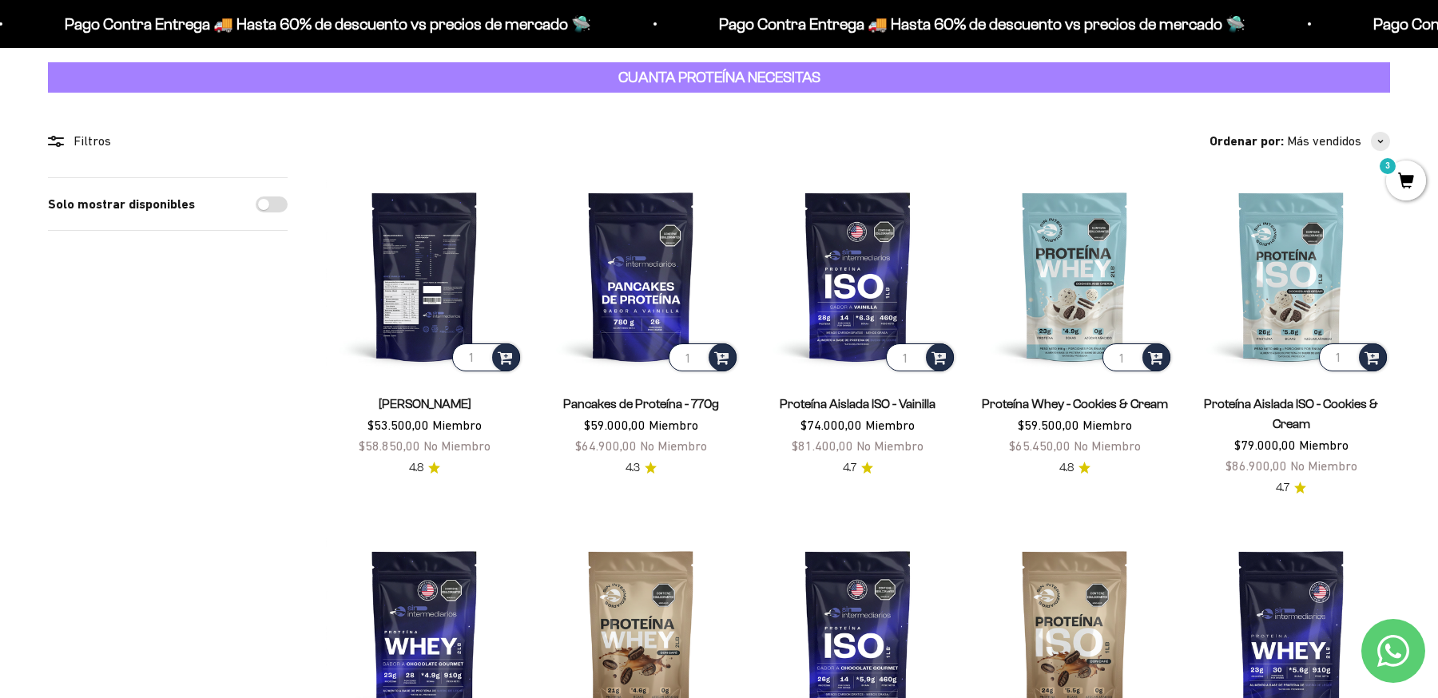
click at [432, 266] on img at bounding box center [424, 275] width 197 height 197
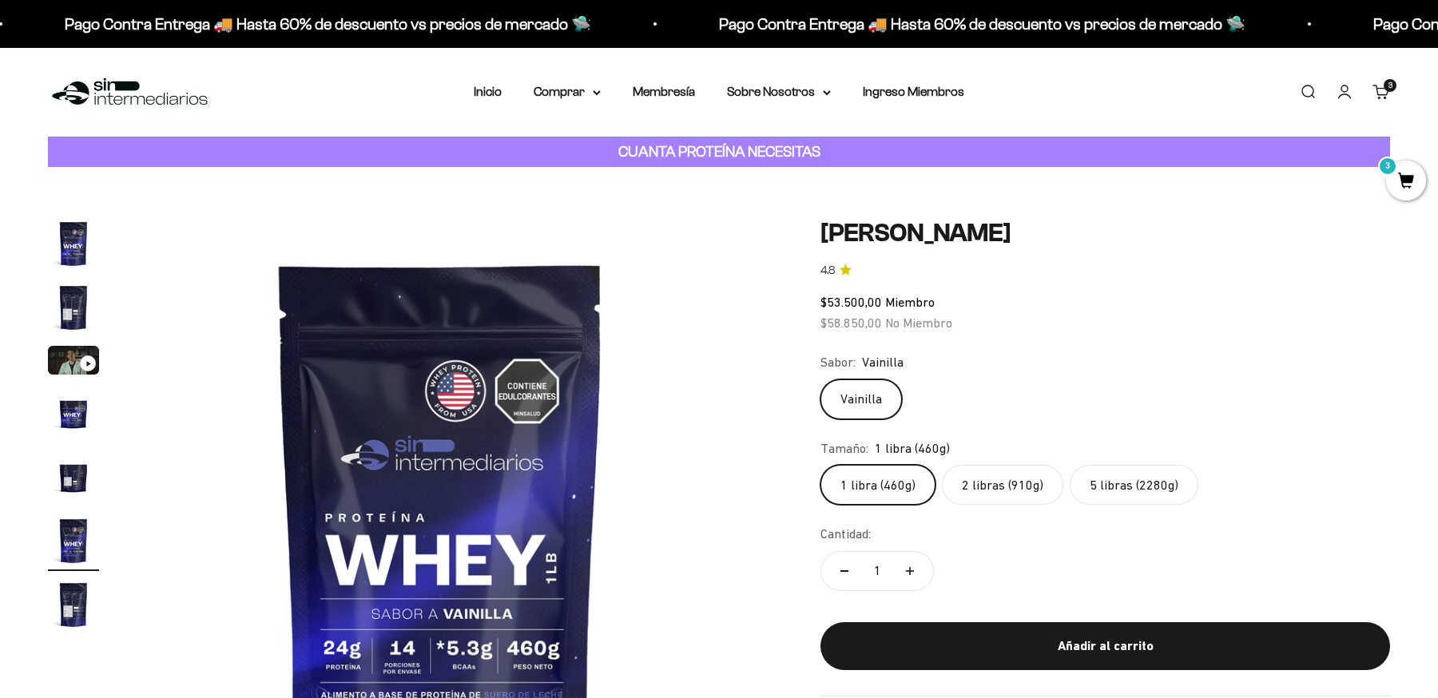
click at [81, 412] on img "Ir al artículo 4" at bounding box center [73, 413] width 51 height 51
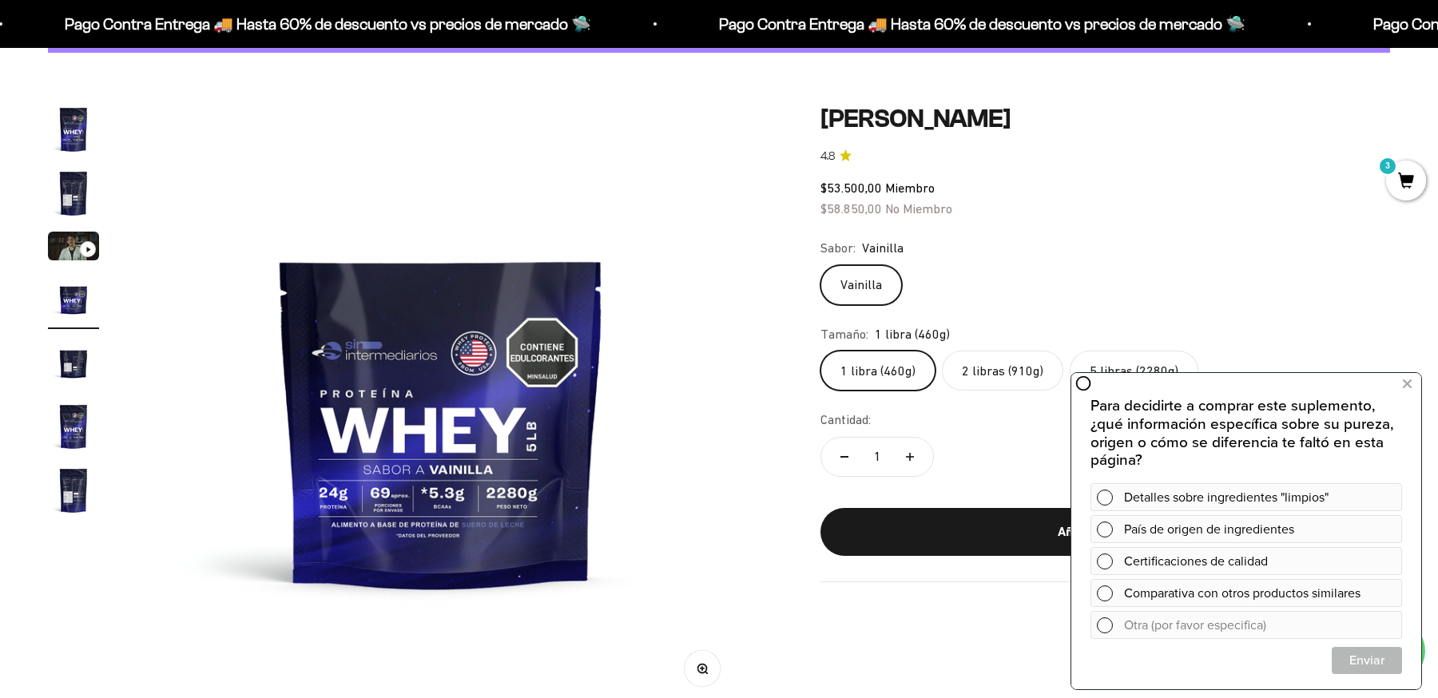
scroll to position [140, 0]
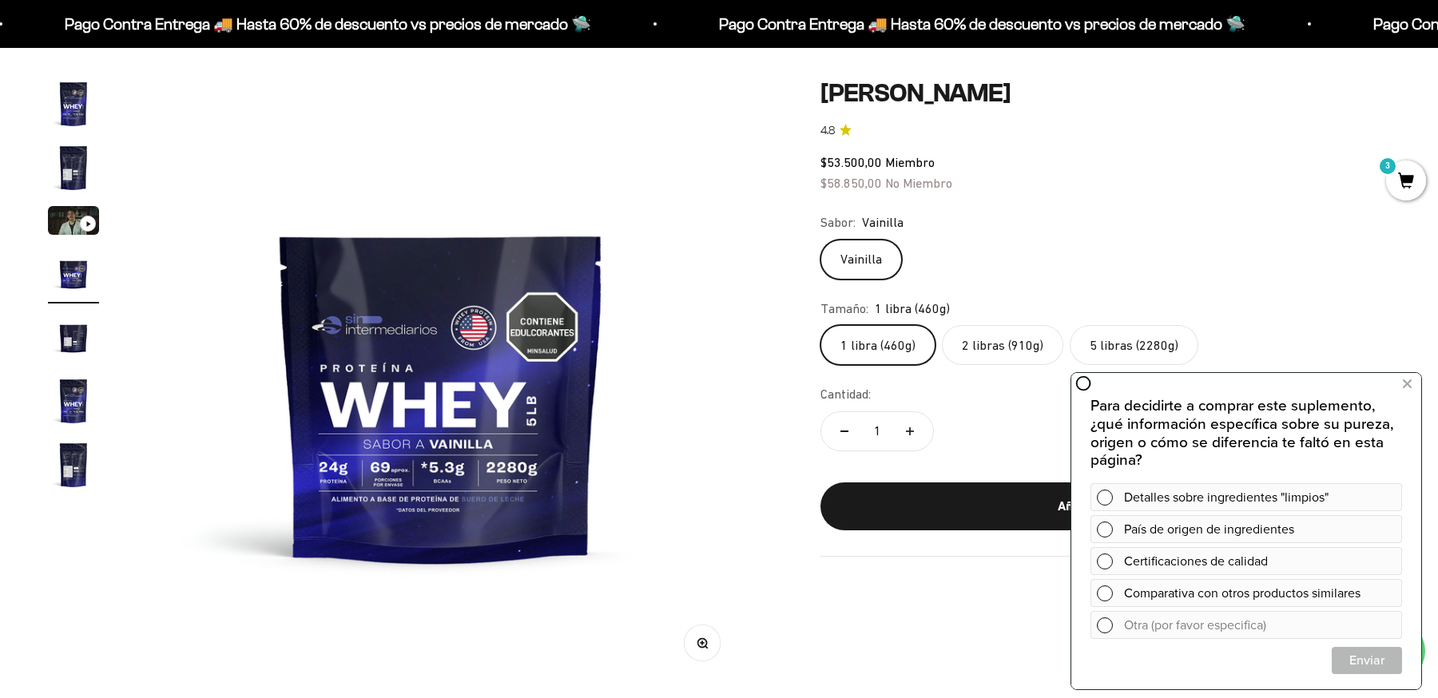
click at [1020, 350] on label "2 libras (910g)" at bounding box center [1002, 345] width 121 height 40
click at [821, 325] on input "2 libras (910g)" at bounding box center [820, 324] width 1 height 1
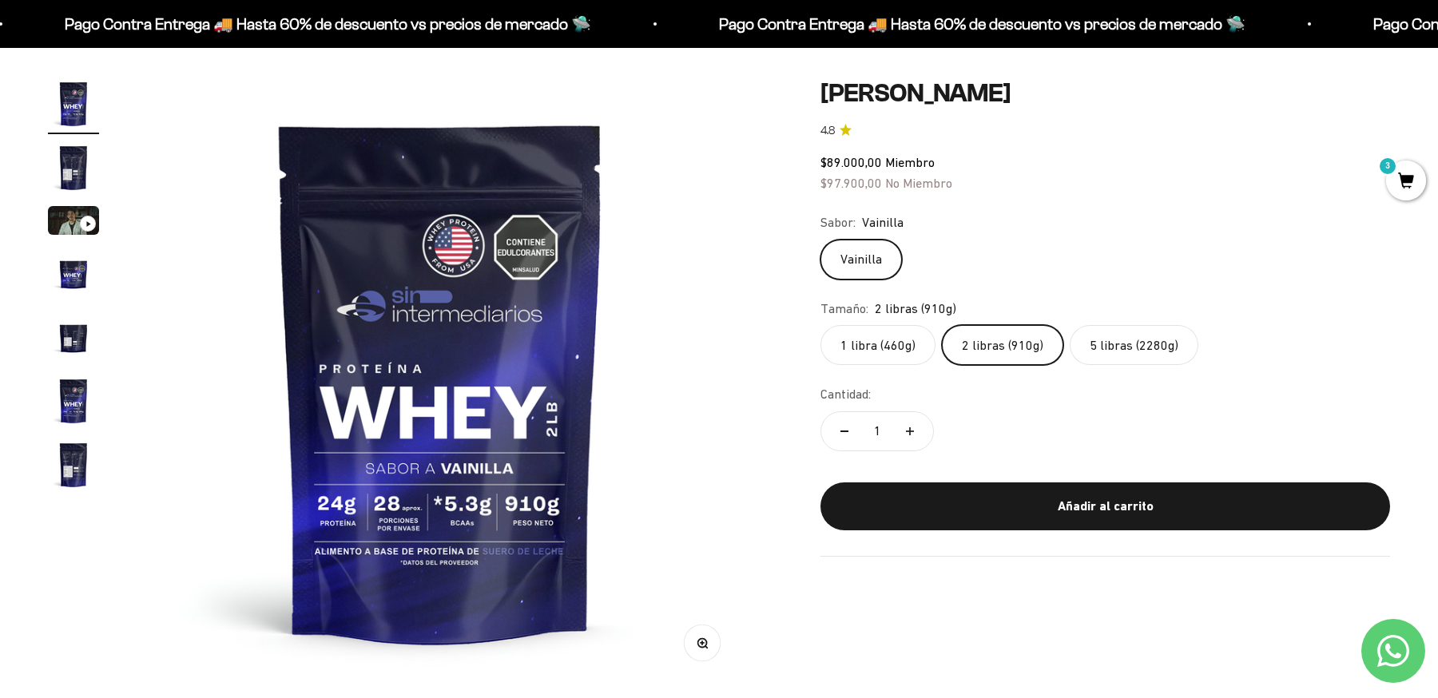
click at [858, 348] on label "1 libra (460g)" at bounding box center [878, 345] width 115 height 40
click at [821, 325] on input "1 libra (460g)" at bounding box center [820, 324] width 1 height 1
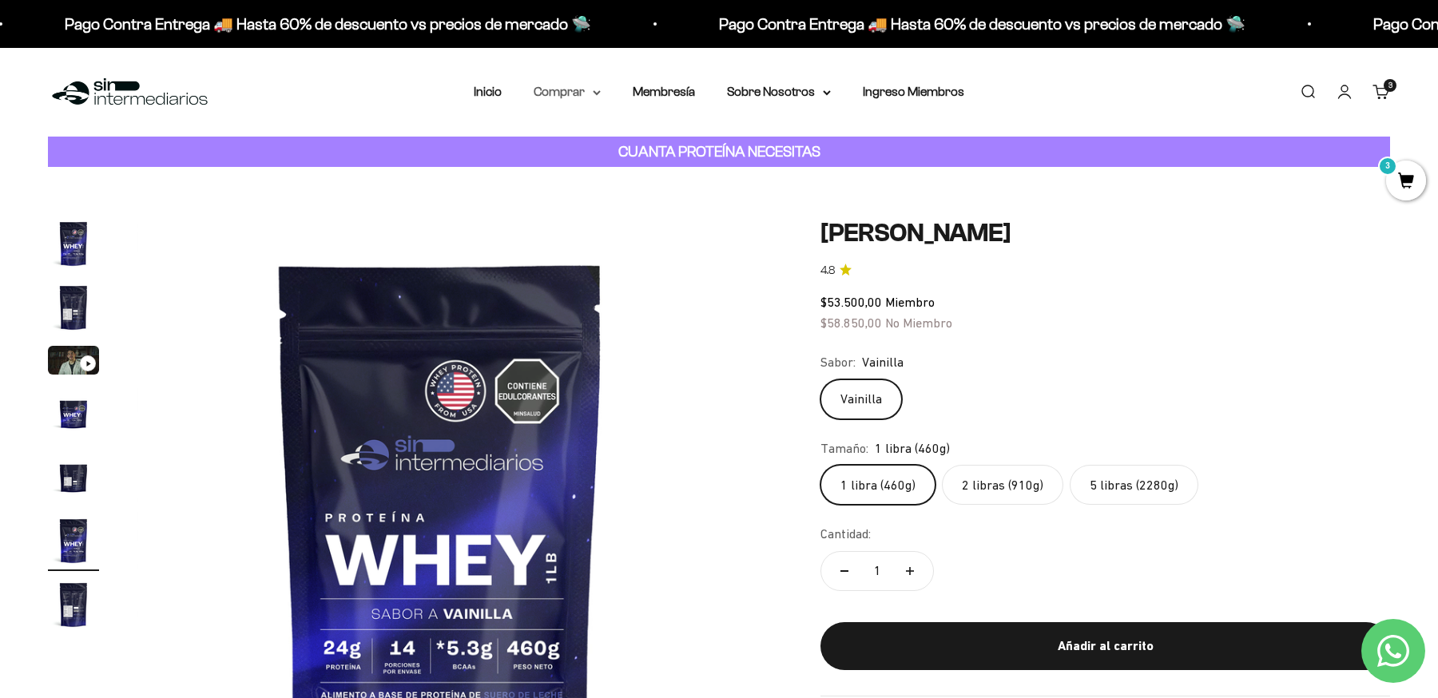
click at [556, 101] on summary "Comprar" at bounding box center [567, 92] width 67 height 21
click at [571, 143] on span "Proteínas" at bounding box center [570, 143] width 54 height 14
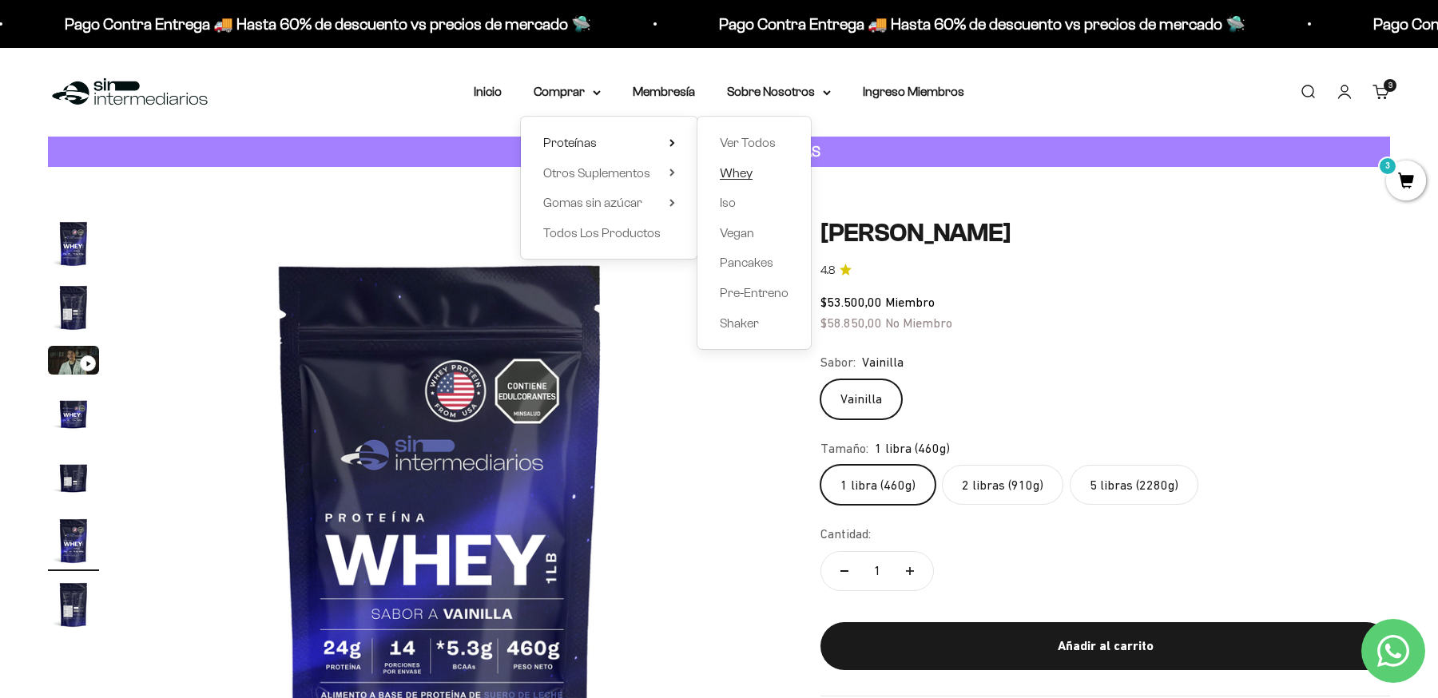
click at [732, 179] on span "Whey" at bounding box center [736, 173] width 33 height 14
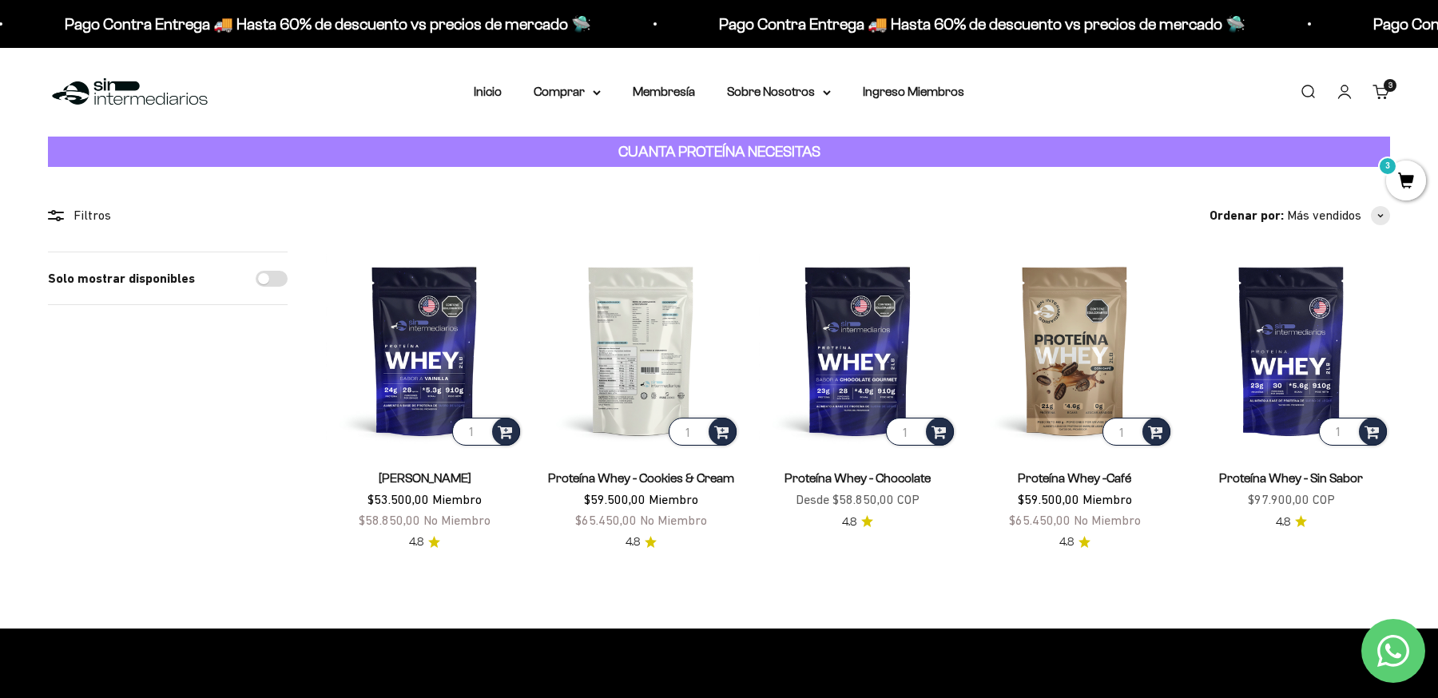
click at [660, 340] on img at bounding box center [641, 350] width 197 height 197
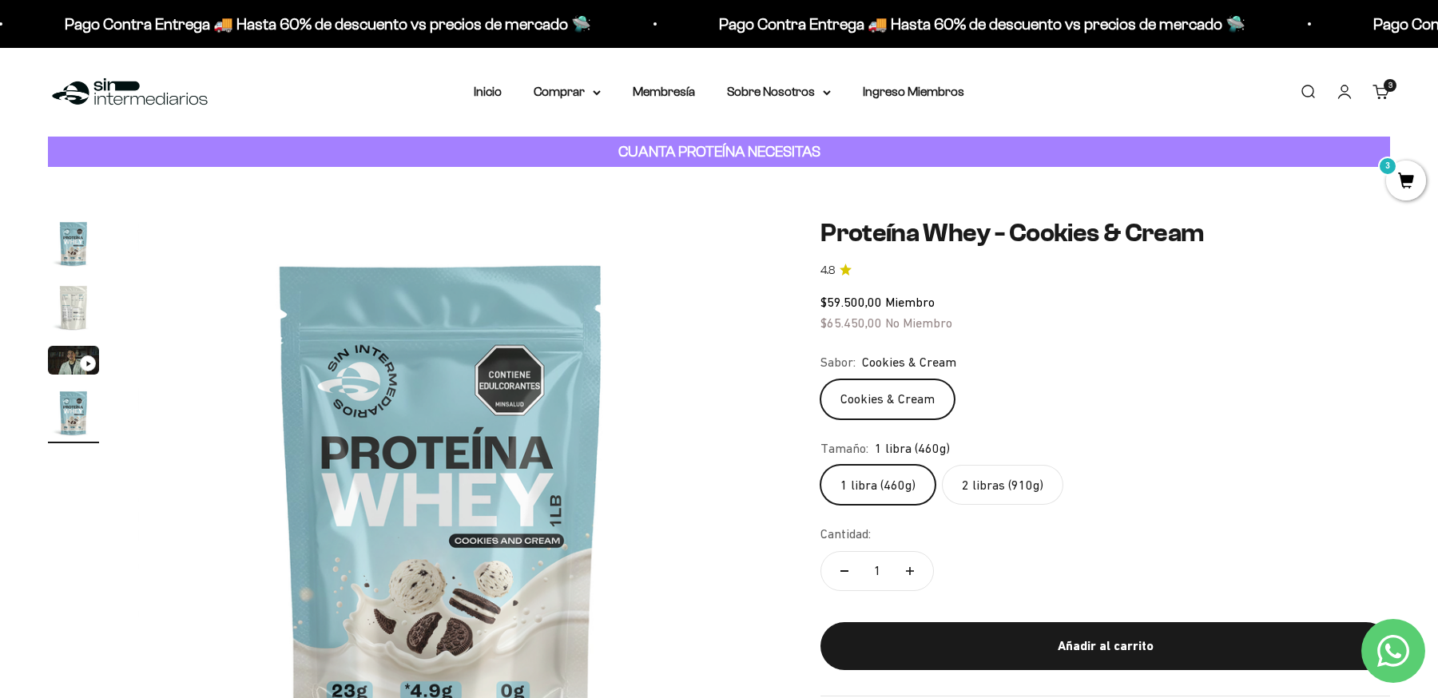
click at [1016, 482] on label "2 libras (910g)" at bounding box center [1002, 485] width 121 height 40
click at [821, 465] on input "2 libras (910g)" at bounding box center [820, 464] width 1 height 1
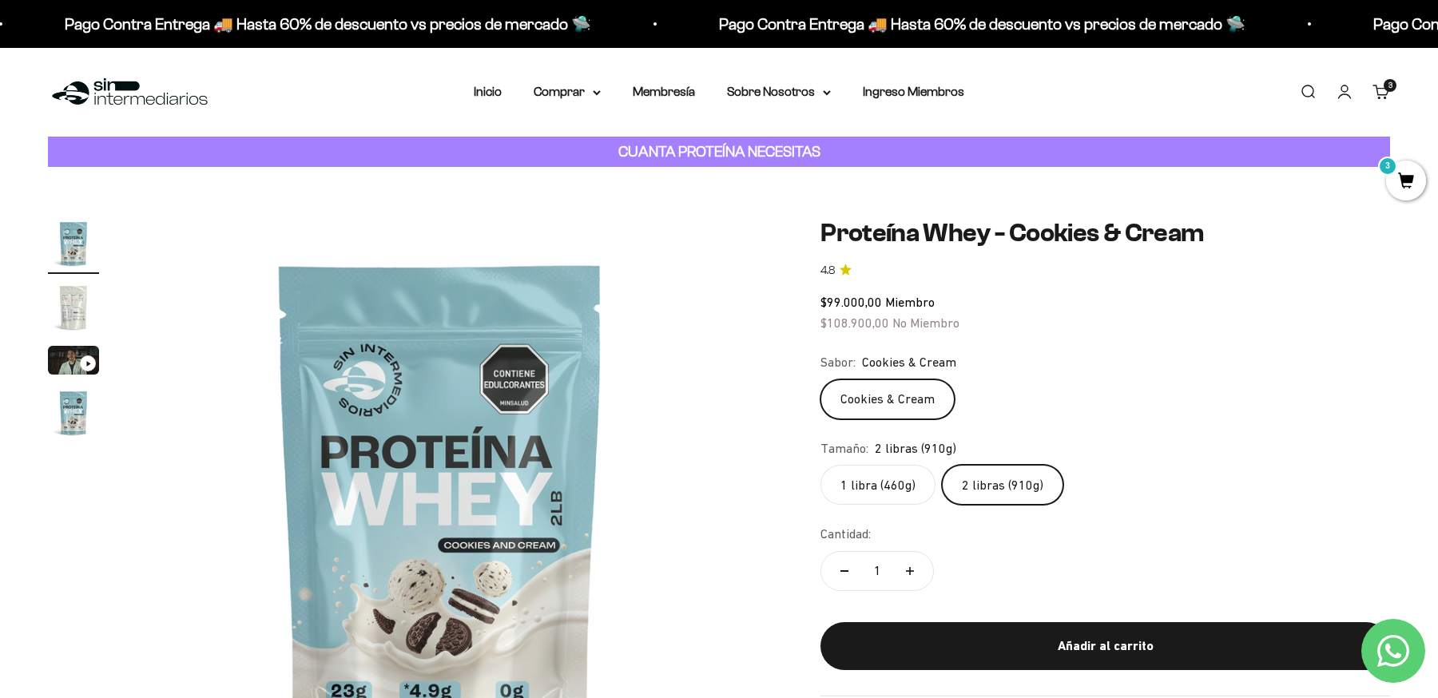
click at [879, 477] on label "1 libra (460g)" at bounding box center [878, 485] width 115 height 40
click at [821, 465] on input "1 libra (460g)" at bounding box center [820, 464] width 1 height 1
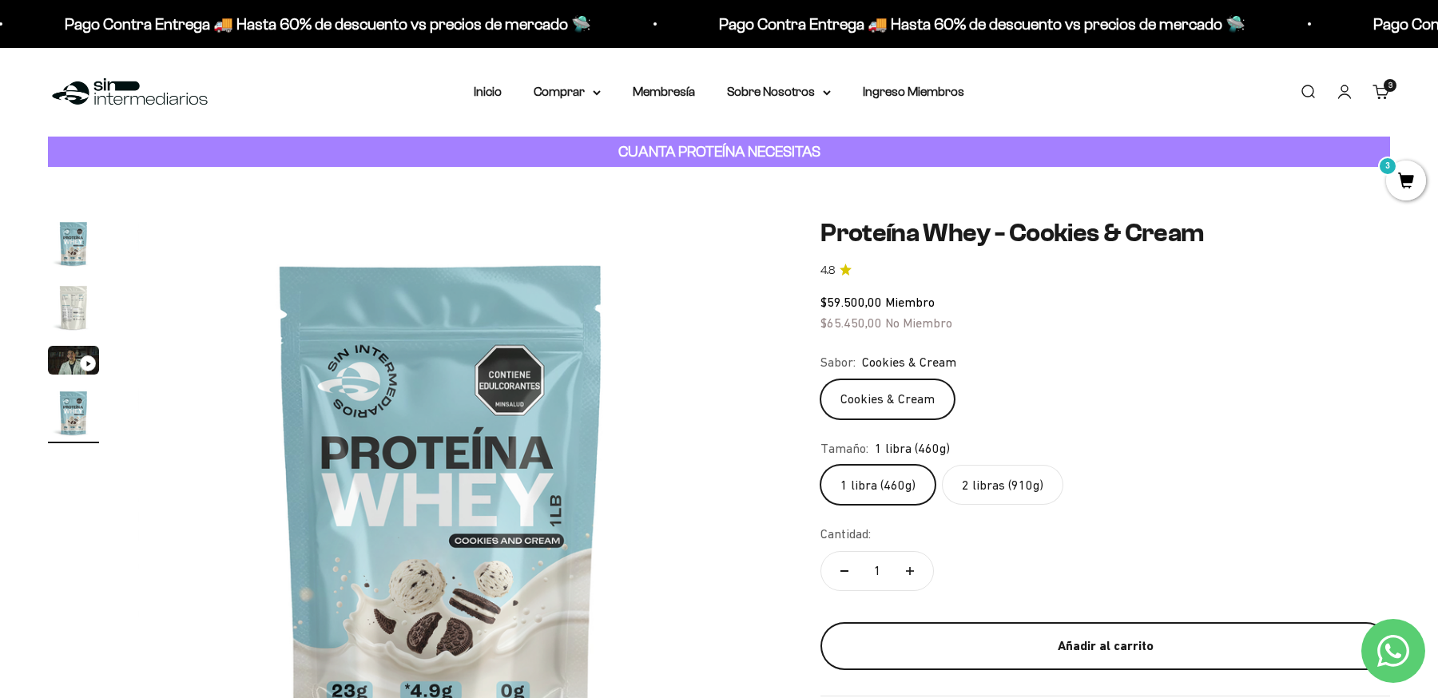
click at [1016, 653] on div "Añadir al carrito" at bounding box center [1106, 646] width 506 height 21
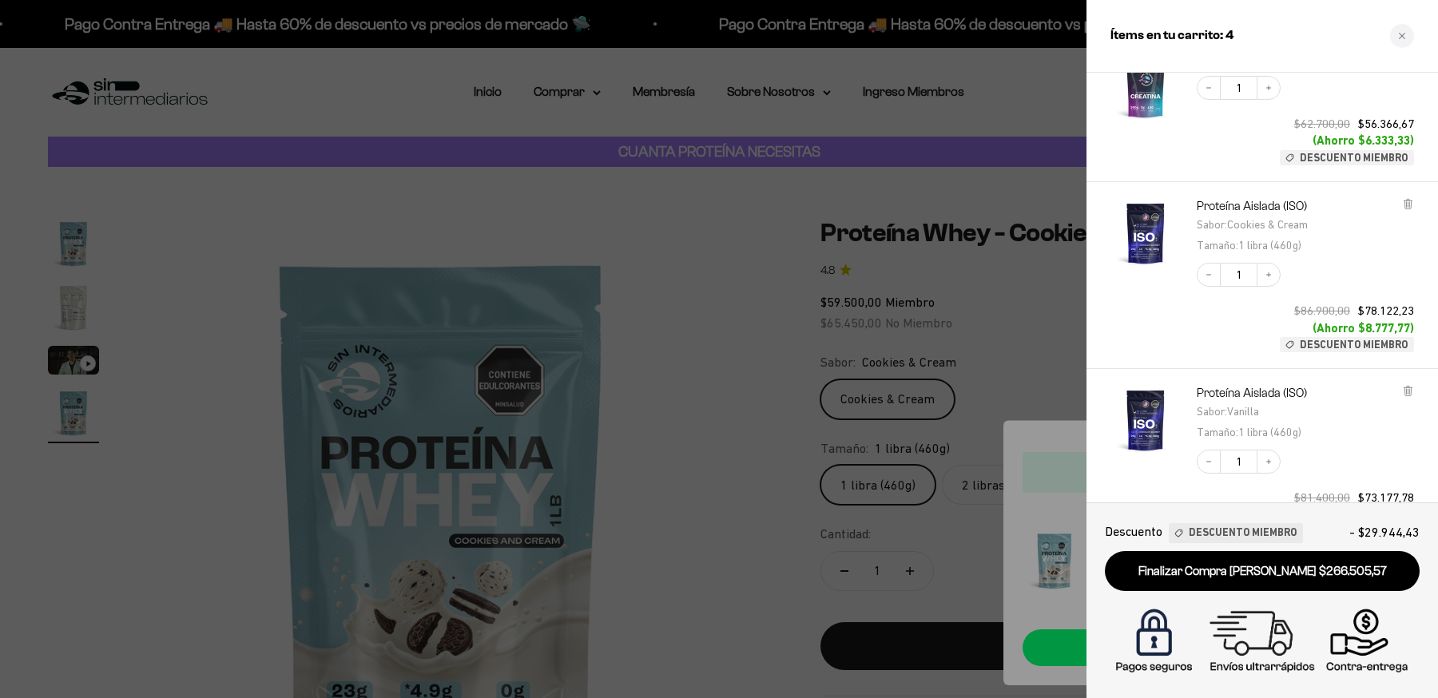
scroll to position [317, 0]
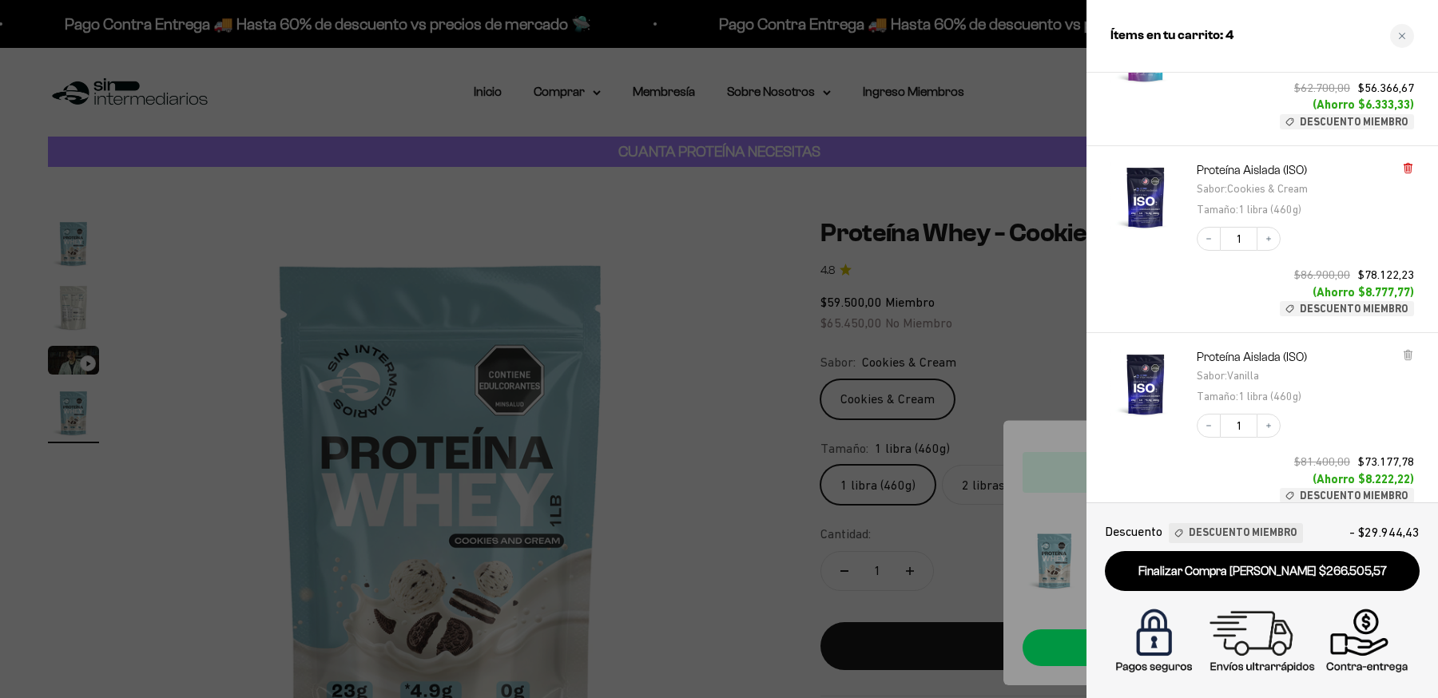
click at [1406, 169] on icon at bounding box center [1407, 168] width 3 height 8
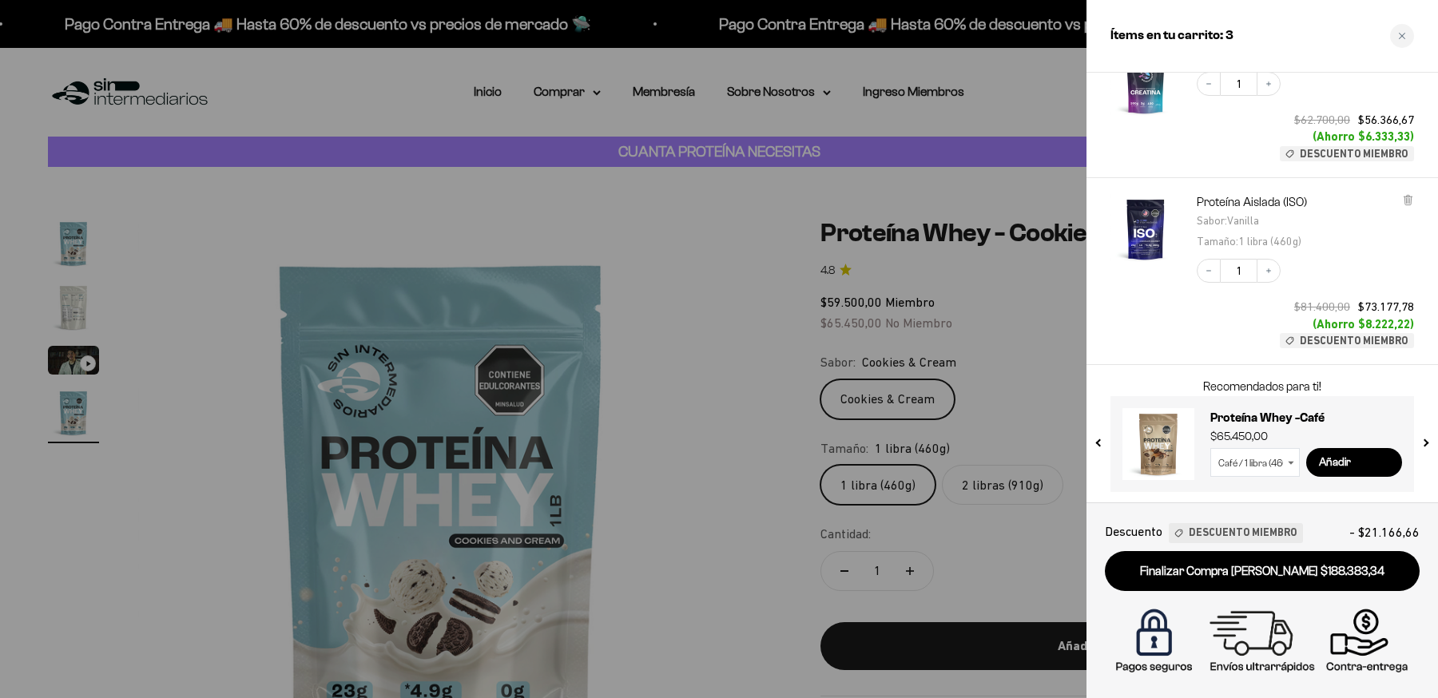
click at [648, 452] on div at bounding box center [719, 349] width 1438 height 698
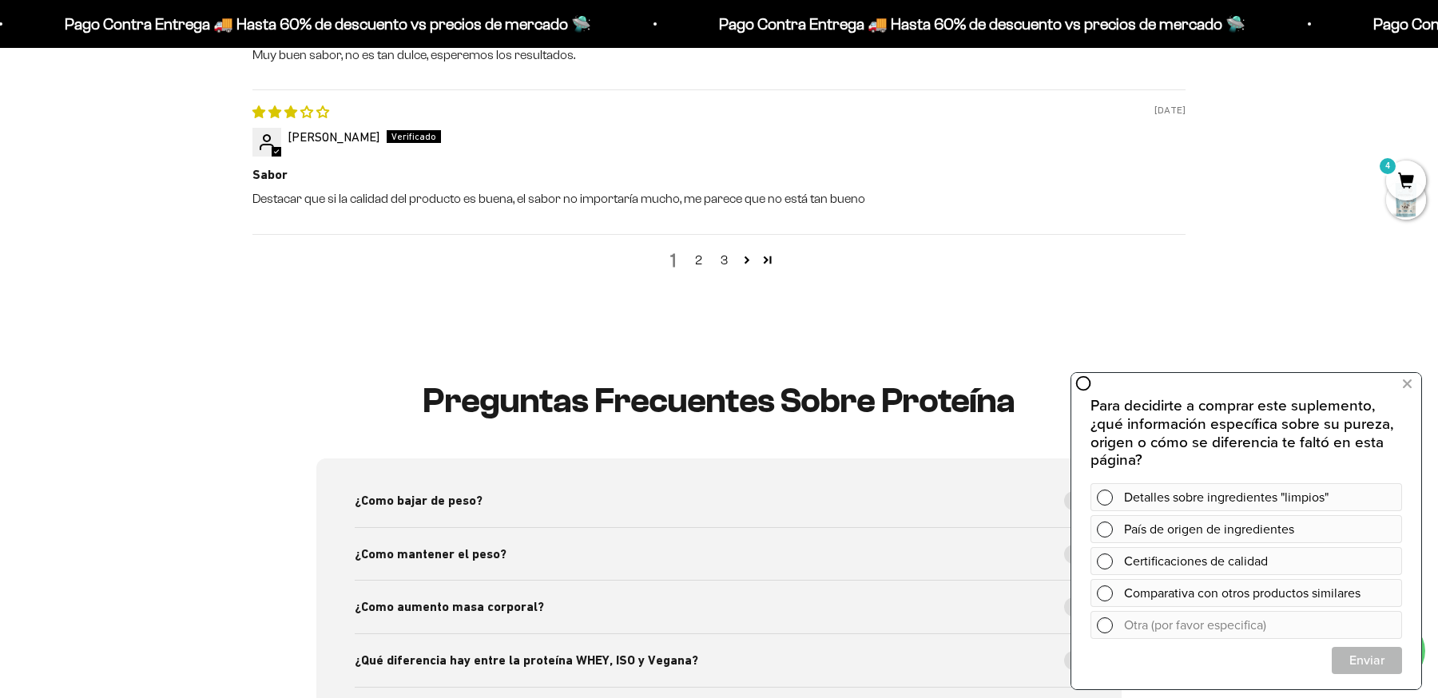
scroll to position [2635, 0]
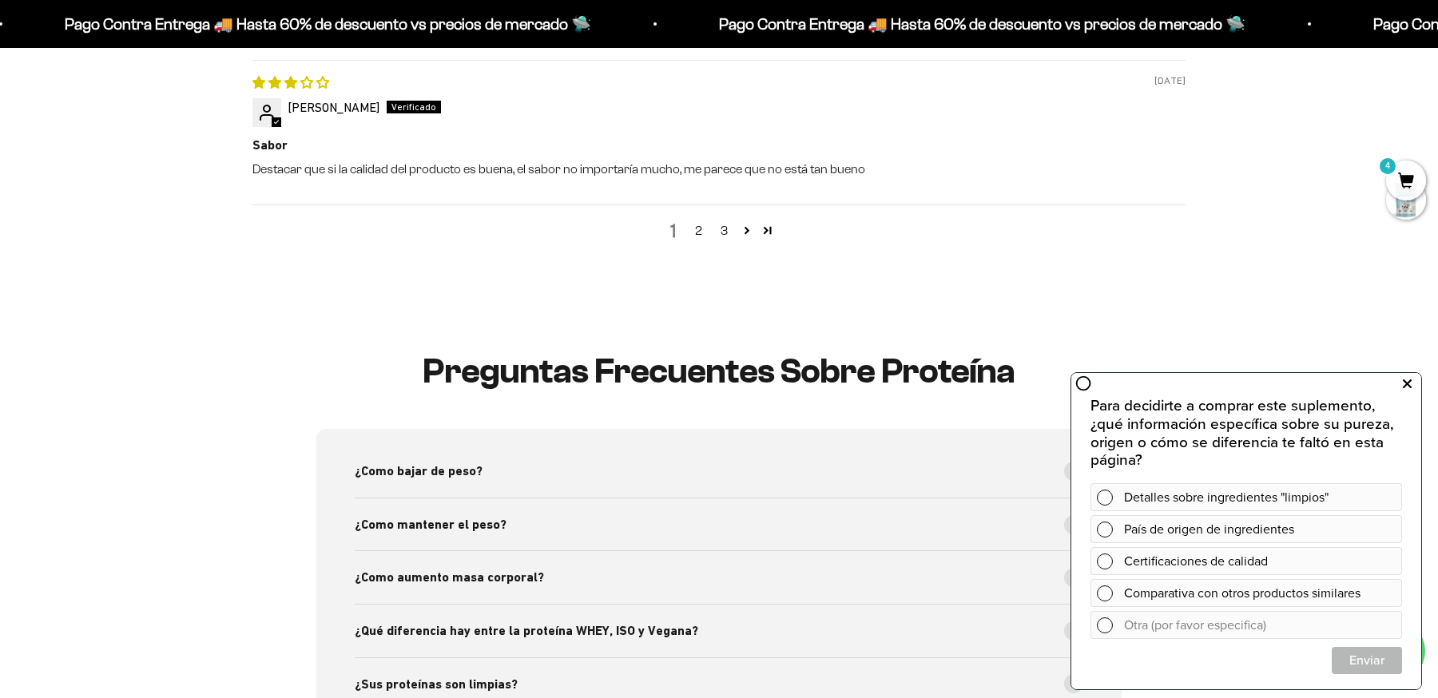
click at [1407, 384] on icon at bounding box center [1407, 383] width 9 height 21
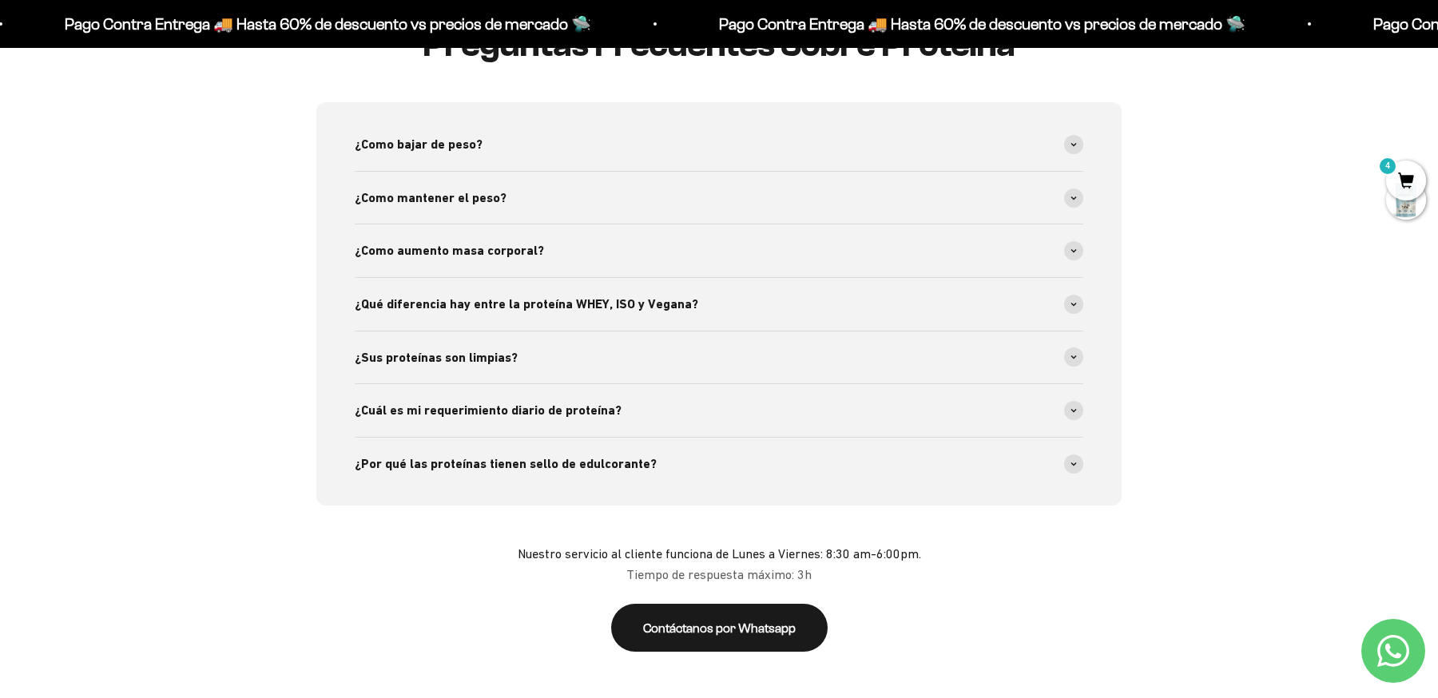
scroll to position [2951, 0]
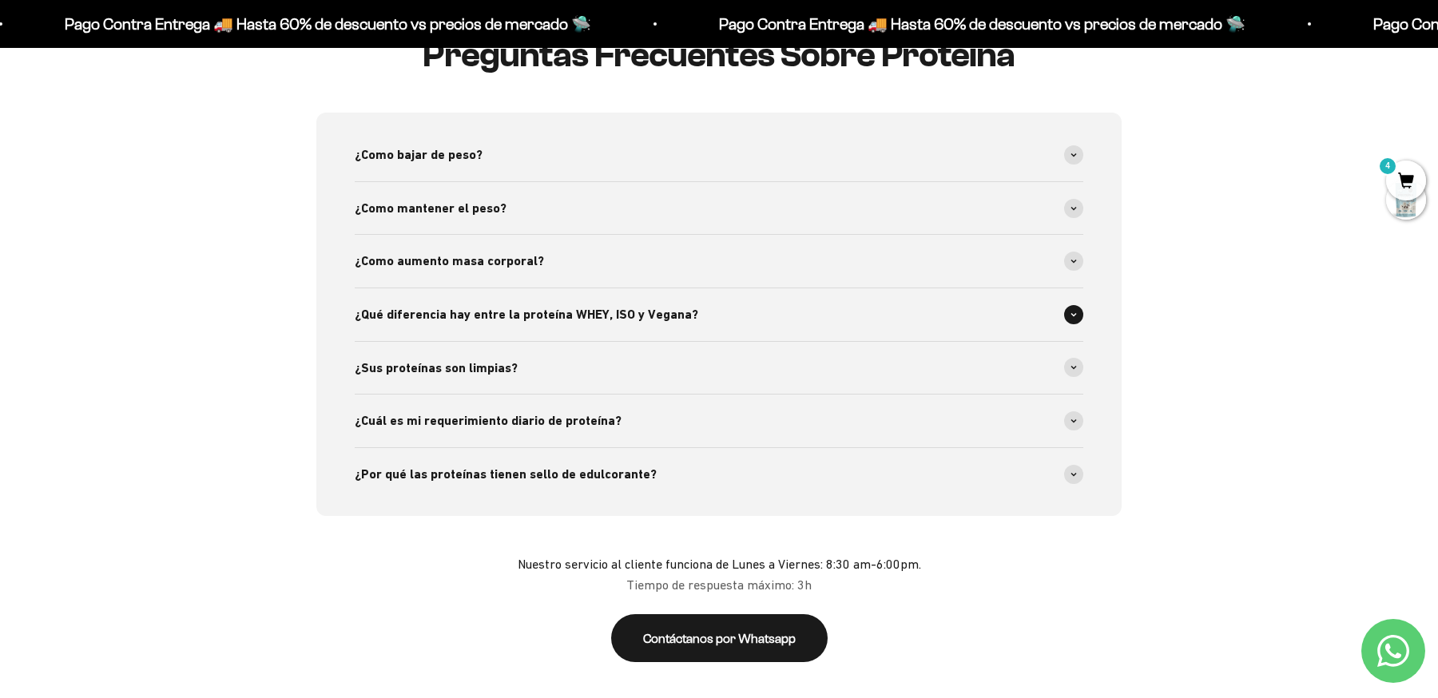
click at [1076, 305] on span at bounding box center [1073, 314] width 19 height 19
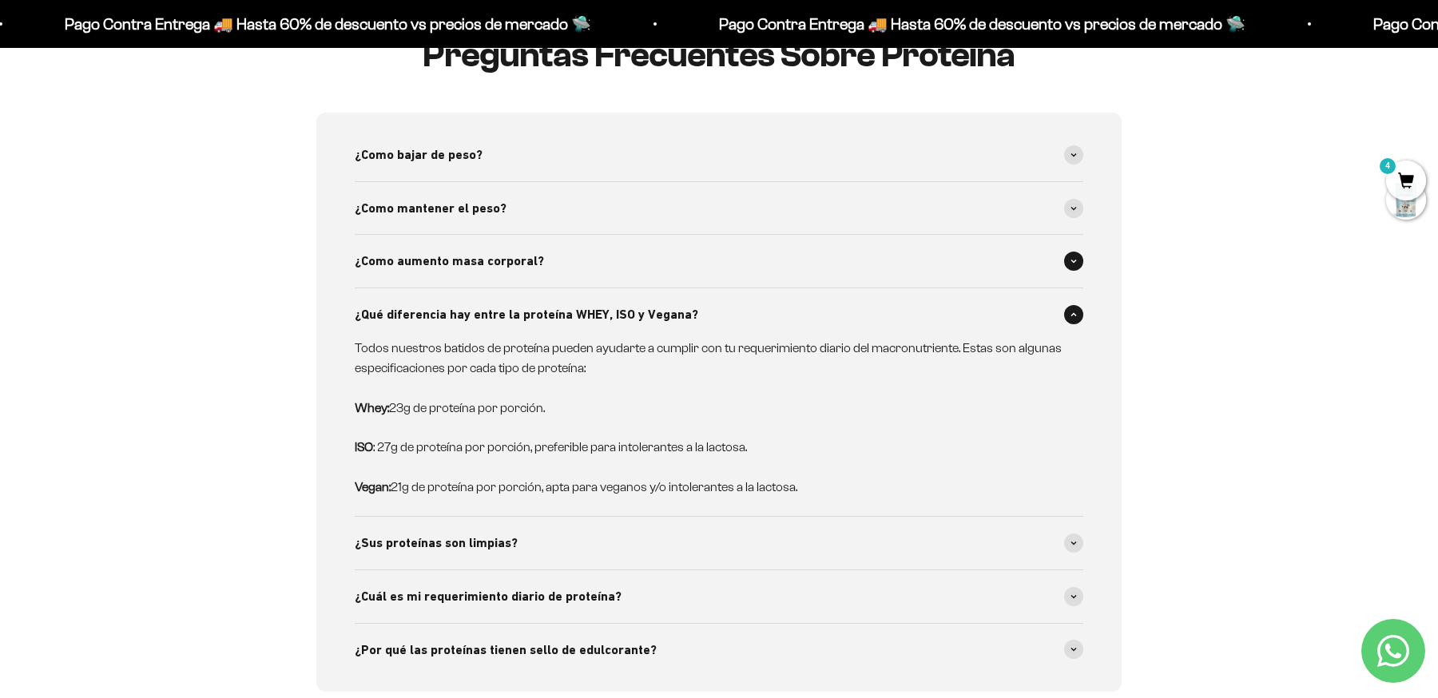
click at [1076, 261] on icon at bounding box center [1074, 262] width 5 height 2
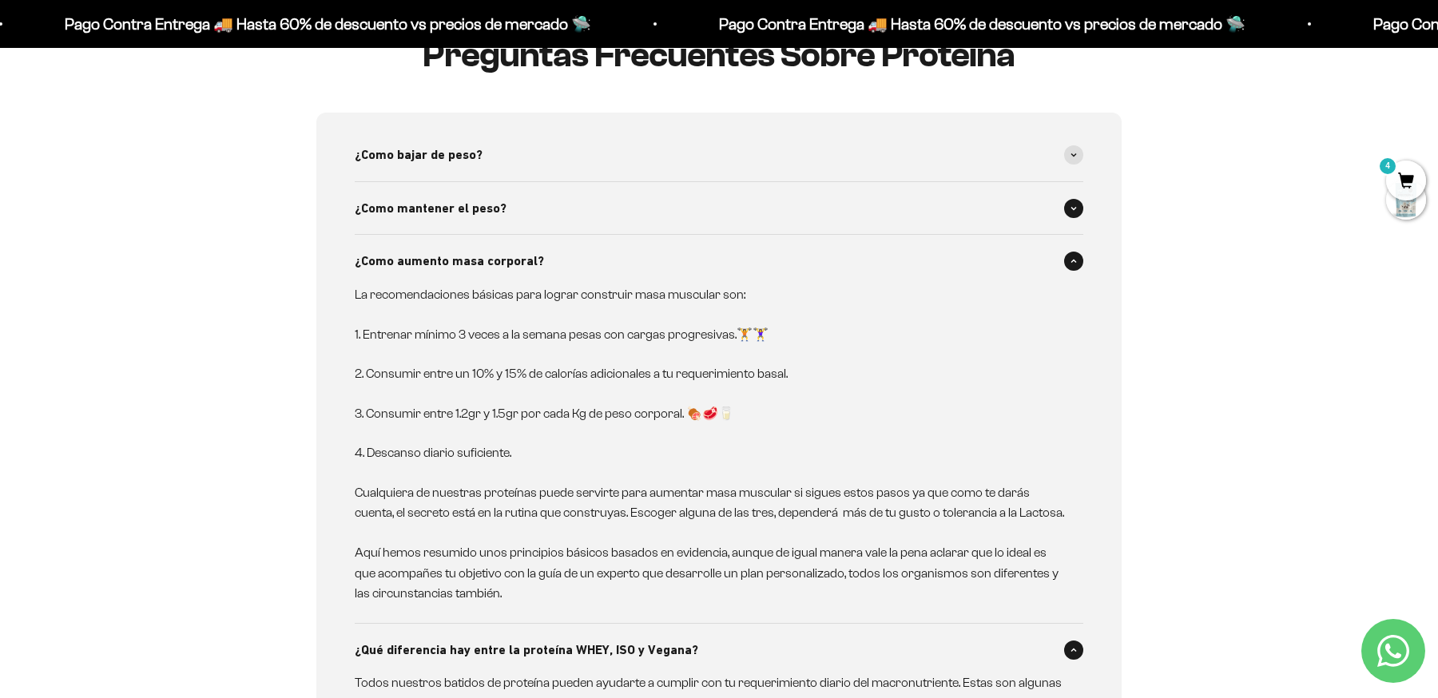
click at [1080, 199] on span at bounding box center [1073, 208] width 19 height 19
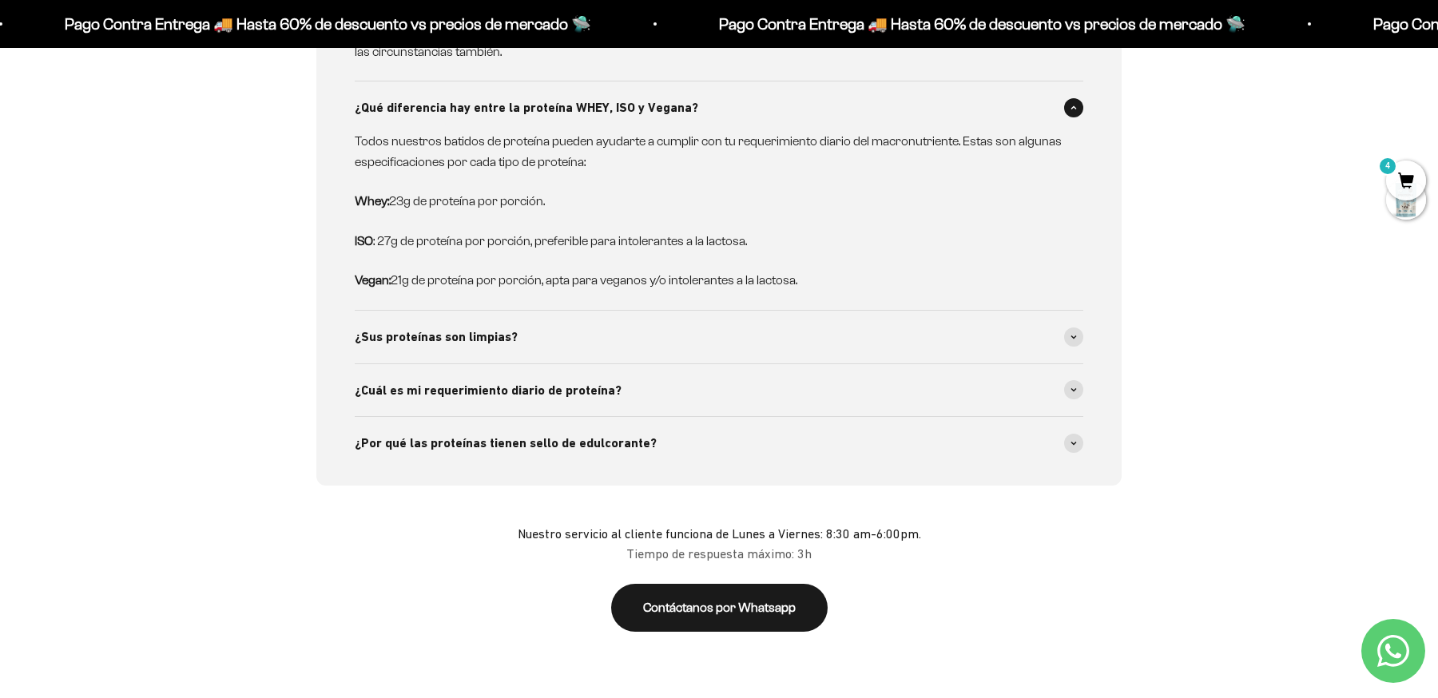
scroll to position [3852, 0]
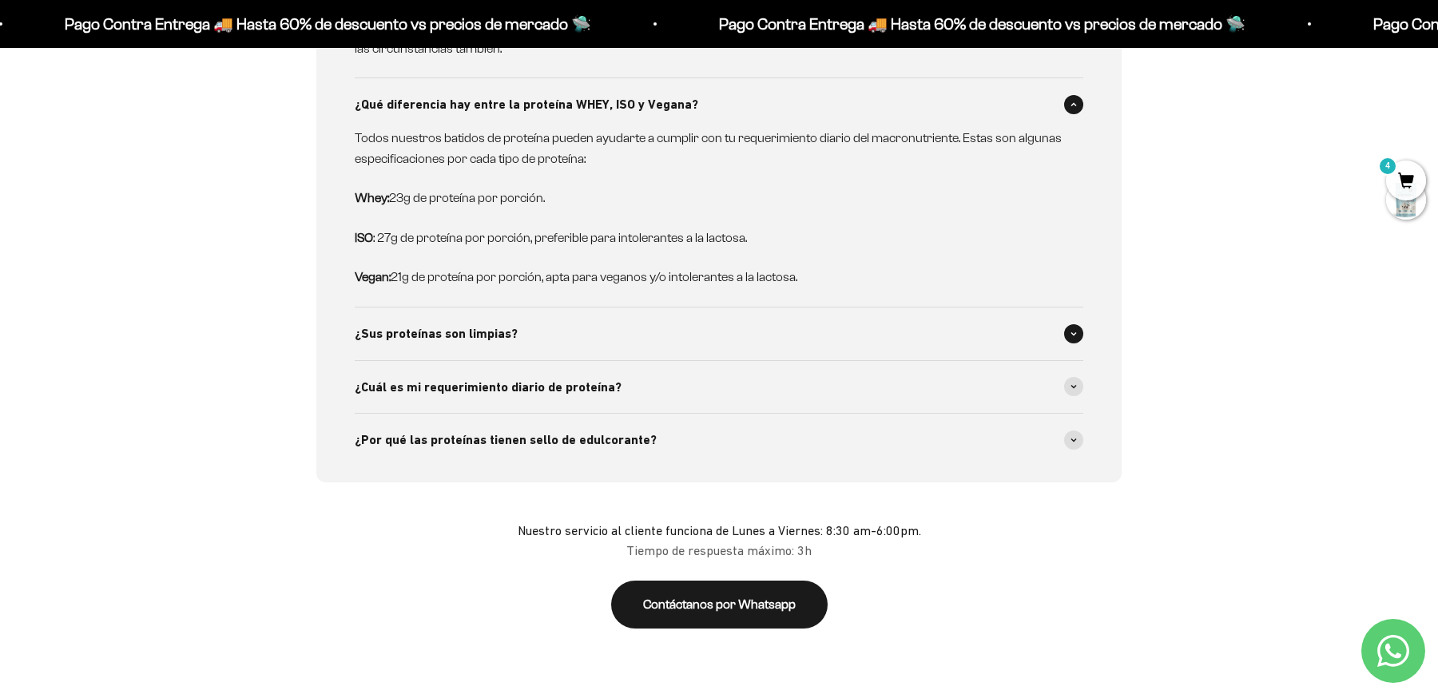
click at [1067, 324] on span at bounding box center [1073, 333] width 19 height 19
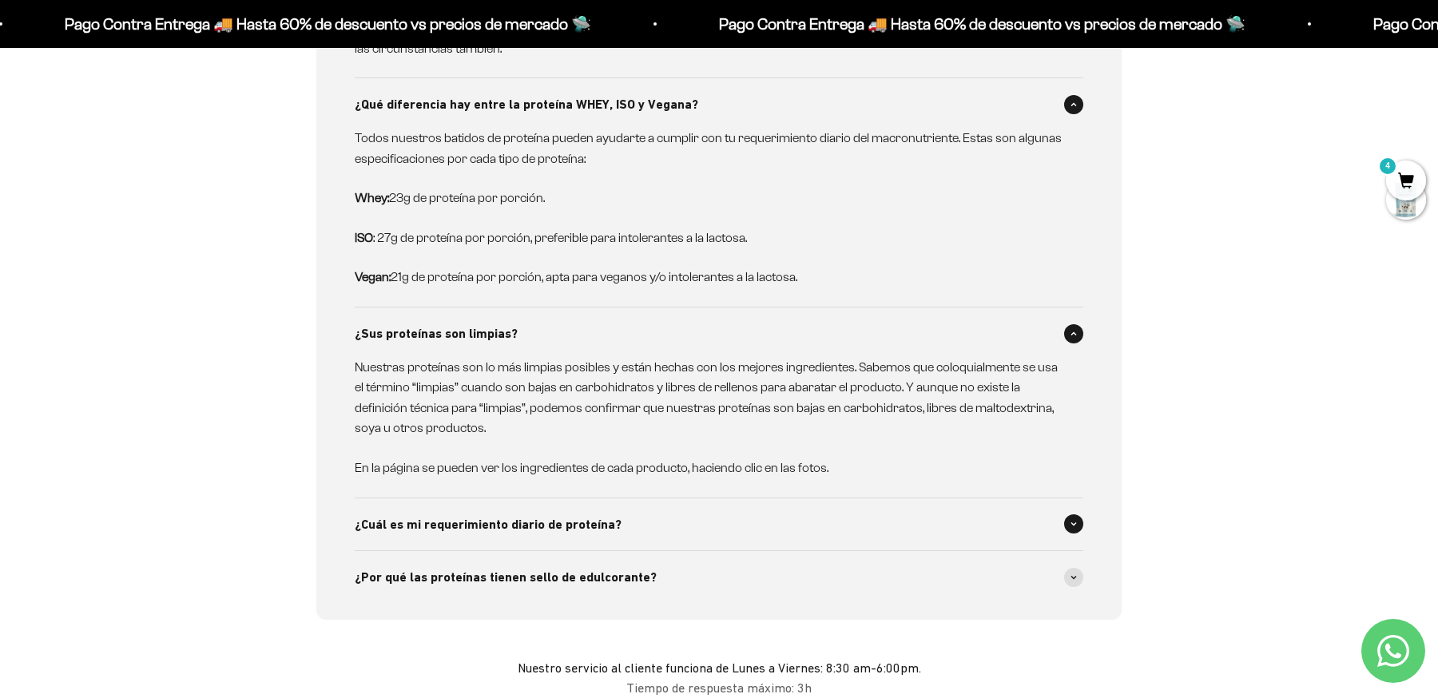
click at [1071, 515] on span at bounding box center [1073, 524] width 19 height 19
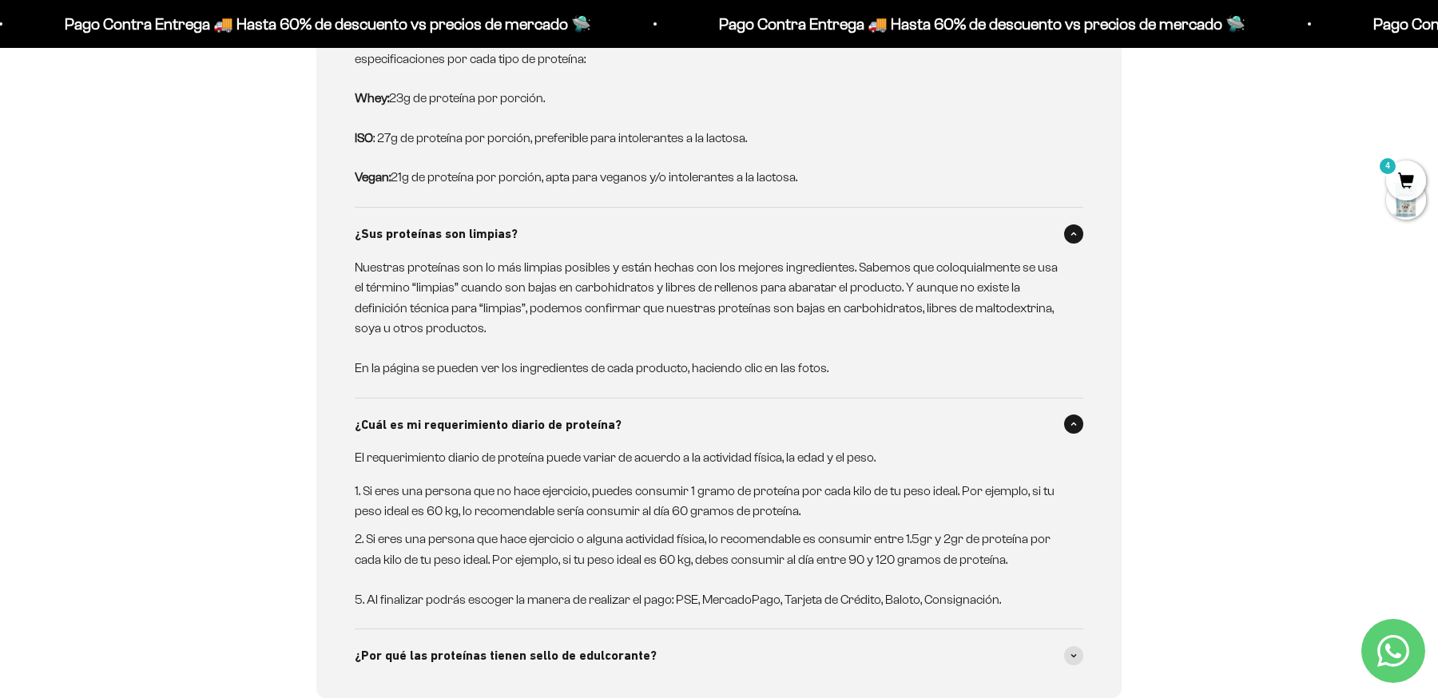
scroll to position [3955, 0]
click at [1408, 174] on span "4" at bounding box center [1406, 181] width 40 height 40
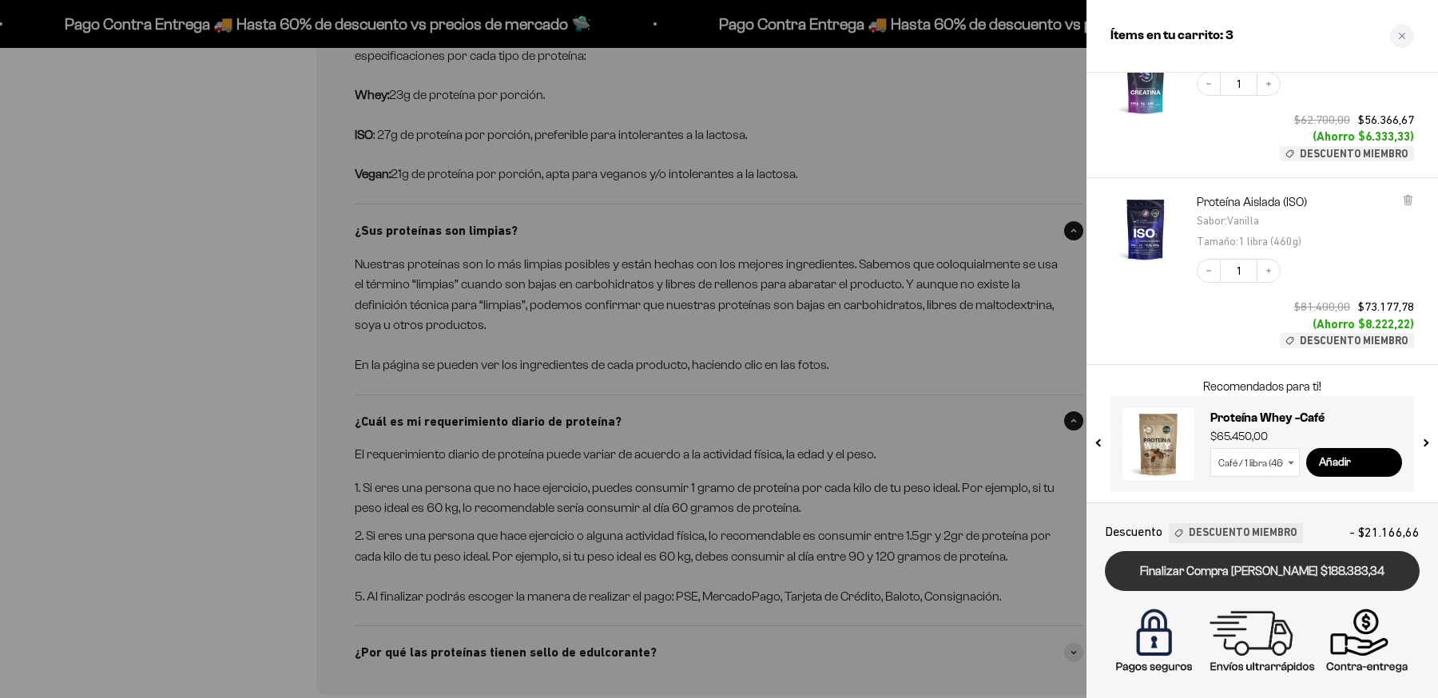
click at [1160, 567] on link "Finalizar Compra Segura $188.383,34" at bounding box center [1262, 571] width 315 height 41
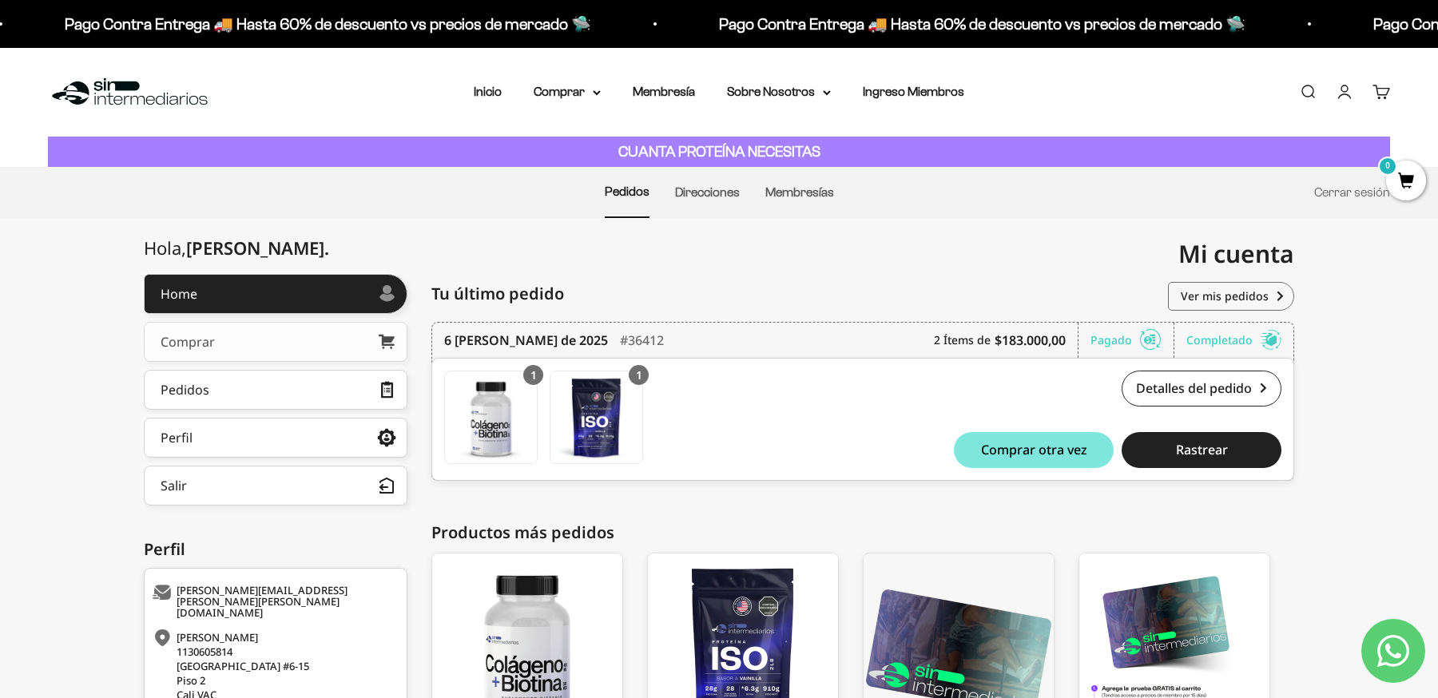
click at [250, 347] on link "Comprar" at bounding box center [276, 342] width 264 height 40
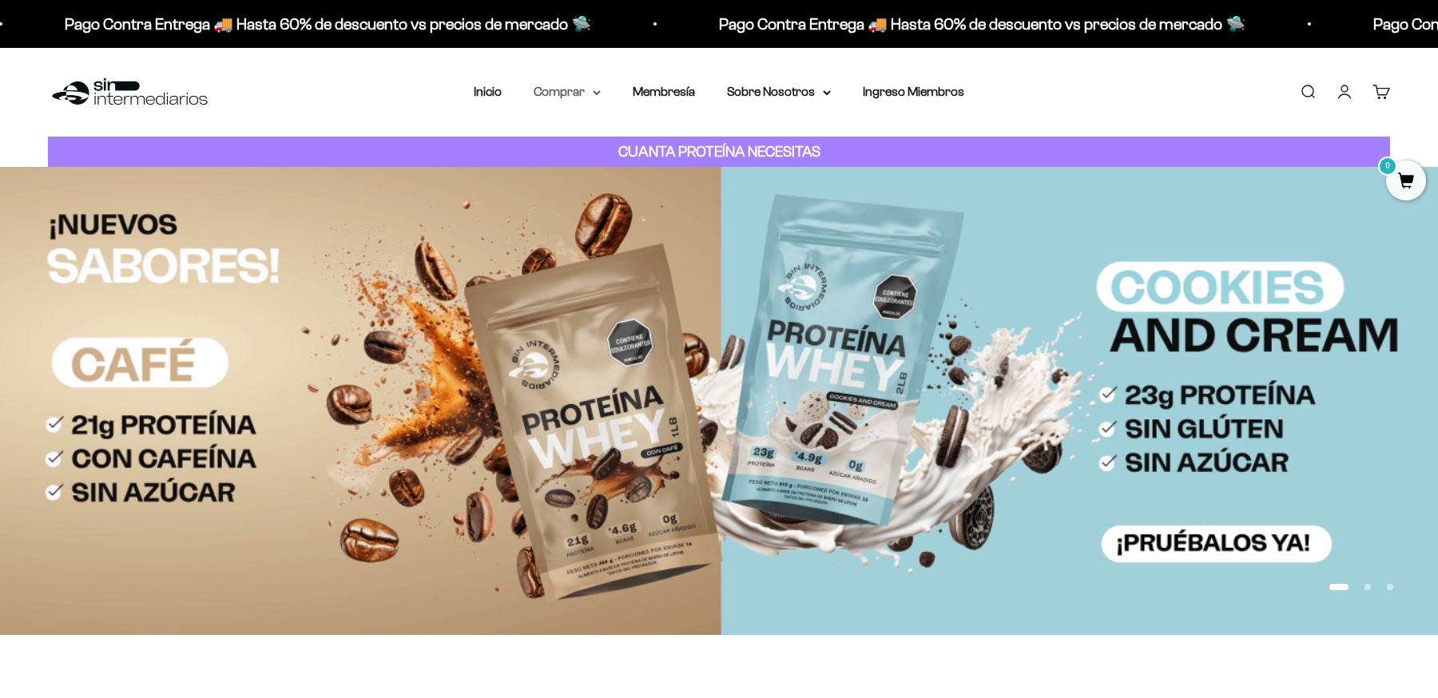
click at [574, 94] on summary "Comprar" at bounding box center [567, 92] width 67 height 21
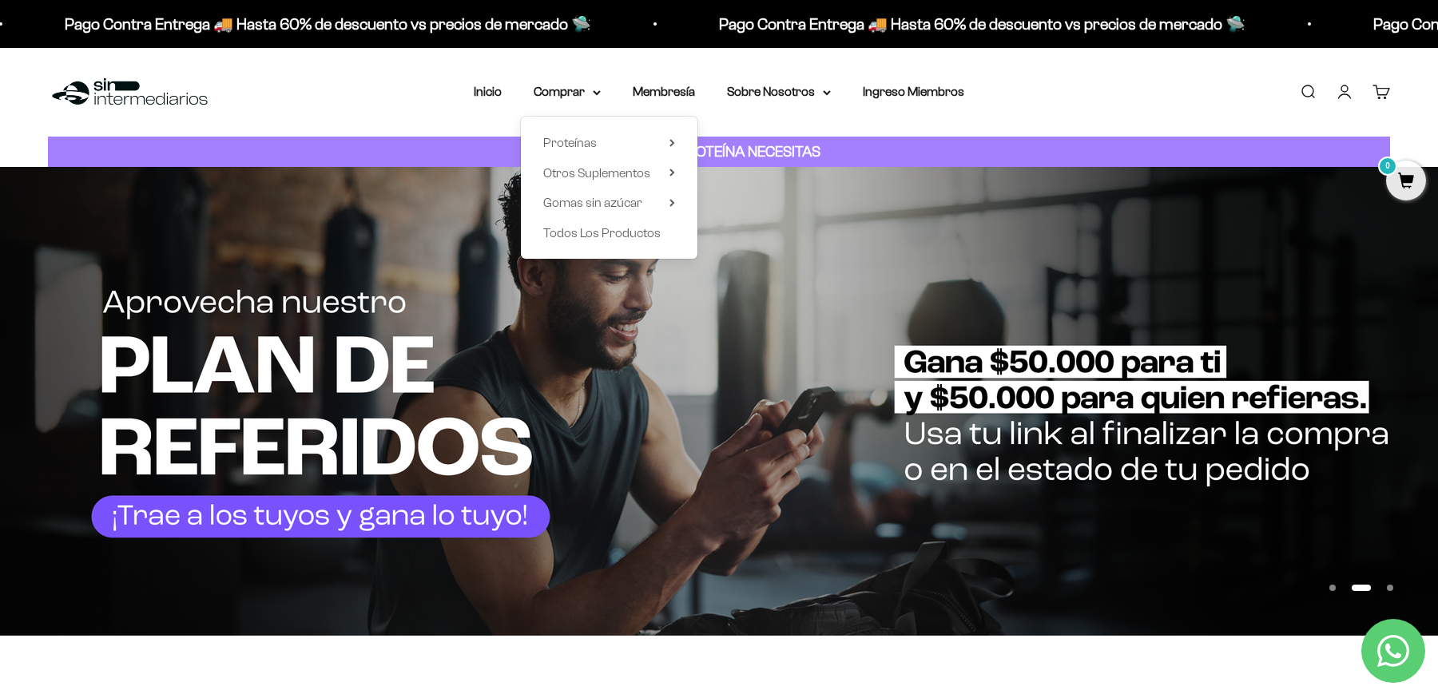
click at [679, 140] on div "Proteínas Ver Todos Whey Iso Vegan Shaker" at bounding box center [609, 188] width 177 height 142
click at [671, 140] on icon at bounding box center [671, 143] width 3 height 6
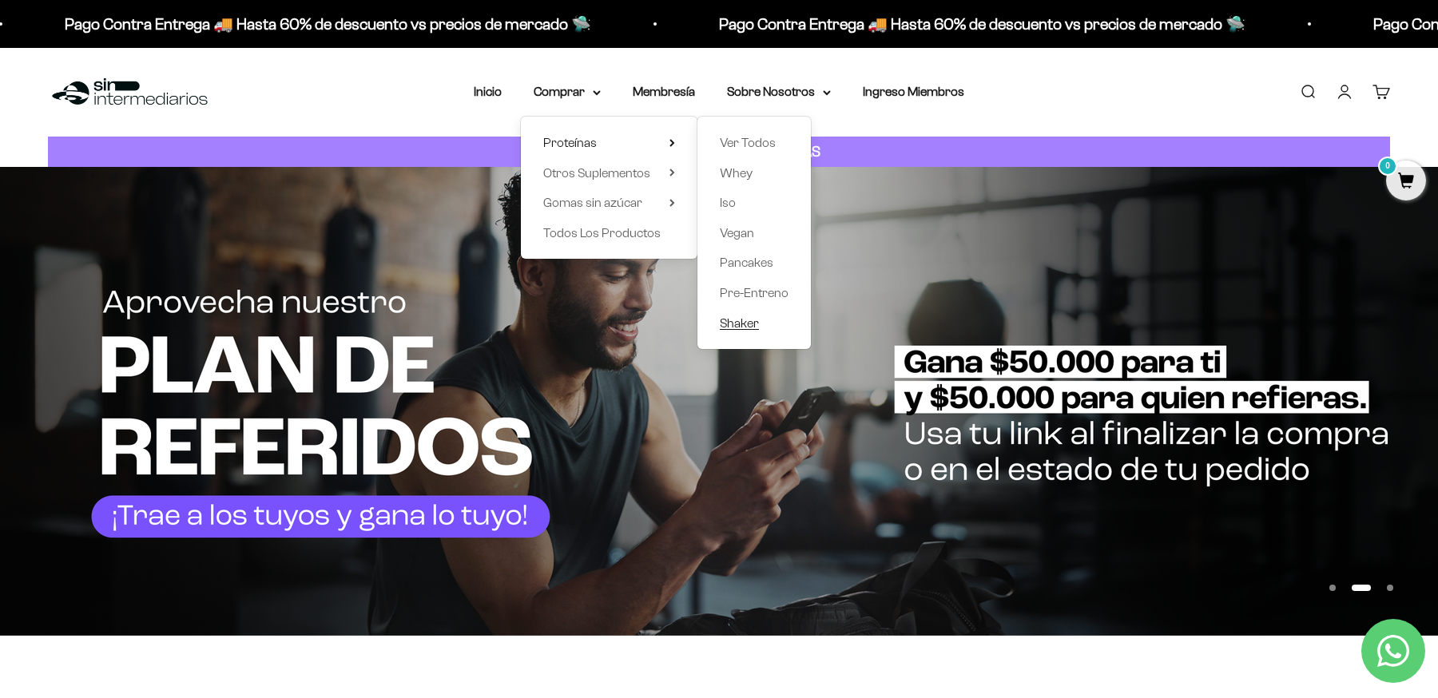
click at [741, 318] on span "Shaker" at bounding box center [739, 323] width 39 height 14
